Goal: Obtain resource: Obtain resource

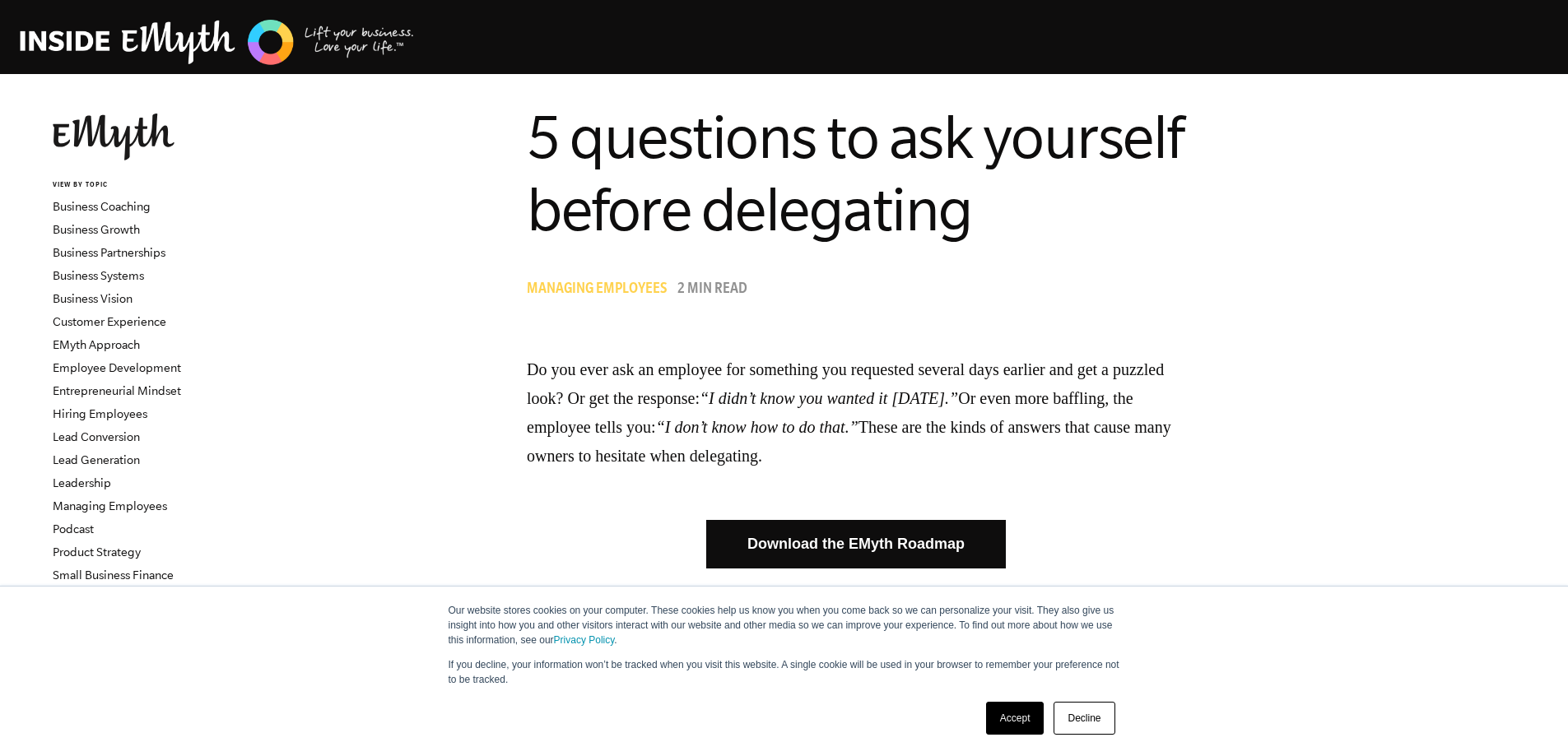
scroll to position [165, 0]
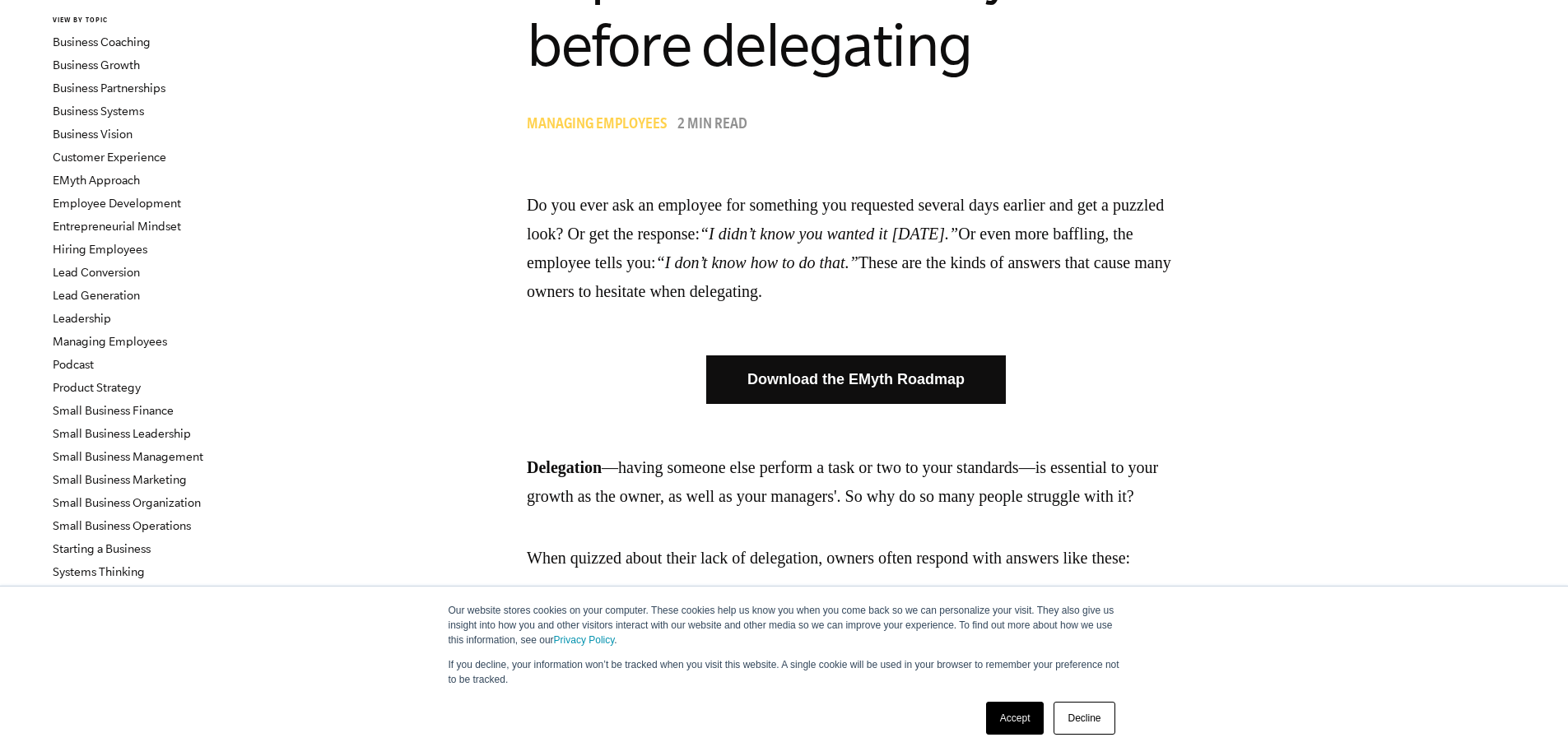
click at [993, 381] on link "Download the EMyth Roadmap" at bounding box center [856, 379] width 299 height 48
click at [1009, 727] on link "Accept" at bounding box center [1015, 718] width 59 height 33
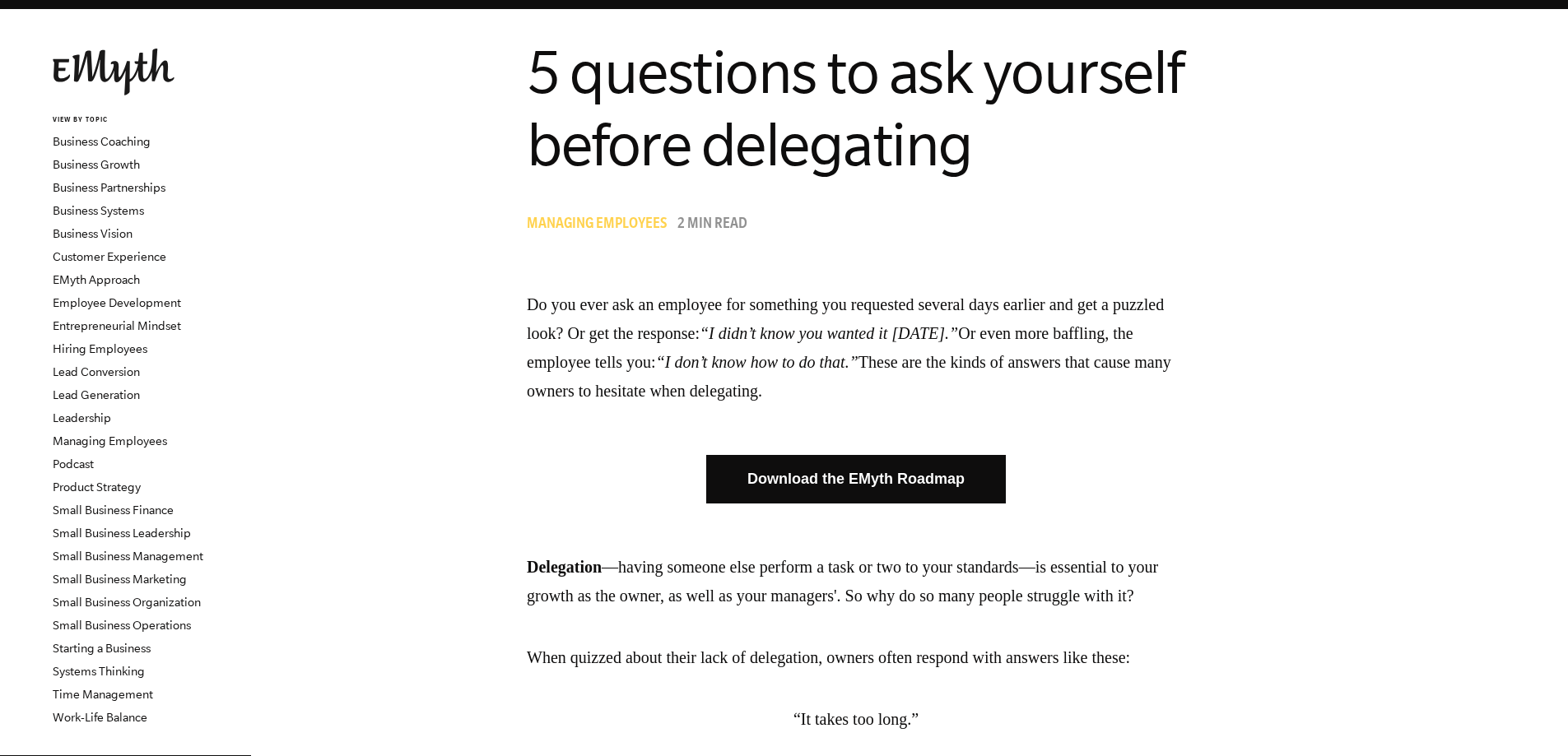
scroll to position [0, 0]
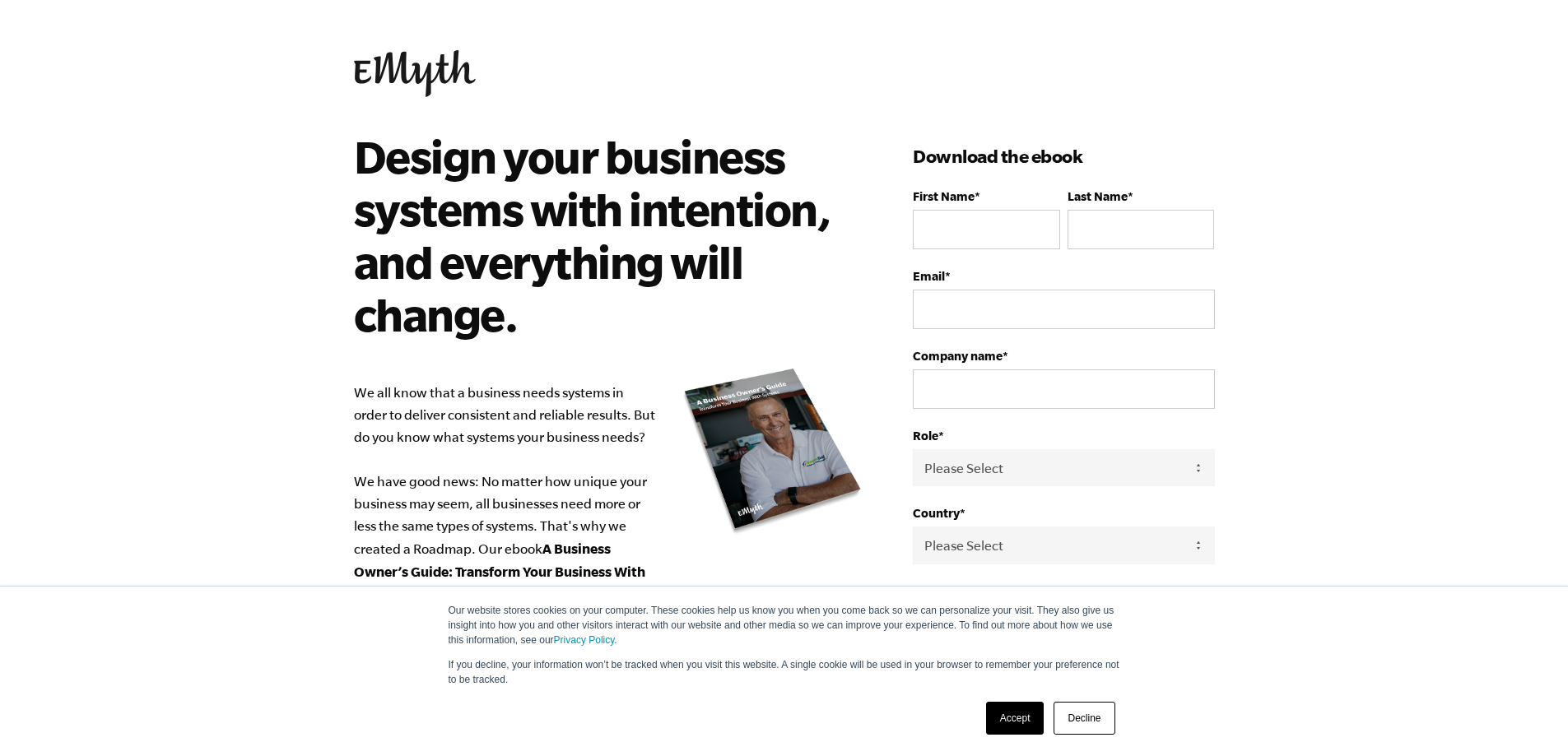
click at [1014, 718] on link "Accept" at bounding box center [1015, 718] width 59 height 33
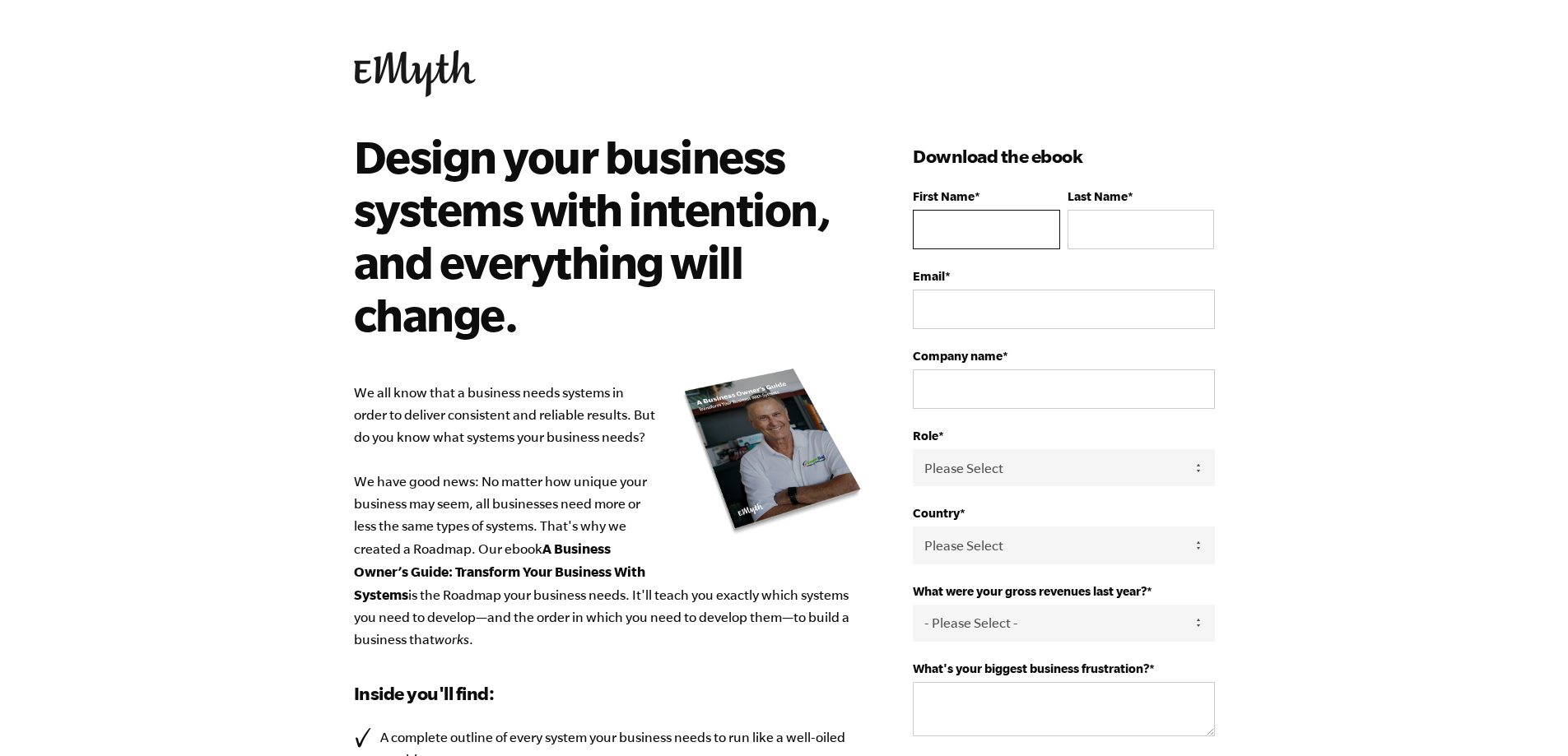
click at [949, 228] on input "First Name *" at bounding box center [986, 229] width 146 height 39
type input "ANA BELEN"
type input "PAZO CID"
type input "ABPAZO@OUTLOOK.ES"
type input "ANA BELEN PAZO CID"
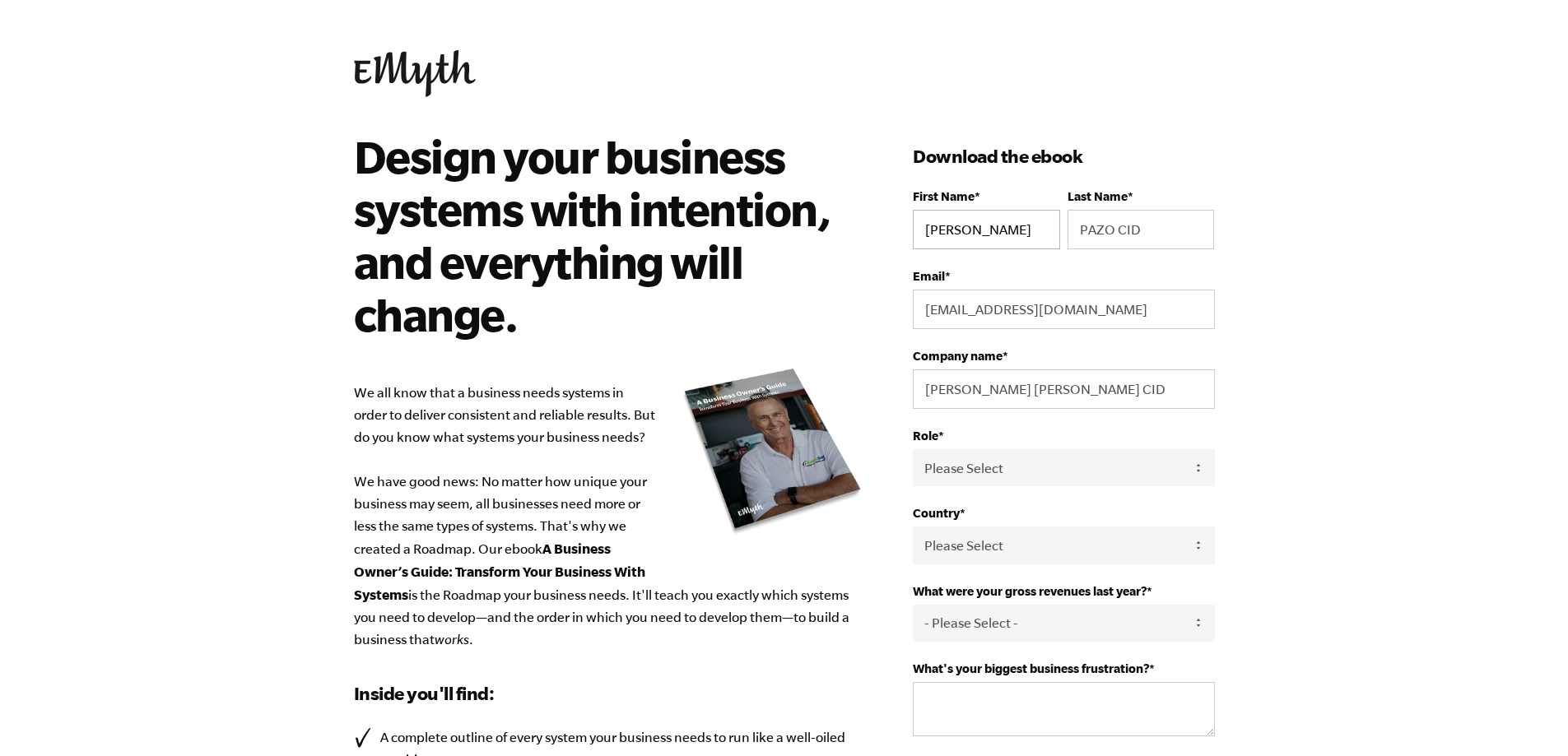
select select "Spain"
type input "+34605749833"
drag, startPoint x: 1118, startPoint y: 305, endPoint x: 828, endPoint y: 330, distance: 291.1
click at [828, 330] on div "Design your business systems with intention, and everything will change. We all…" at bounding box center [784, 638] width 900 height 1017
type input "PUBLIPAZO@GMAIL.COM"
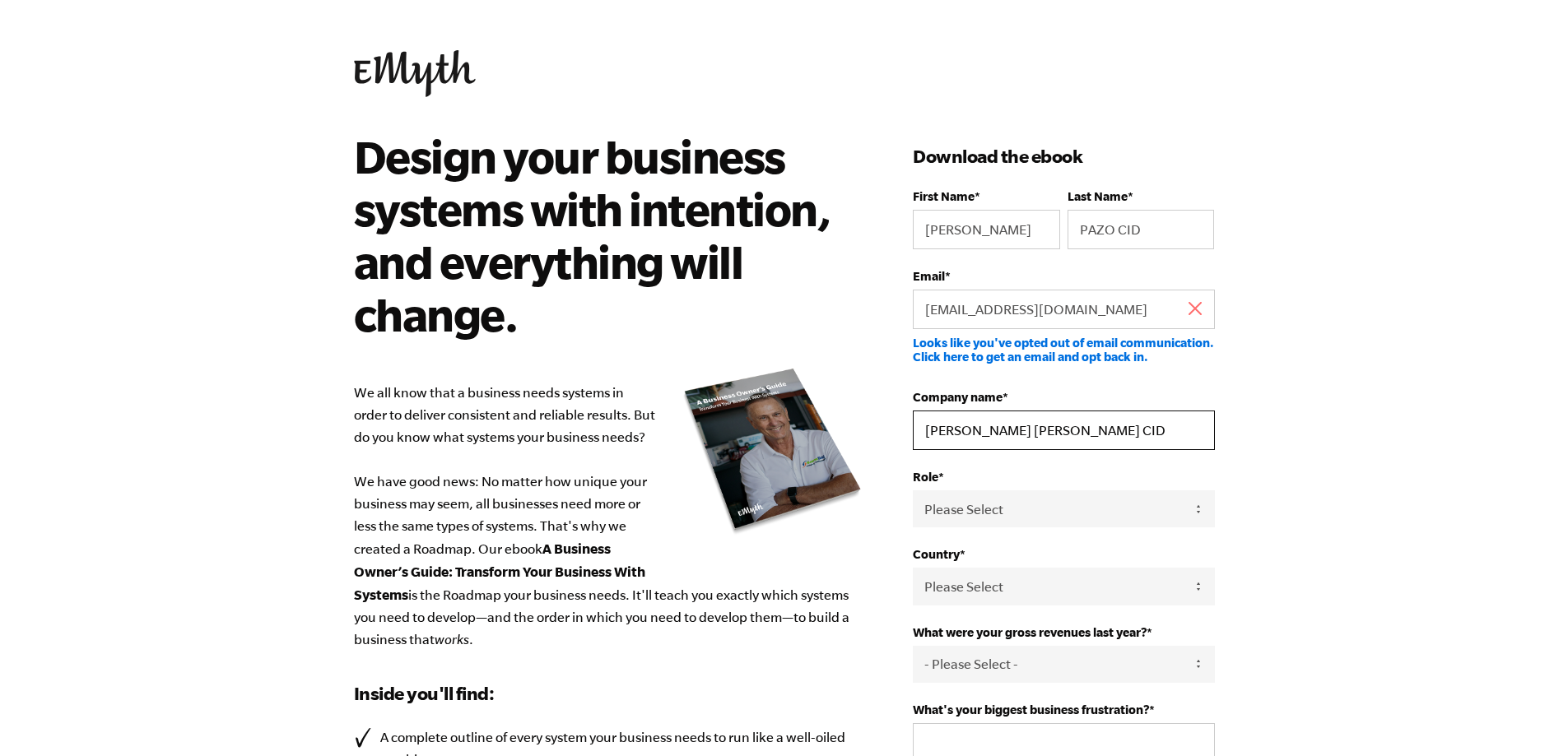
drag, startPoint x: 1073, startPoint y: 429, endPoint x: 934, endPoint y: 430, distance: 139.0
click at [934, 430] on input "ANA BELEN PAZO CID" at bounding box center [1063, 430] width 301 height 39
type input "Pazo Coach"
click at [1020, 513] on select "Please Select Owner Partner / Co-Owner Executive Employee / Other" at bounding box center [1063, 509] width 301 height 37
select select "Owner"
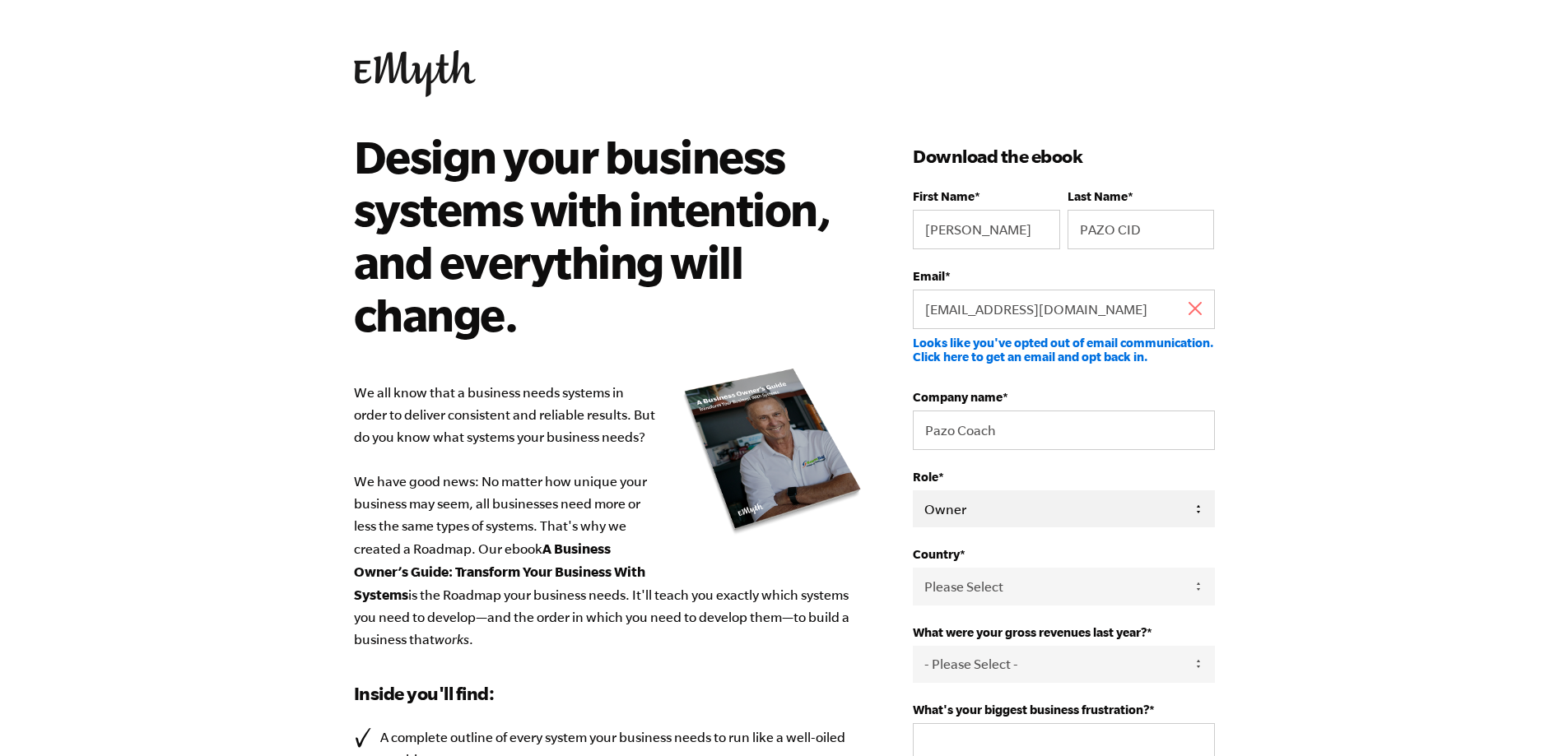
click at [913, 490] on select "Please Select Owner Partner / Co-Owner Executive Employee / Other" at bounding box center [1063, 509] width 301 height 37
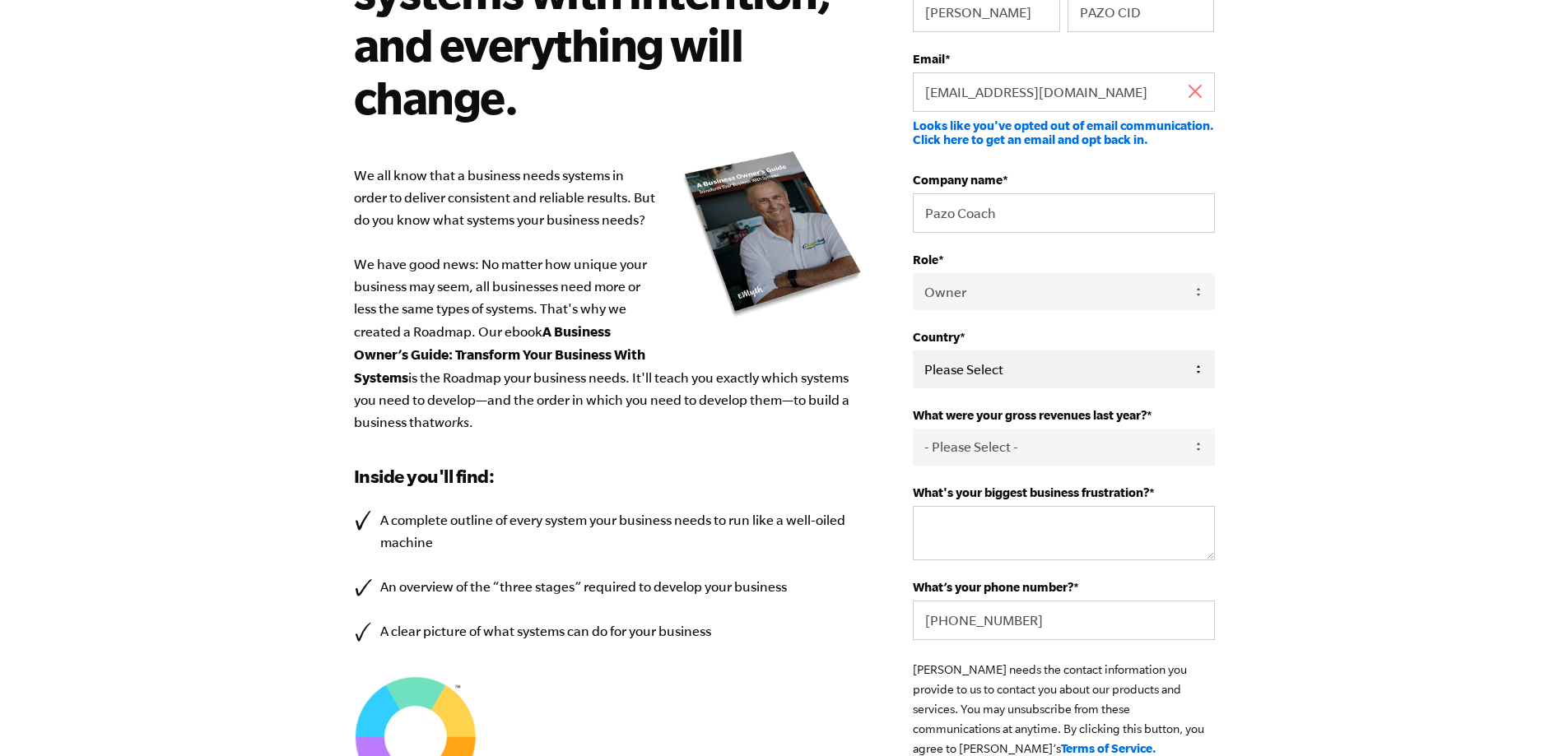
scroll to position [247, 0]
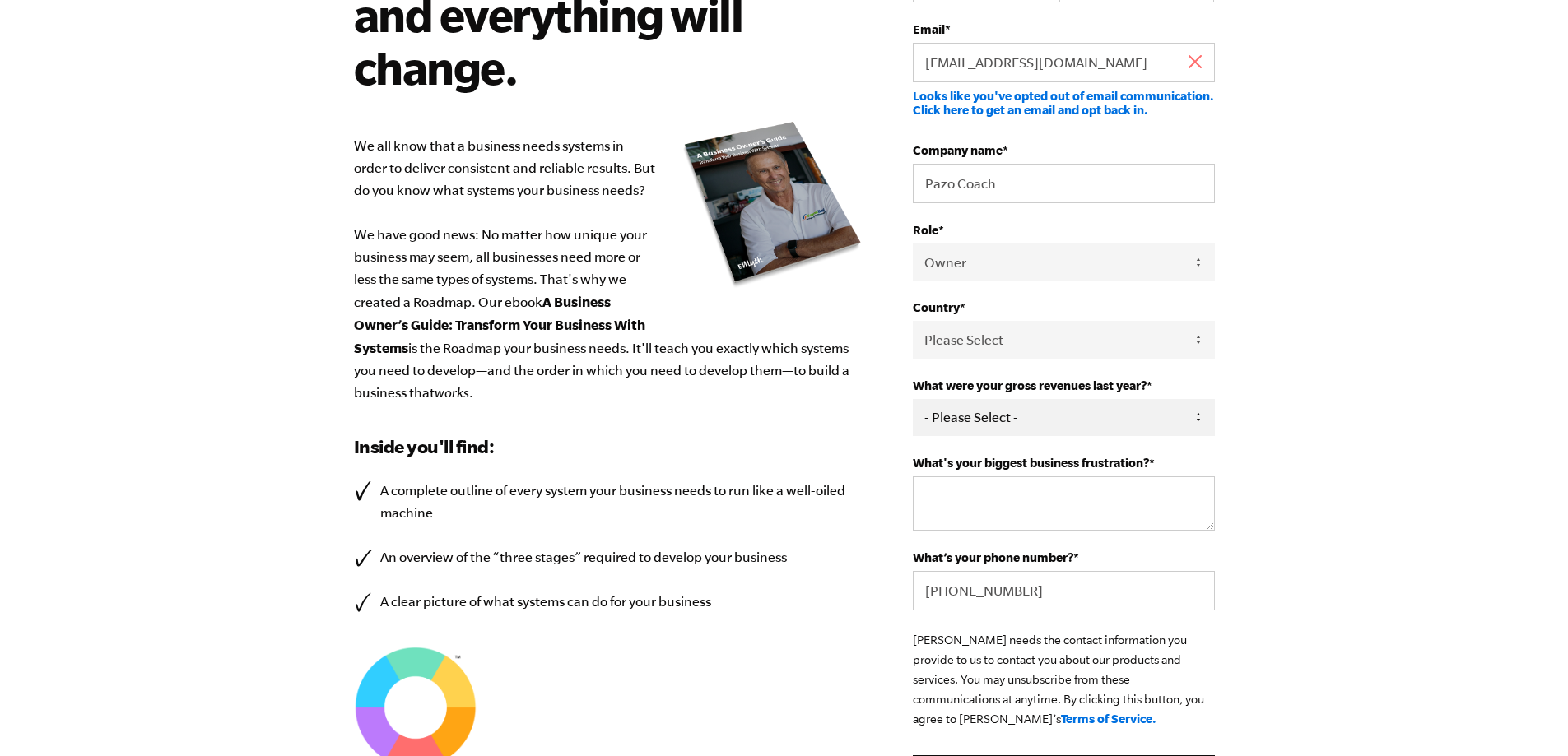
click at [1022, 420] on select "- Please Select - 0-75K 76-150K 151-275K 276-500K 501-750K 751-1M 1-2.5M 2.5-5M…" at bounding box center [1063, 418] width 301 height 37
select select "0-75K"
click at [913, 399] on select "- Please Select - 0-75K 76-150K 151-275K 276-500K 501-750K 751-1M 1-2.5M 2.5-5M…" at bounding box center [1063, 418] width 301 height 37
click at [1006, 507] on textarea "What's your biggest business frustration? *" at bounding box center [1063, 504] width 301 height 54
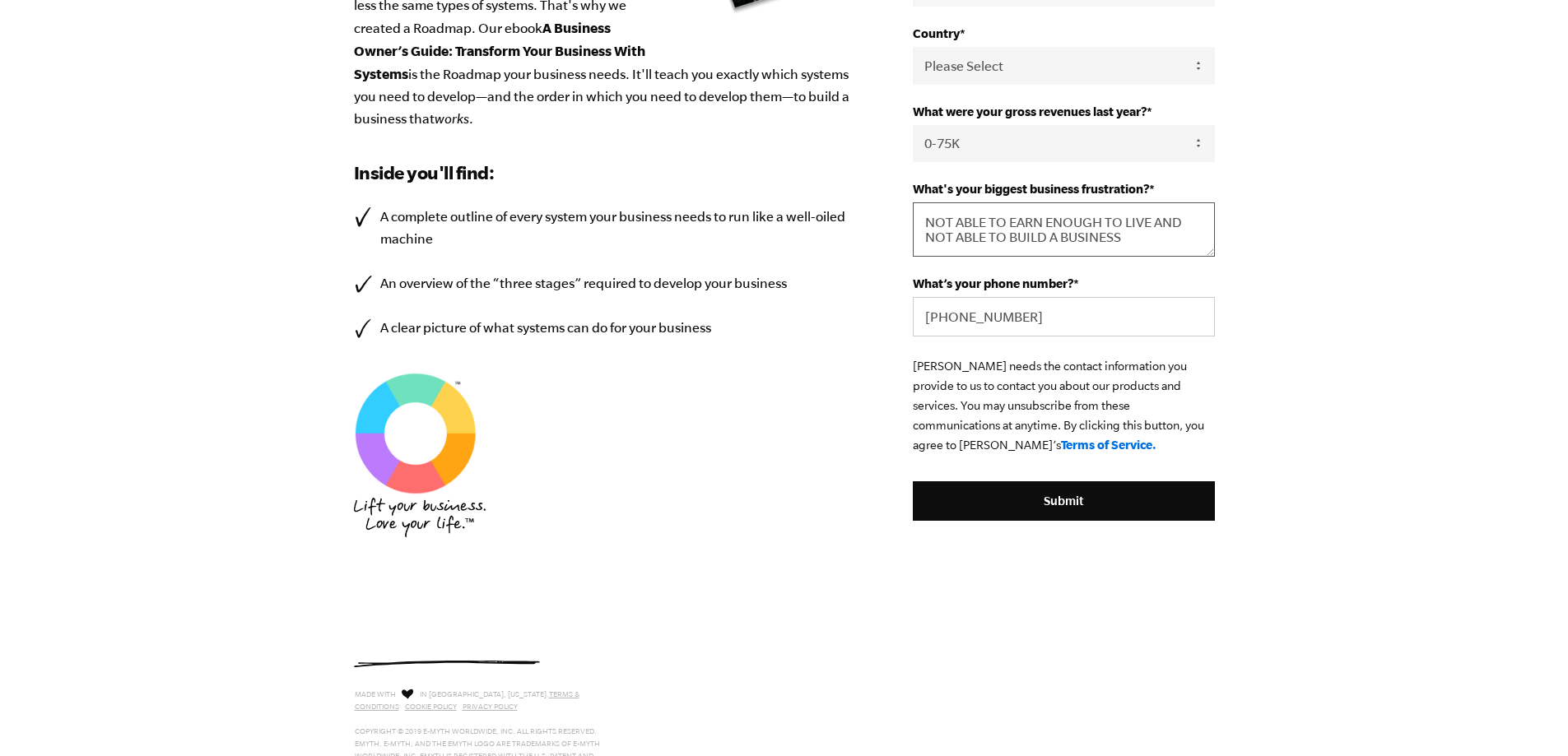
scroll to position [576, 0]
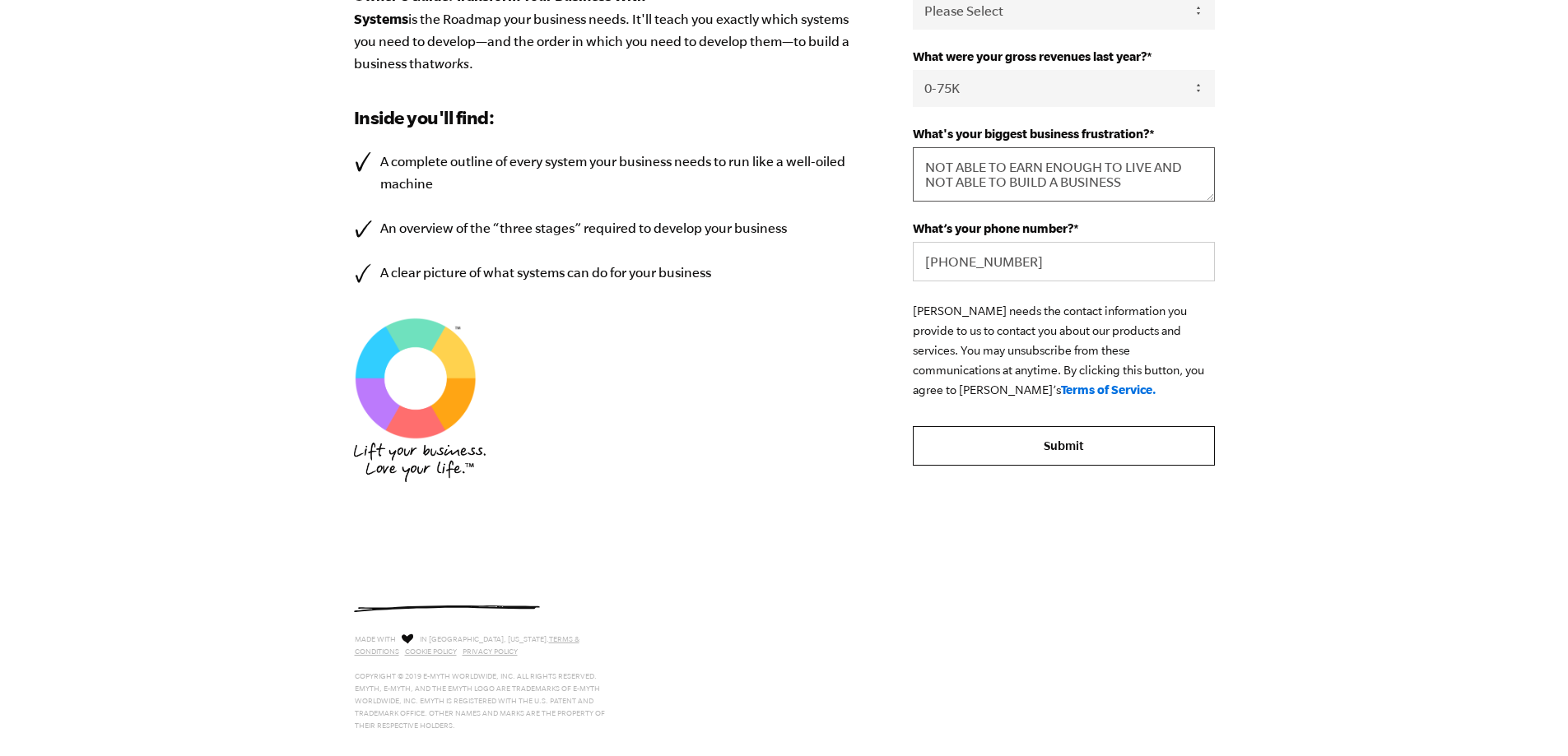
type textarea "NOT ABLE TO EARN ENOUGH TO LIVE AND NOT ABLE TO BUILD A BUSINESS"
click at [1090, 441] on input "Submit" at bounding box center [1063, 446] width 301 height 39
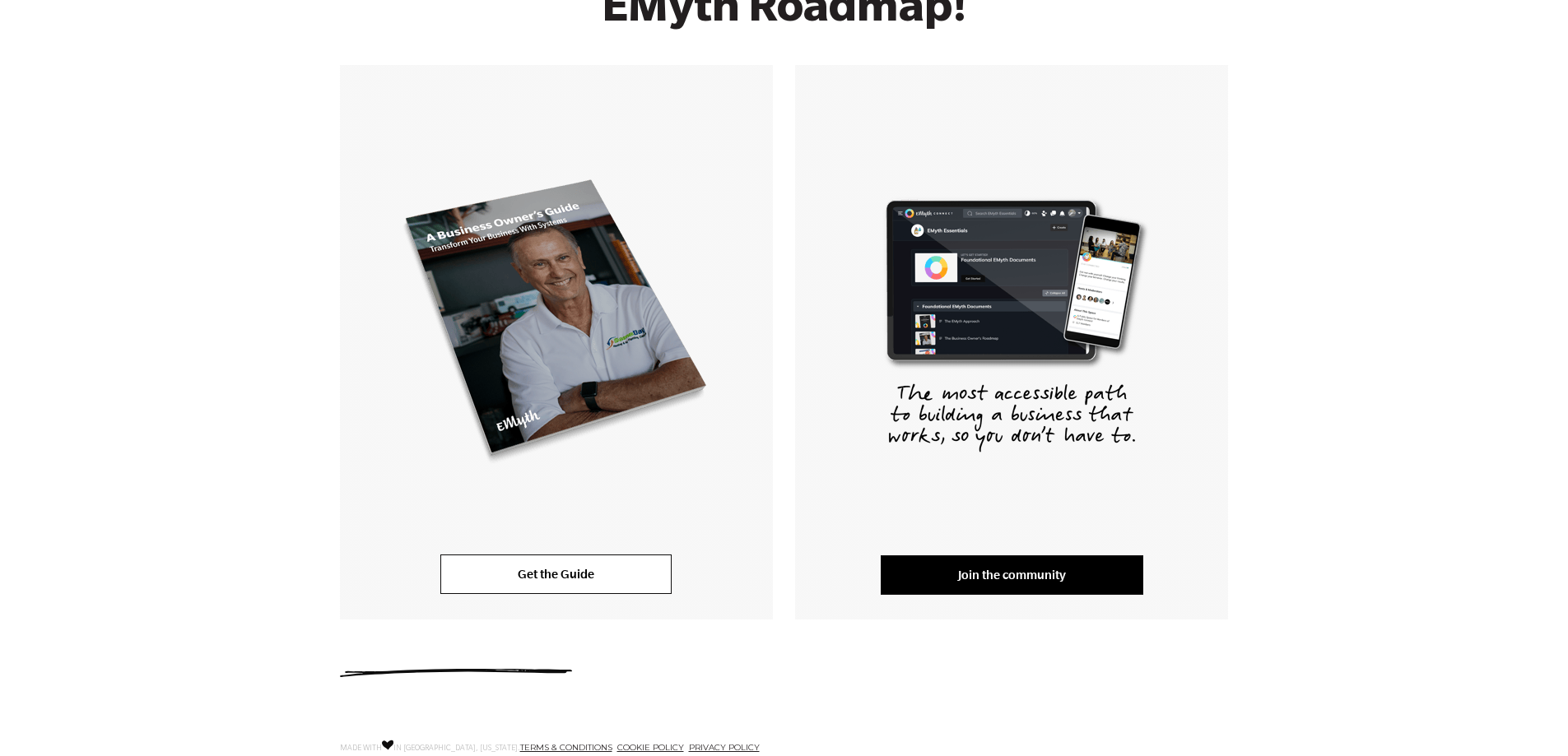
scroll to position [329, 0]
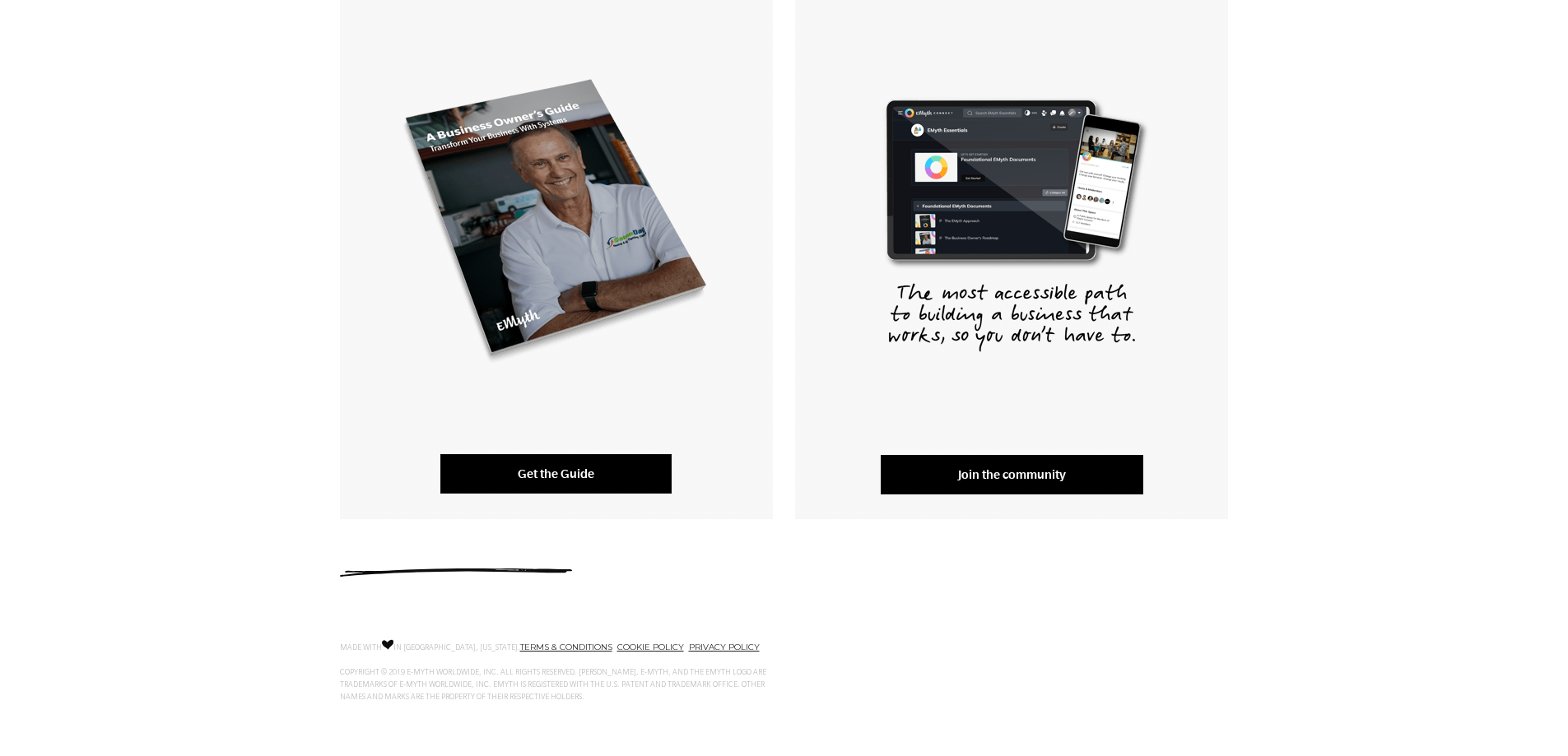
click at [546, 481] on link "Get the Guide" at bounding box center [556, 474] width 231 height 39
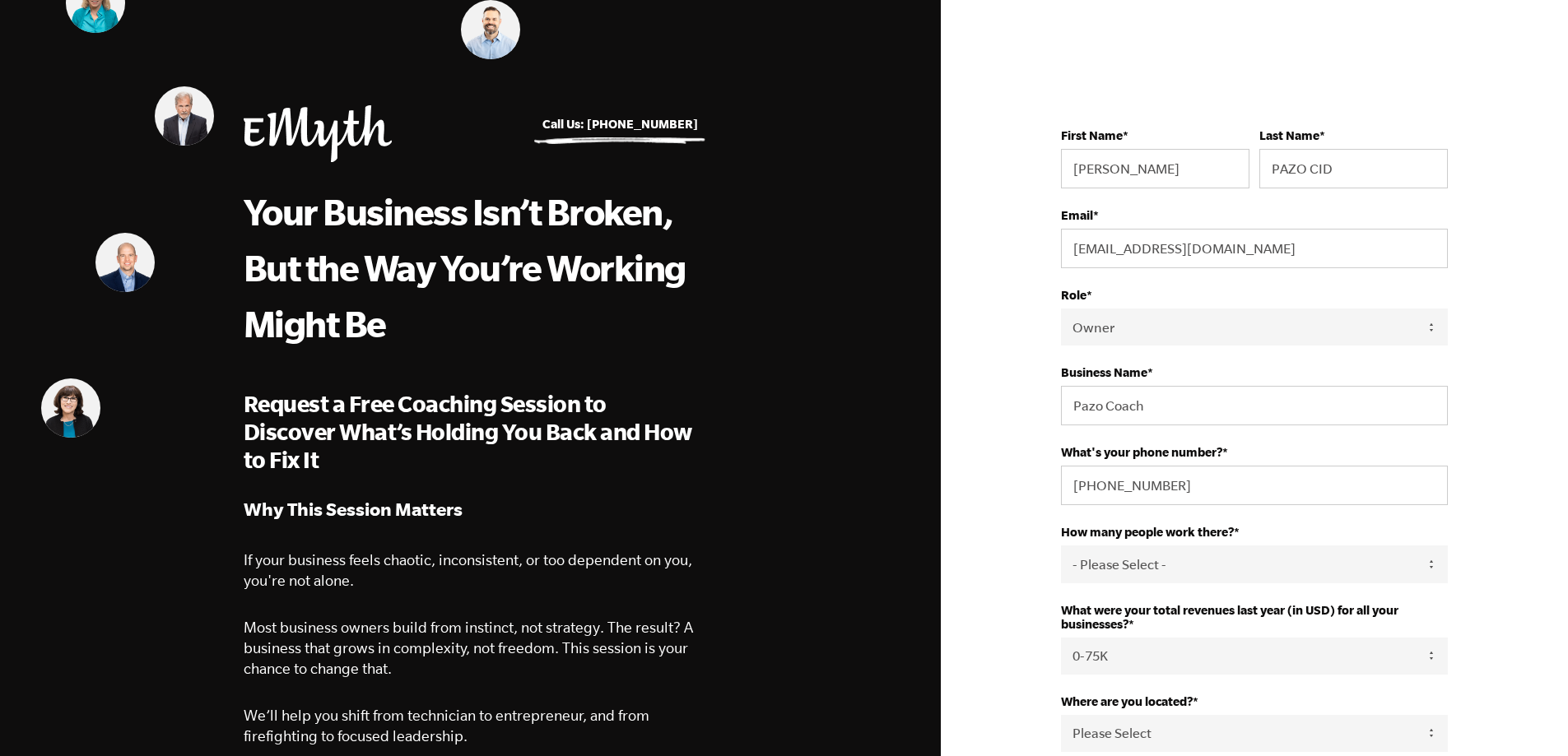
select select "Owner"
select select "0-75K"
select select "Spain"
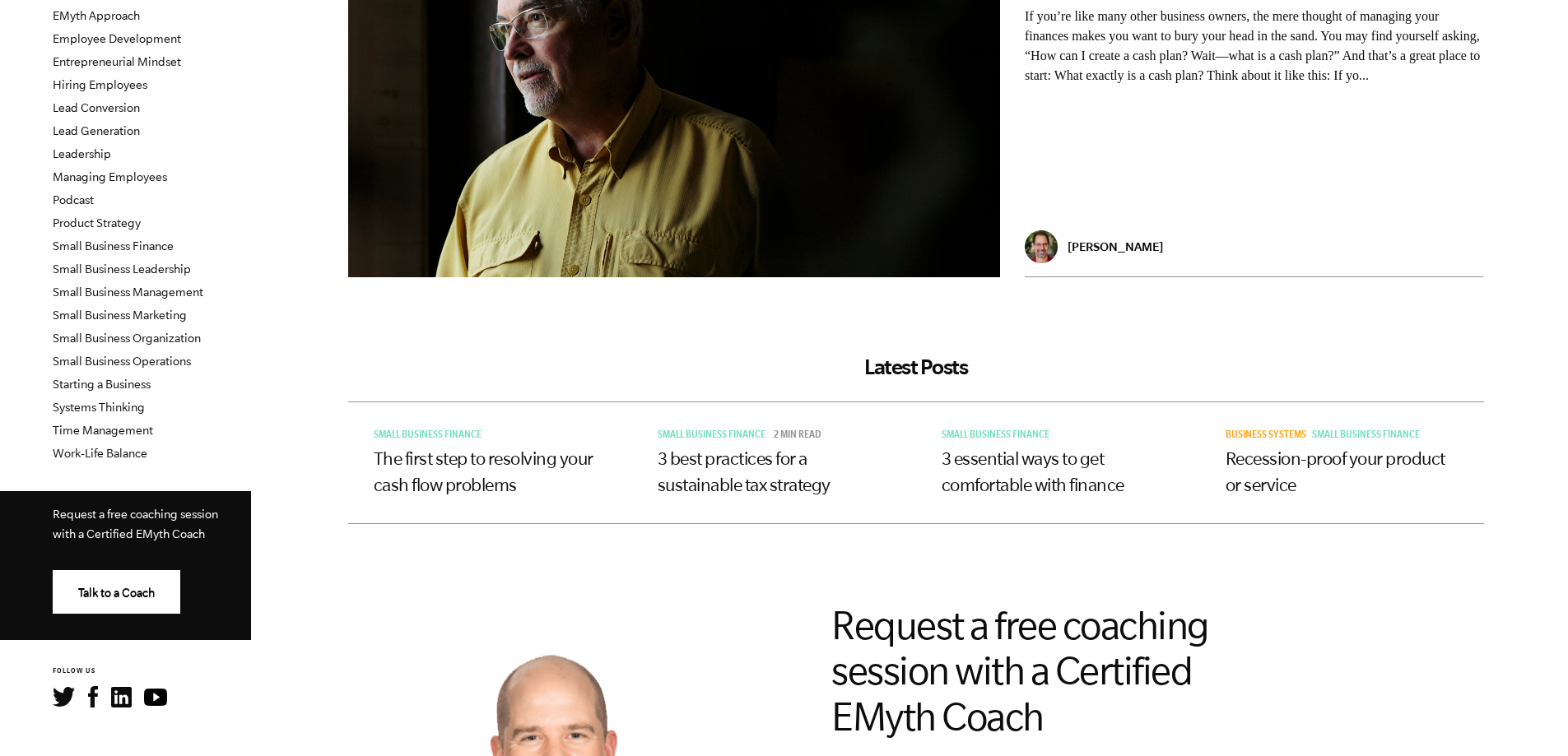
scroll to position [247, 0]
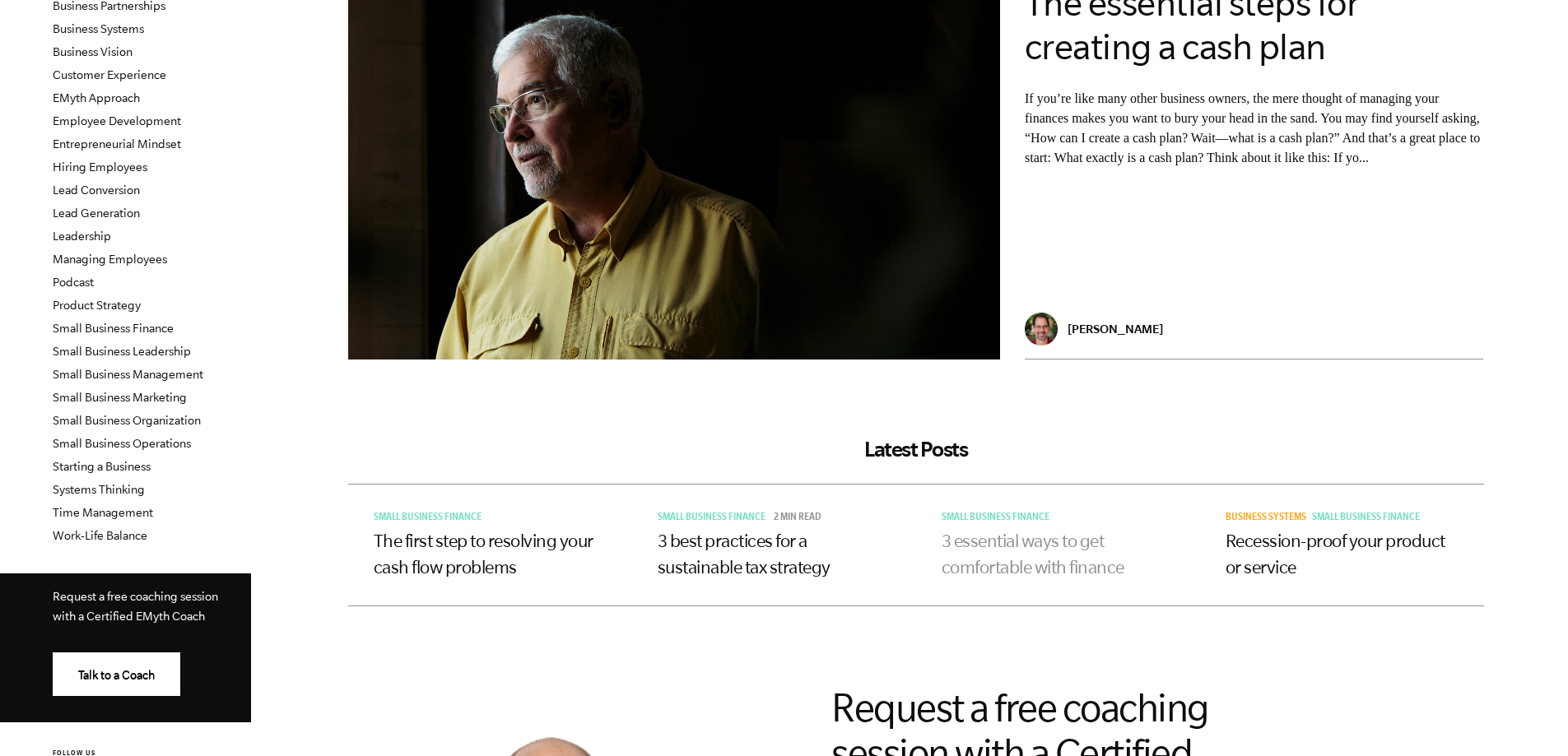
click at [1016, 539] on link "3 essential ways to get comfortable with finance" at bounding box center [1033, 554] width 183 height 46
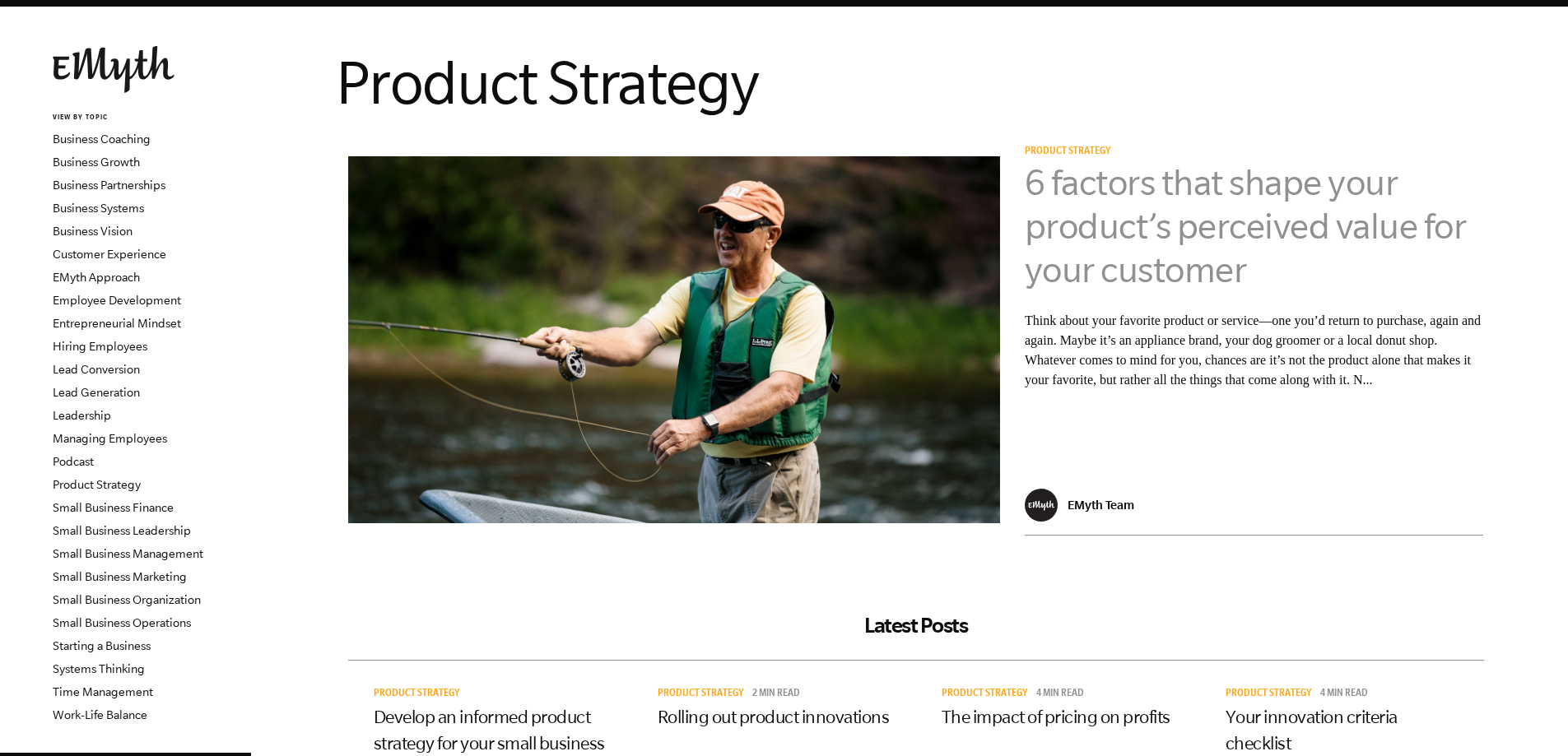
scroll to position [165, 0]
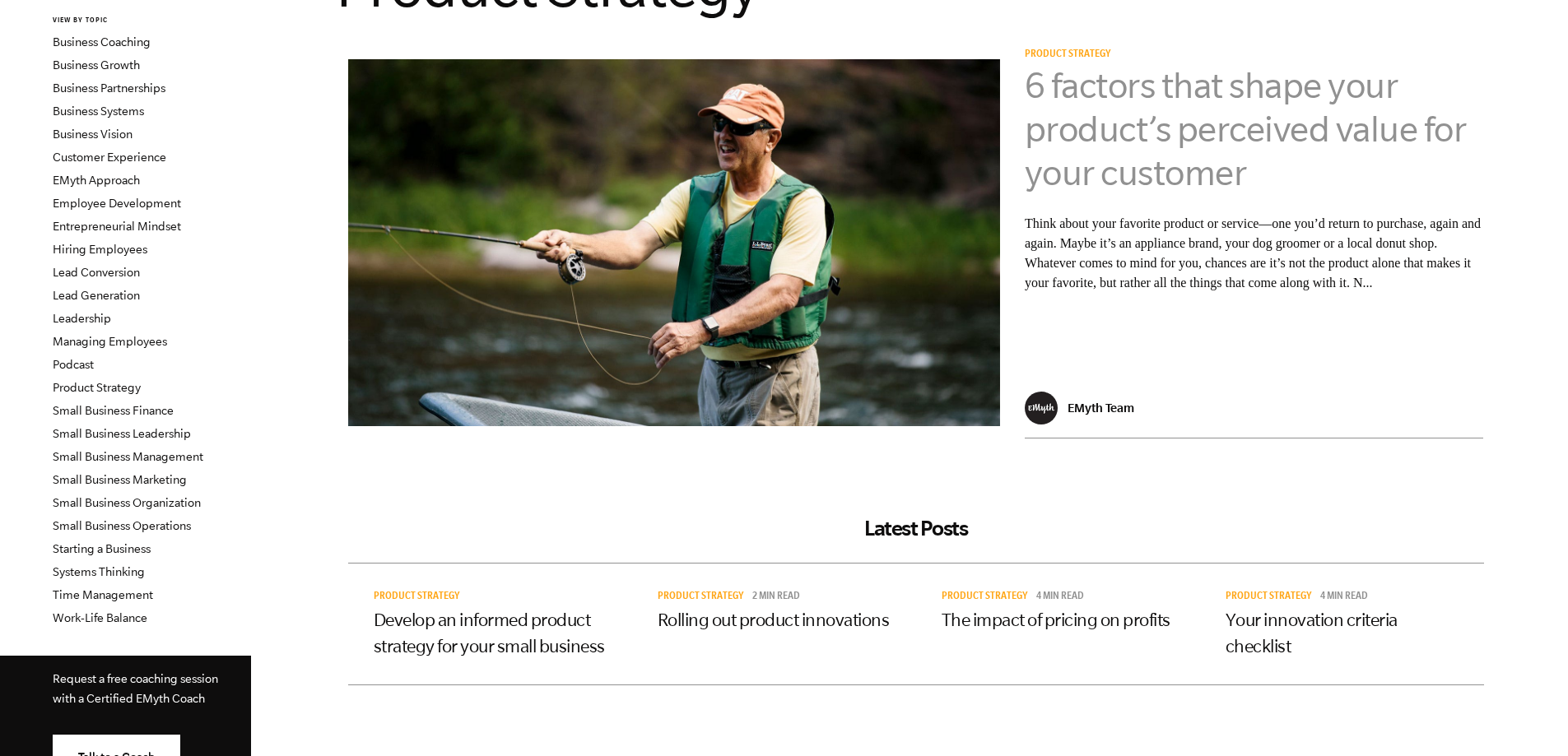
click at [1190, 133] on link "6 factors that shape your product’s perceived value for your customer" at bounding box center [1246, 128] width 442 height 127
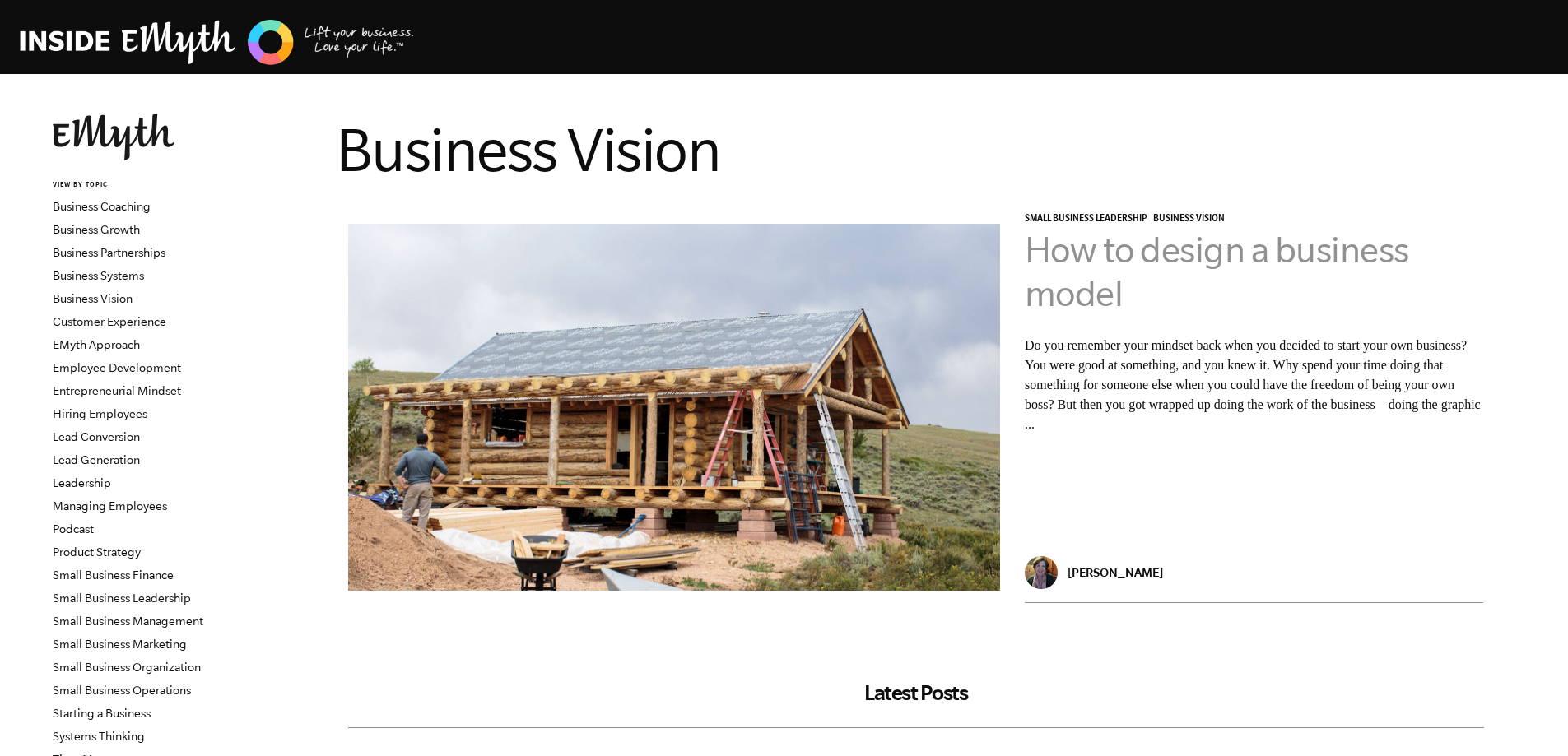
click at [1094, 282] on link "How to design a business model" at bounding box center [1217, 271] width 384 height 84
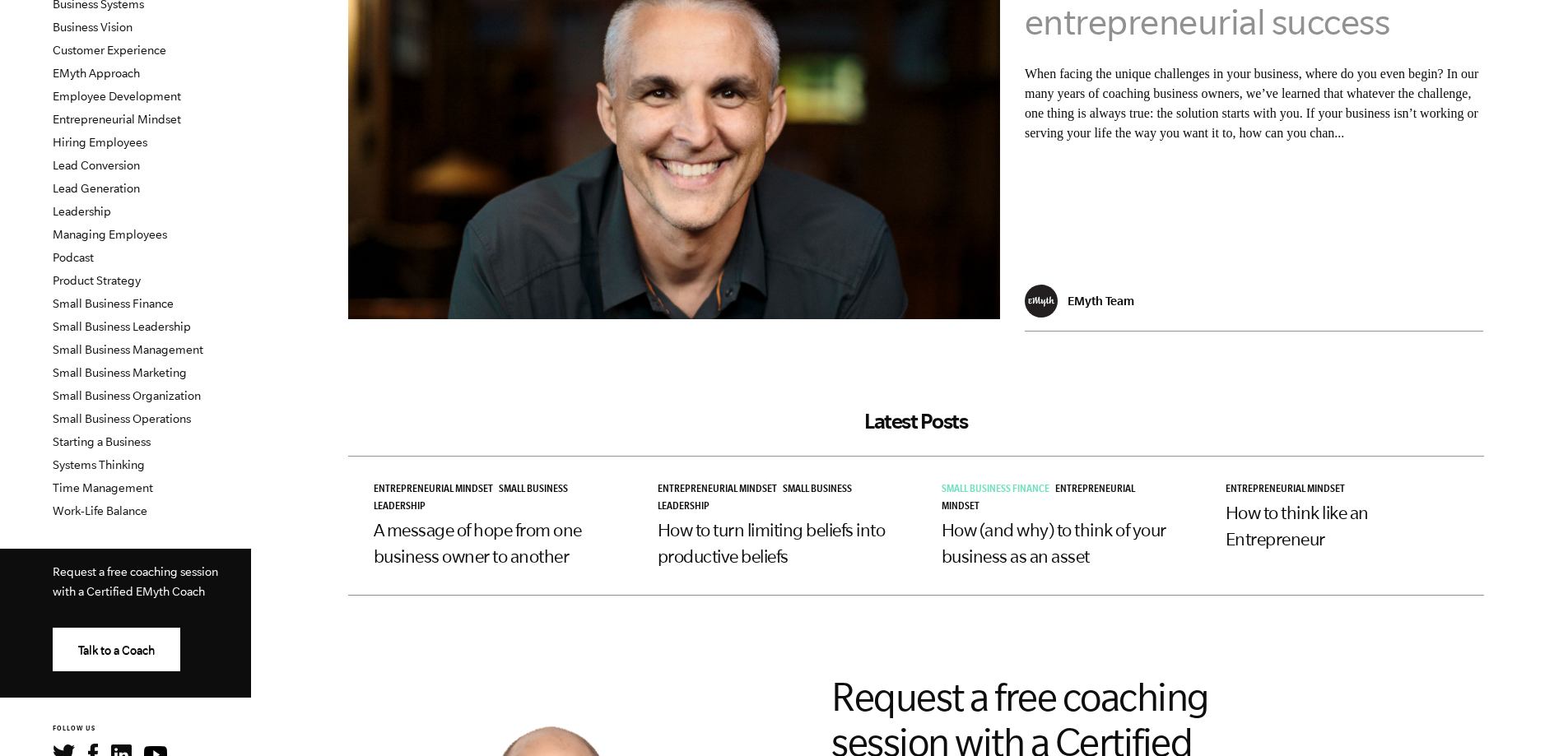
scroll to position [329, 0]
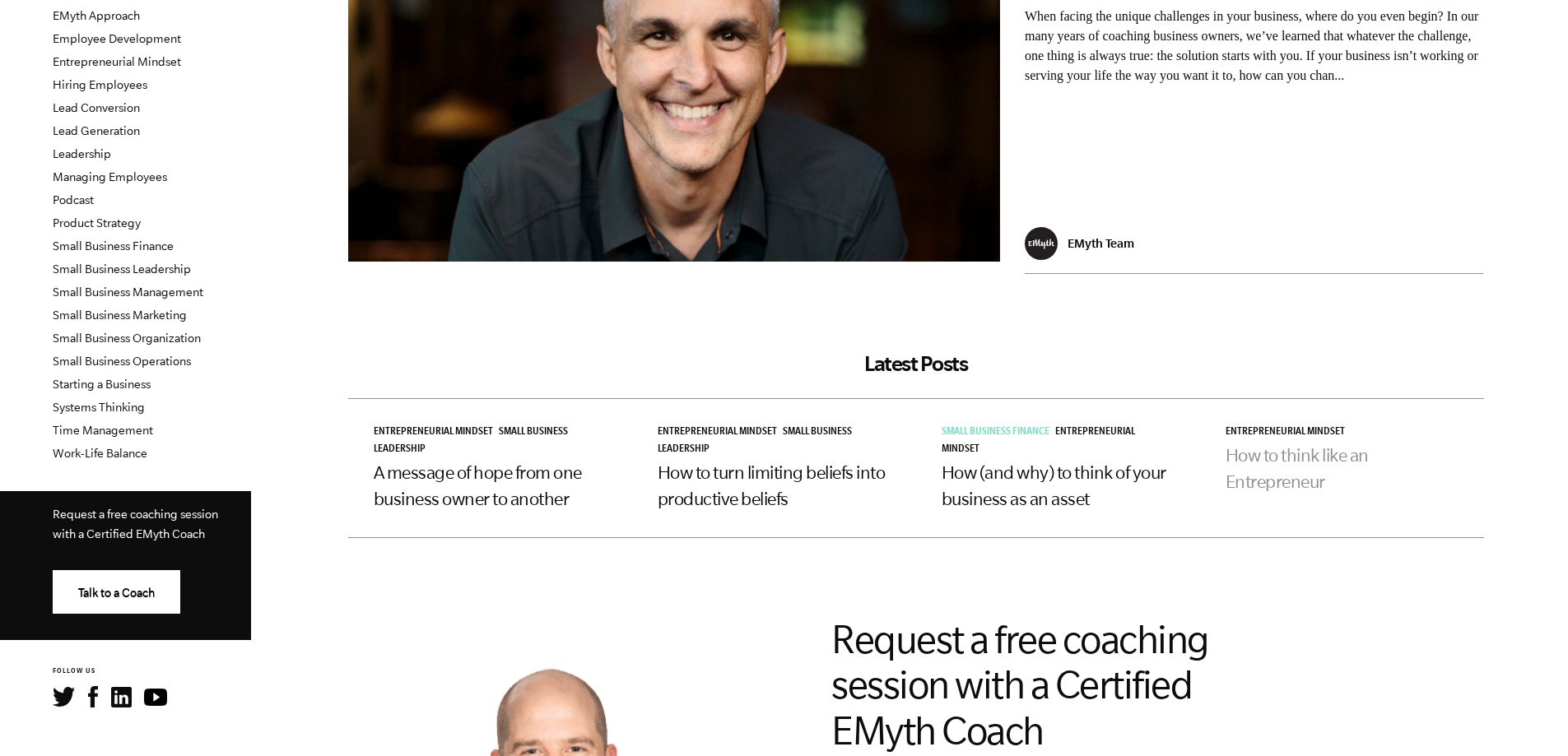
click link "How to think like an Entrepreneur"
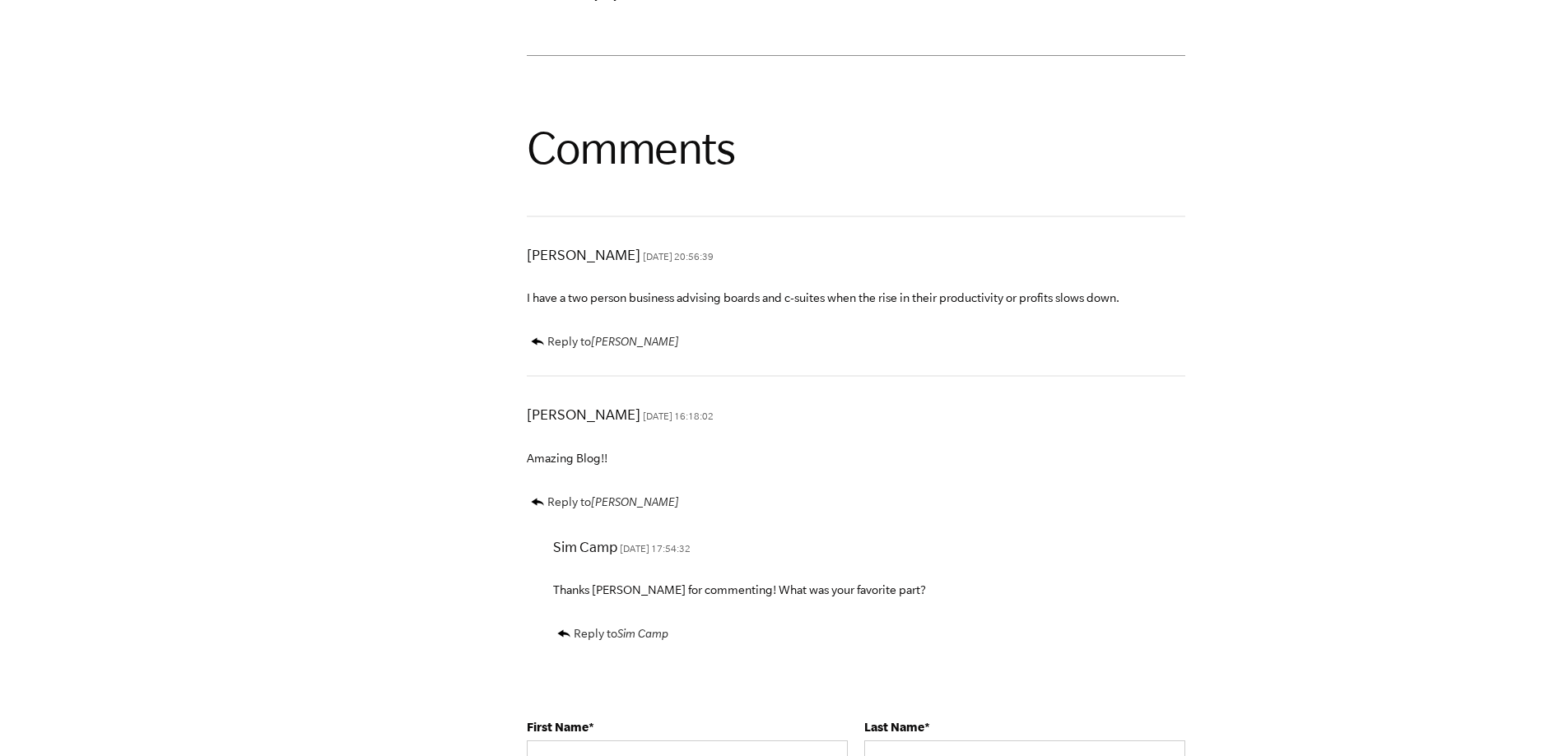
scroll to position [5676, 0]
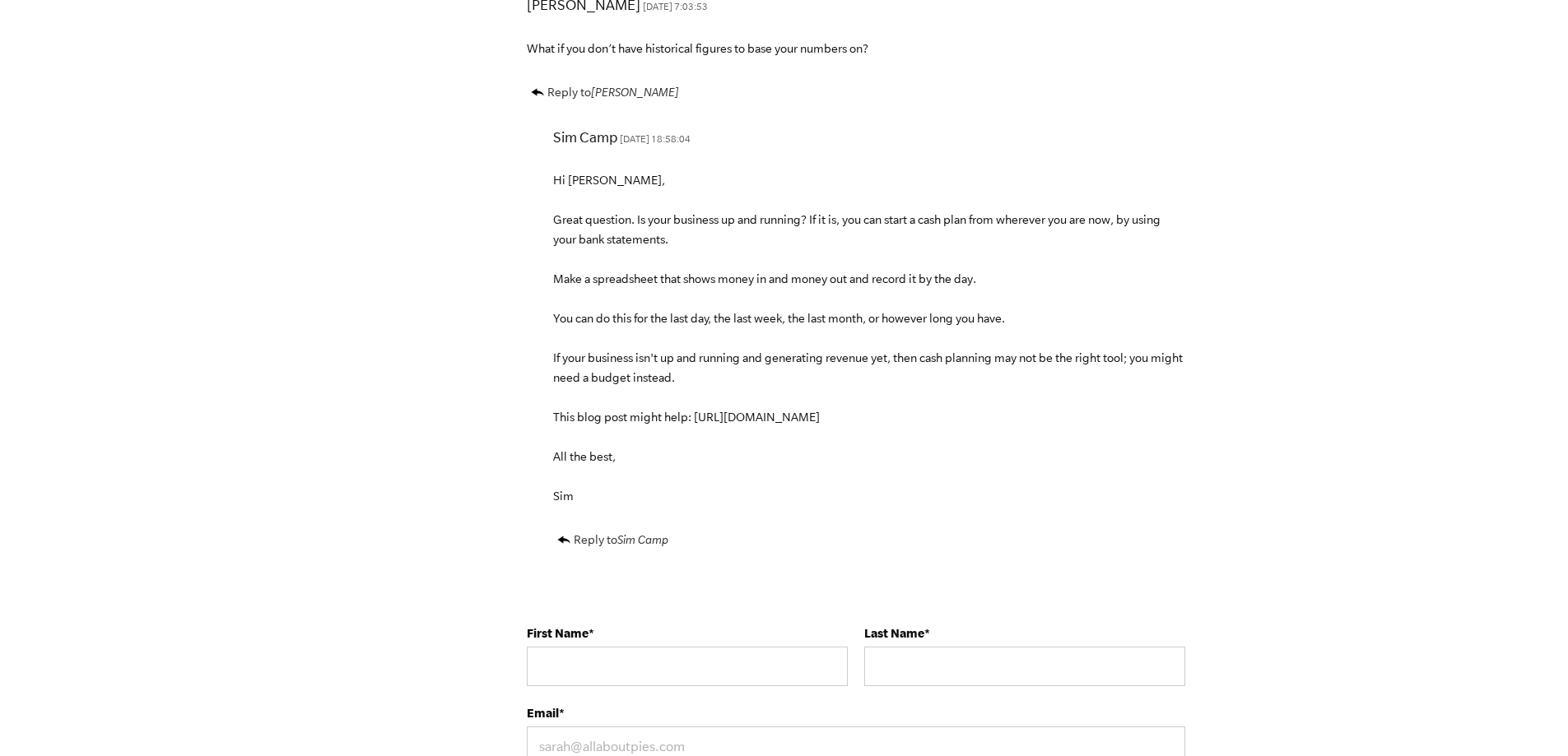
scroll to position [4689, 0]
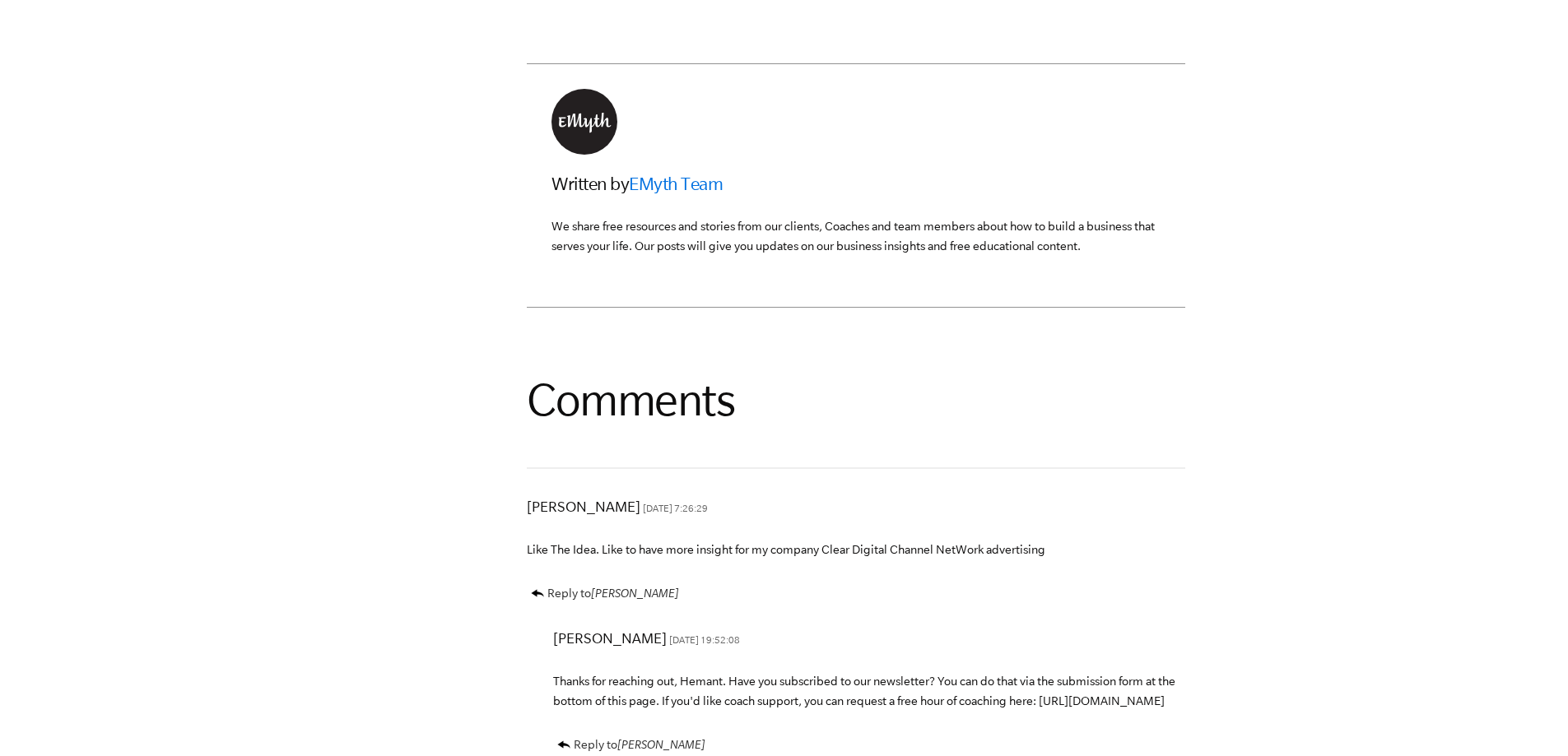
scroll to position [5264, 0]
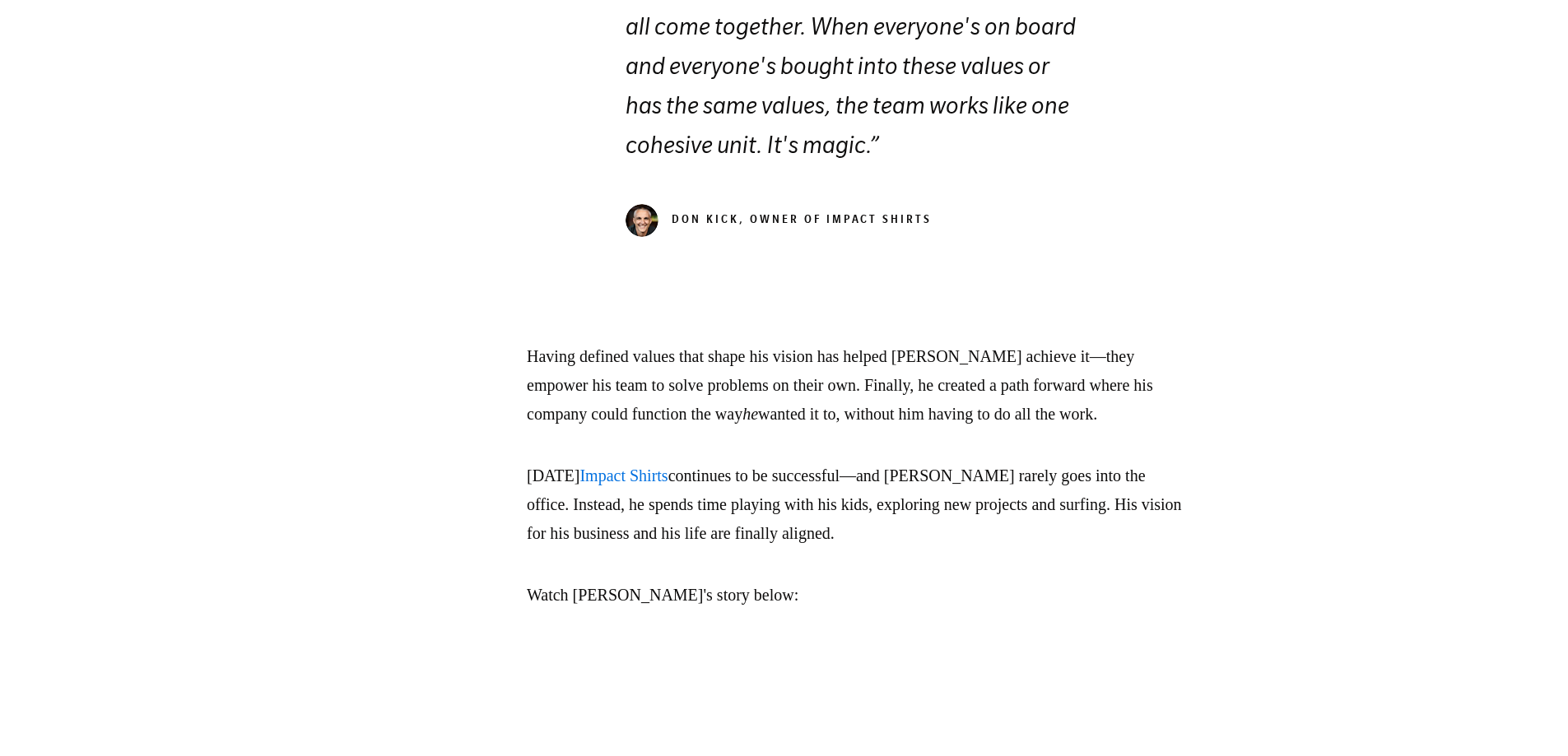
scroll to position [7238, 0]
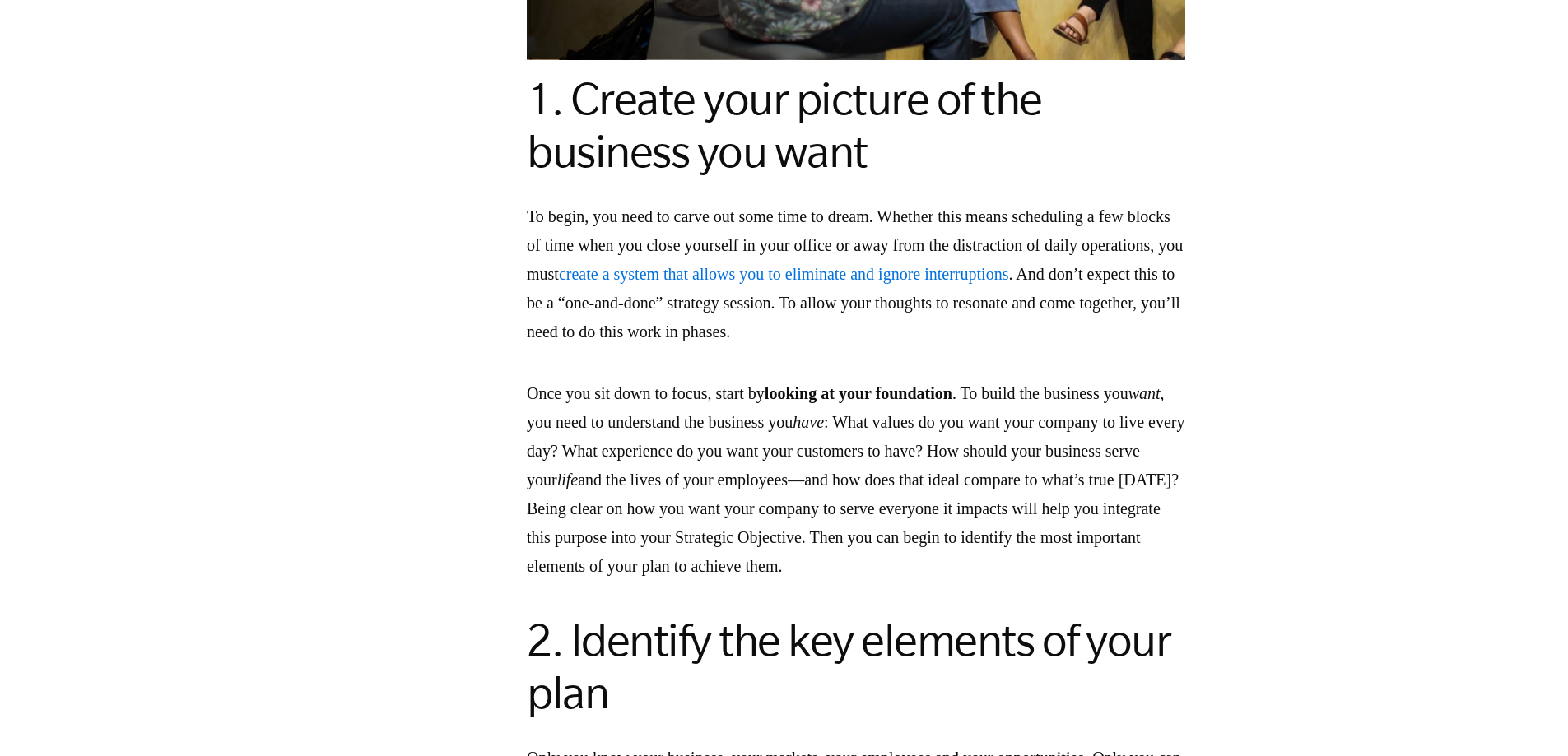
scroll to position [1892, 0]
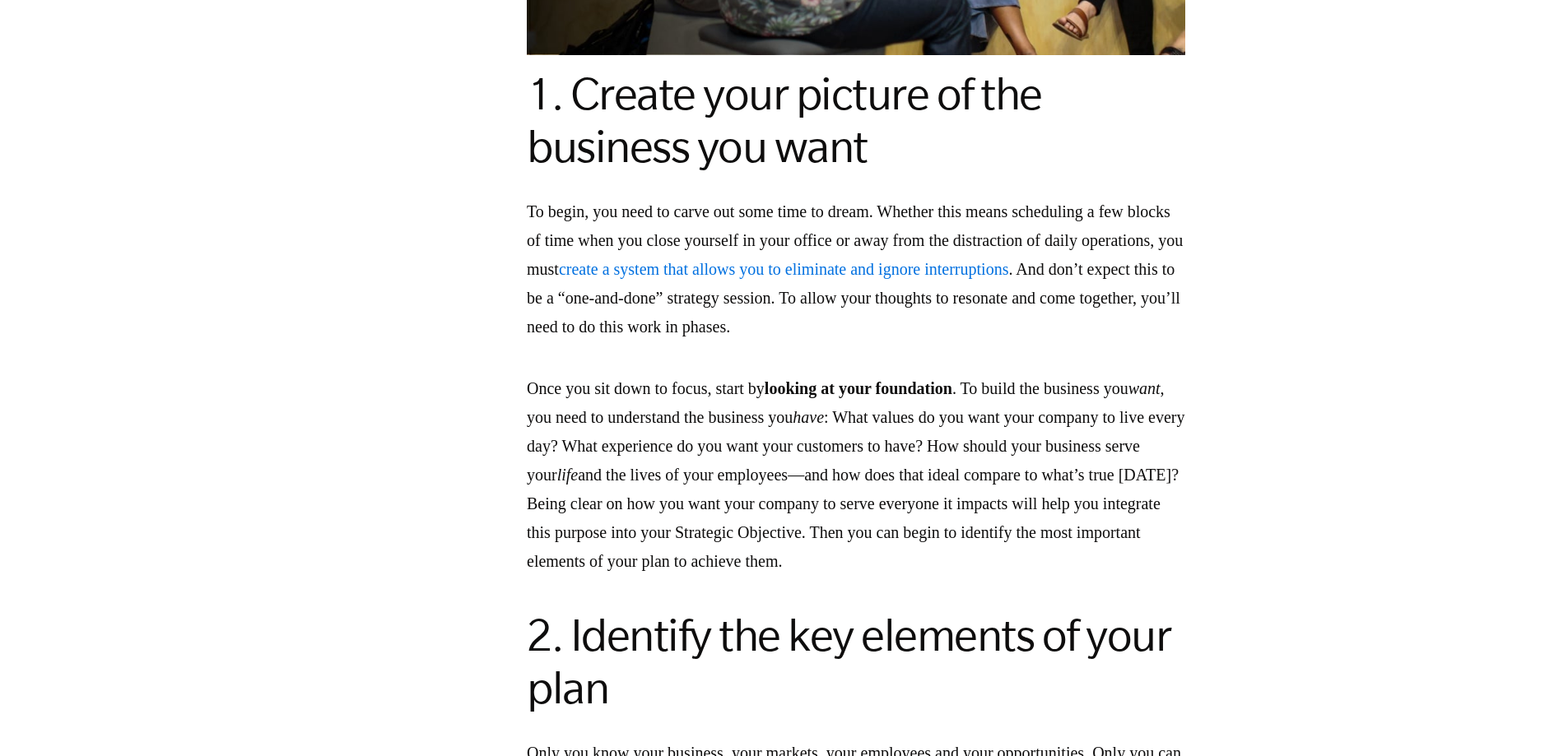
click at [870, 278] on link "create a system that allows you to eliminate and ignore interruptions" at bounding box center [784, 268] width 450 height 18
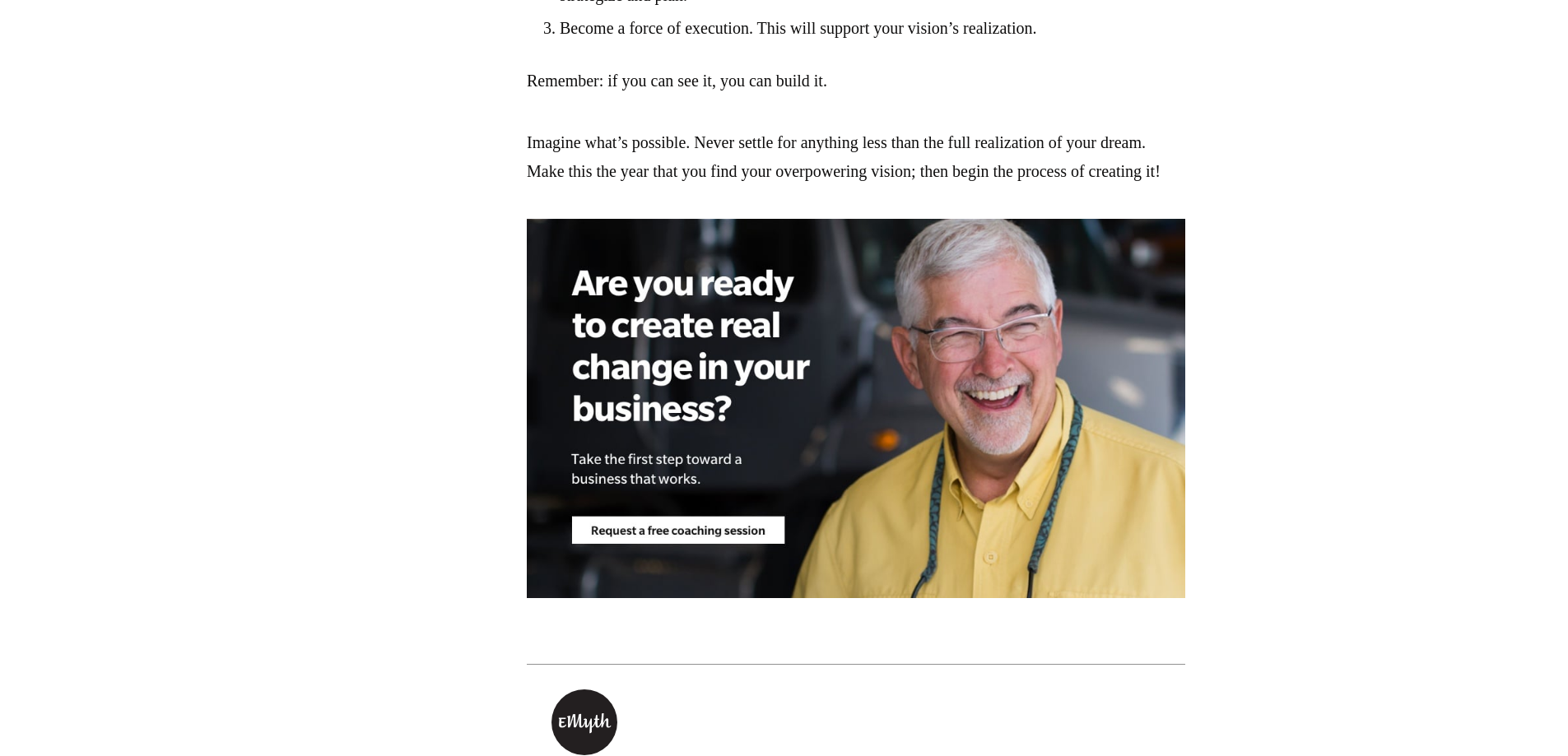
scroll to position [3948, 0]
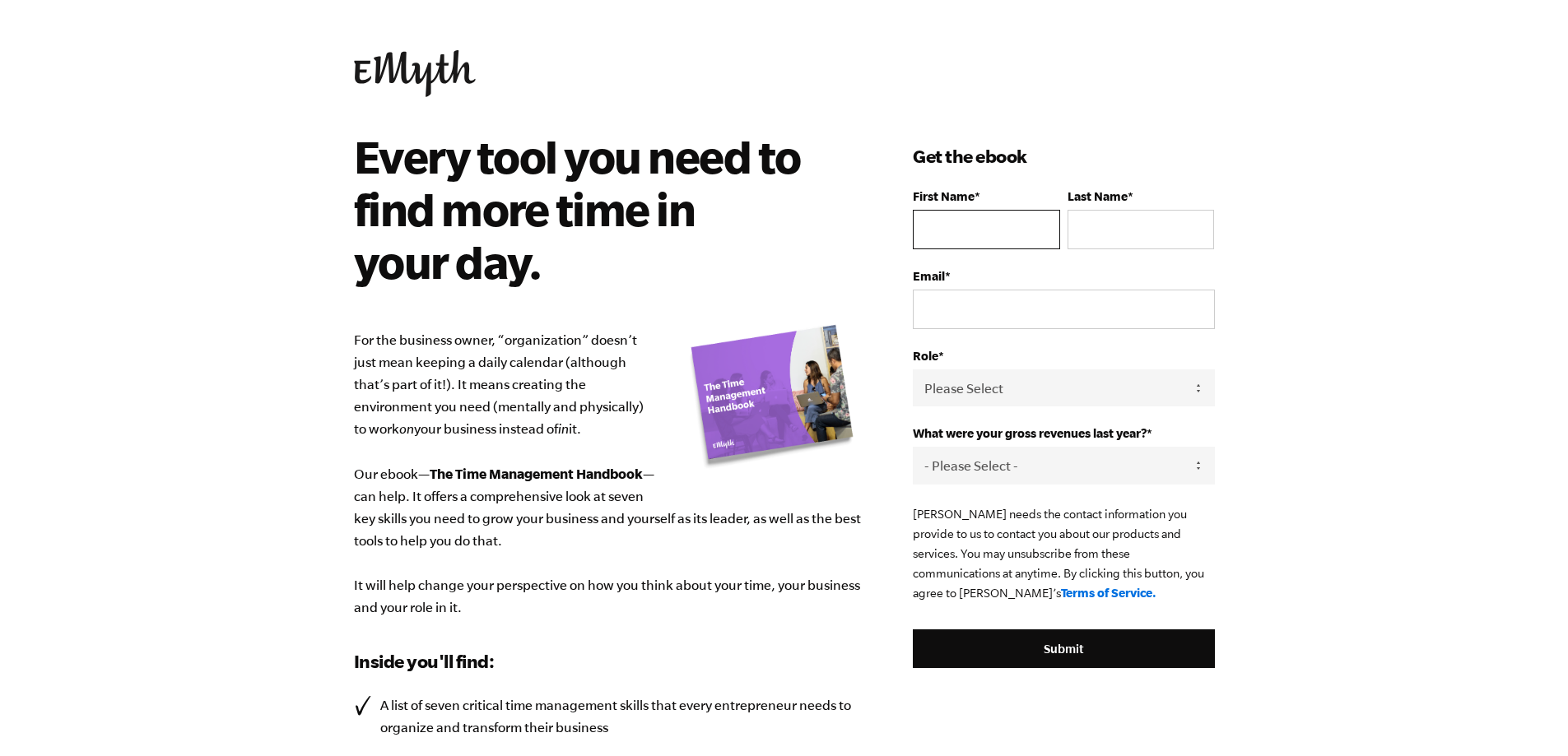
click at [940, 219] on input "First Name *" at bounding box center [986, 229] width 146 height 39
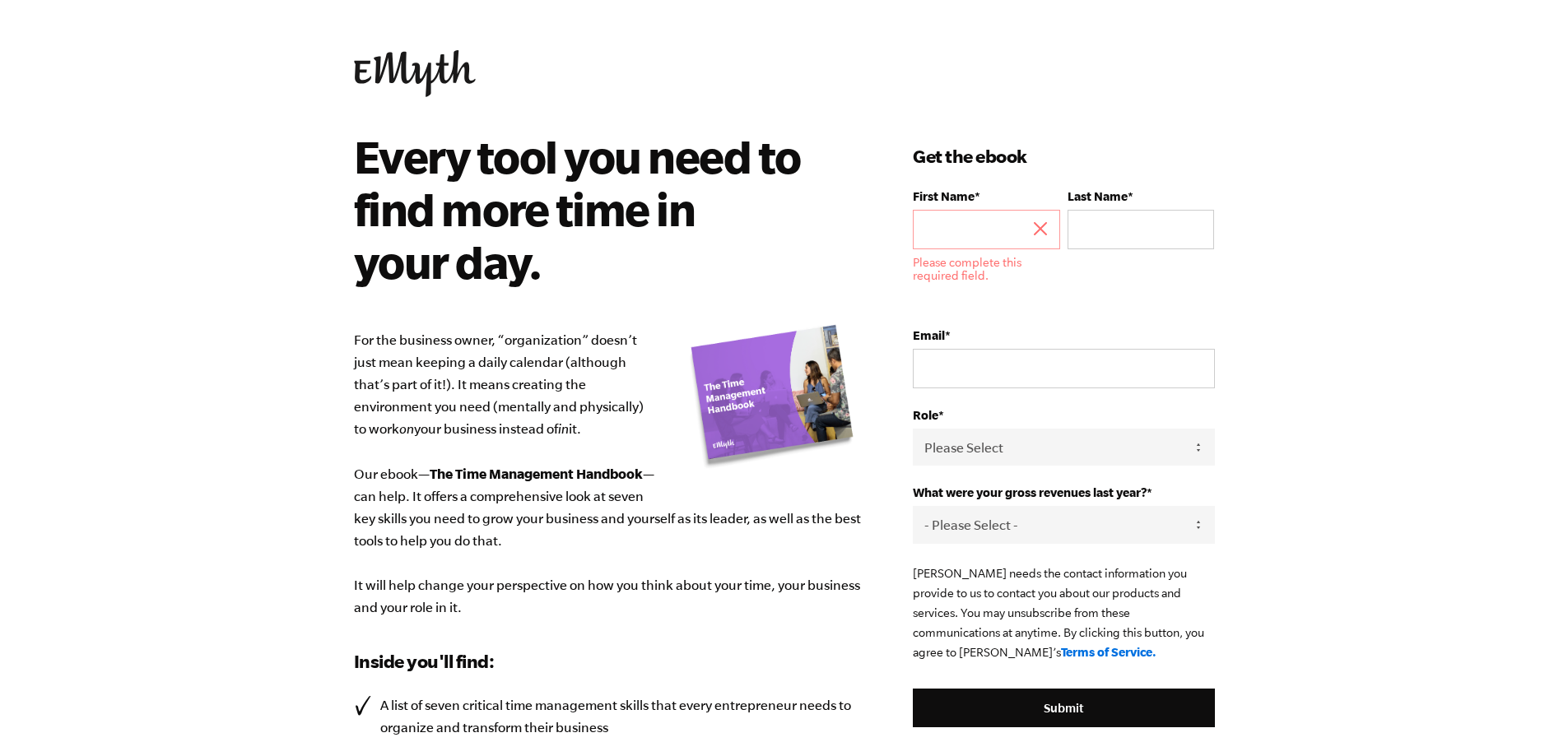
click at [456, 397] on p "For the business owner, “organization” doesn’t just mean keeping a daily calend…" at bounding box center [609, 473] width 510 height 290
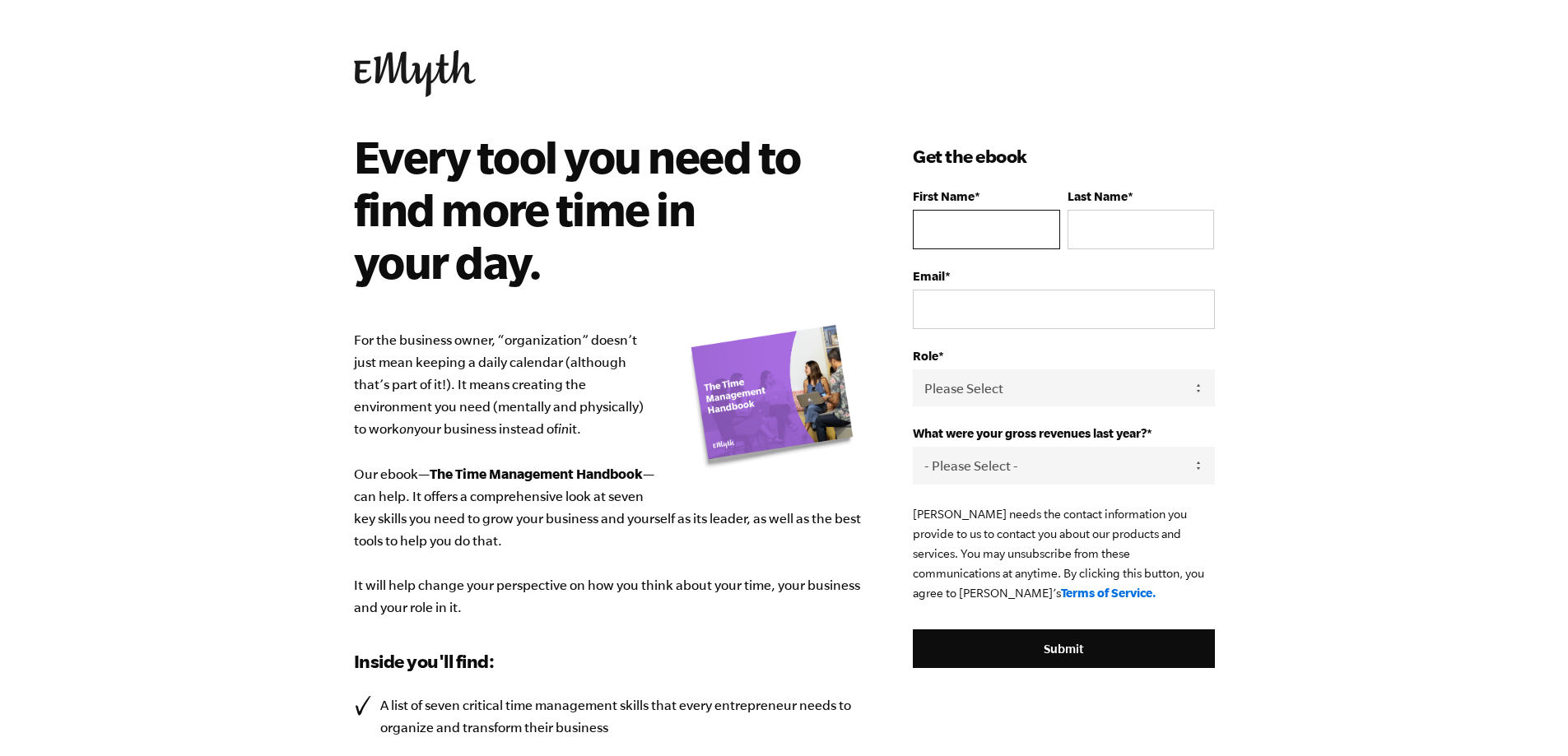
click at [934, 229] on input "First Name *" at bounding box center [986, 229] width 146 height 39
type input "[PERSON_NAME]"
type input "PAZO CID"
type input "[EMAIL_ADDRESS][DOMAIN_NAME]"
click at [1009, 386] on select "Please Select Owner Partner / Co-Owner Executive Employee / Other" at bounding box center [1063, 388] width 301 height 37
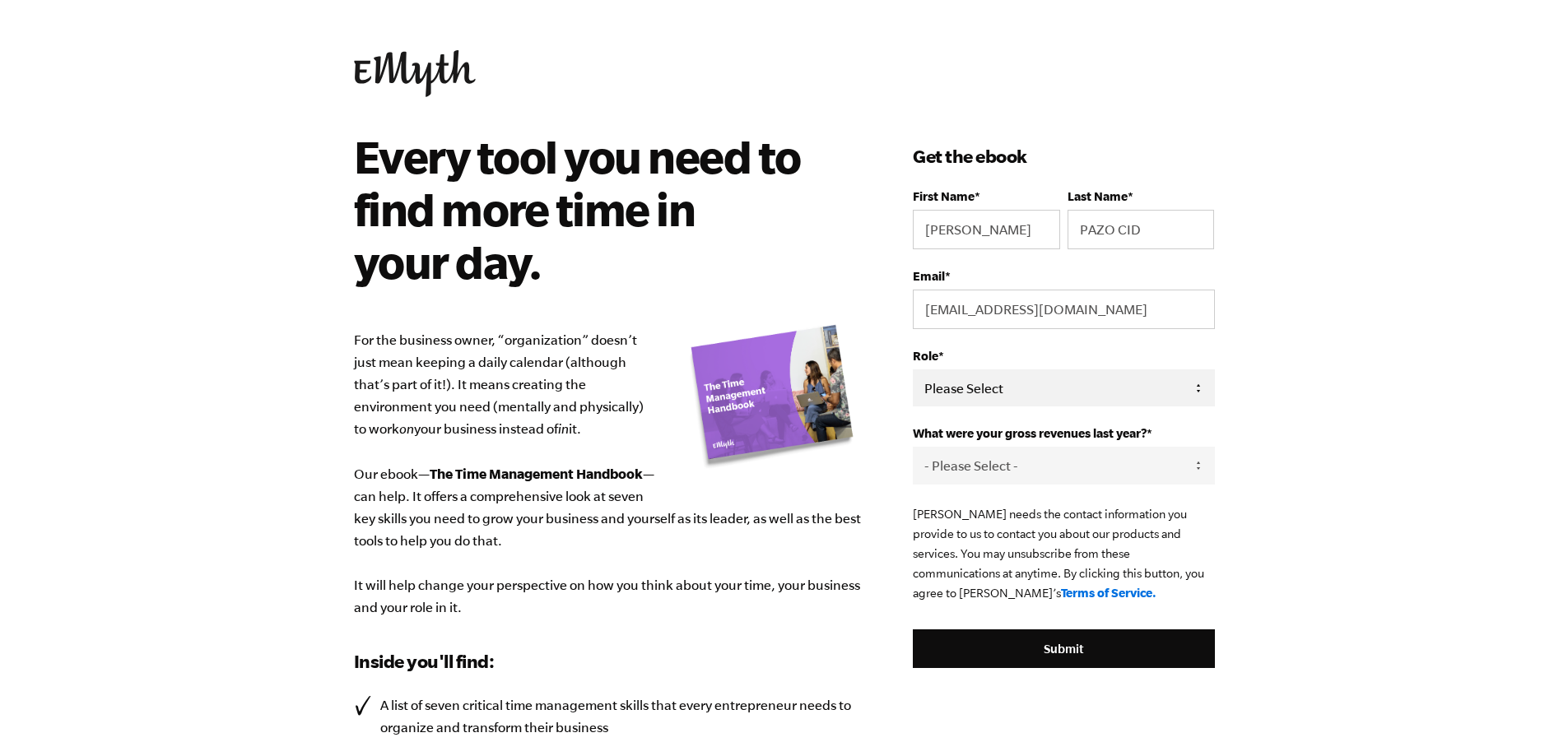
select select "Owner"
click at [913, 370] on select "Please Select Owner Partner / Co-Owner Executive Employee / Other" at bounding box center [1063, 388] width 301 height 37
click at [992, 471] on select "- Please Select - 0-75K 76-150K 151-275K 276-500K 501-750K 751-1M 1-2.5M 2.5-5M…" at bounding box center [1063, 465] width 301 height 37
select select "0-75K"
click at [913, 447] on select "- Please Select - 0-75K 76-150K 151-275K 276-500K 501-750K 751-1M 1-2.5M 2.5-5M…" at bounding box center [1063, 465] width 301 height 37
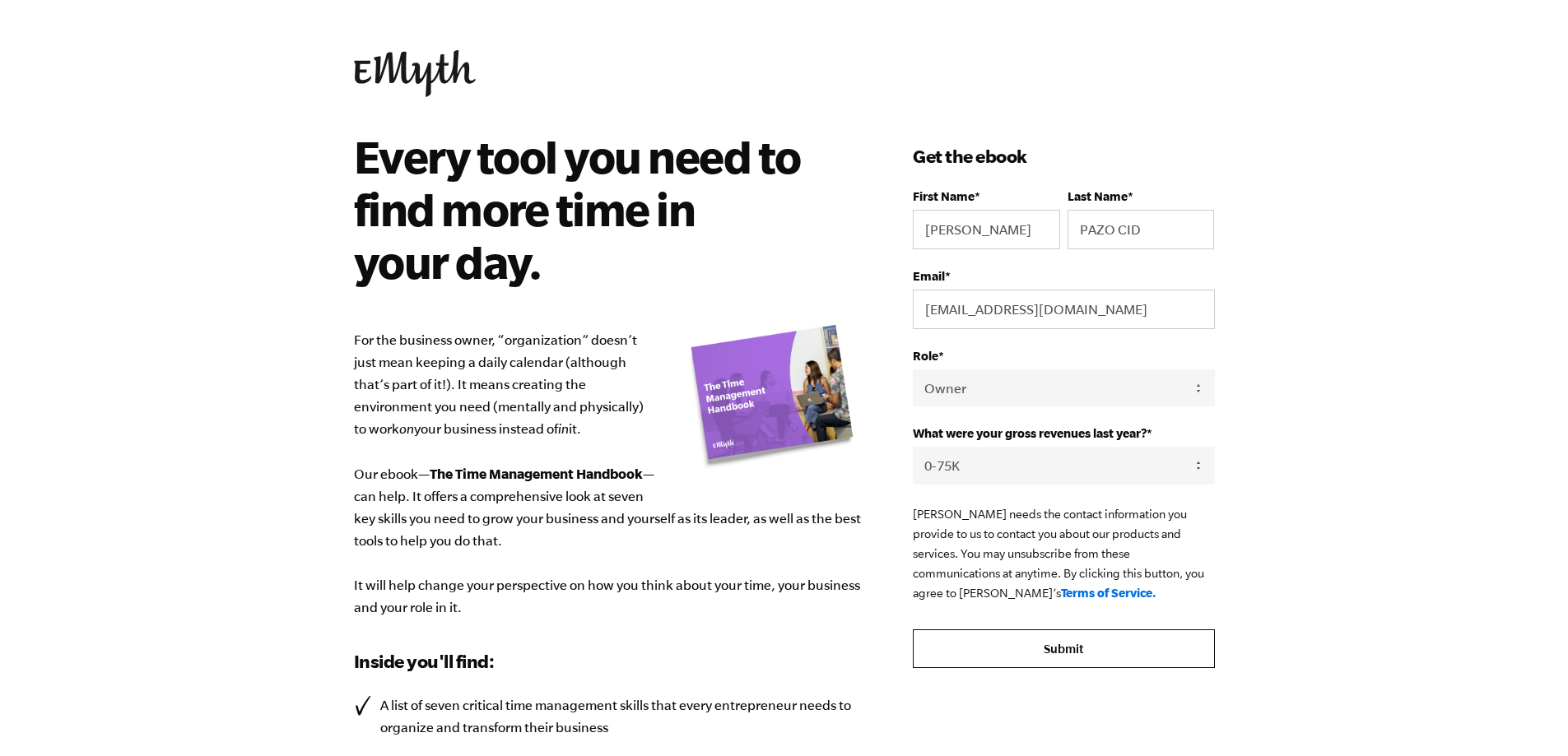
click at [1090, 646] on input "Submit" at bounding box center [1063, 649] width 301 height 39
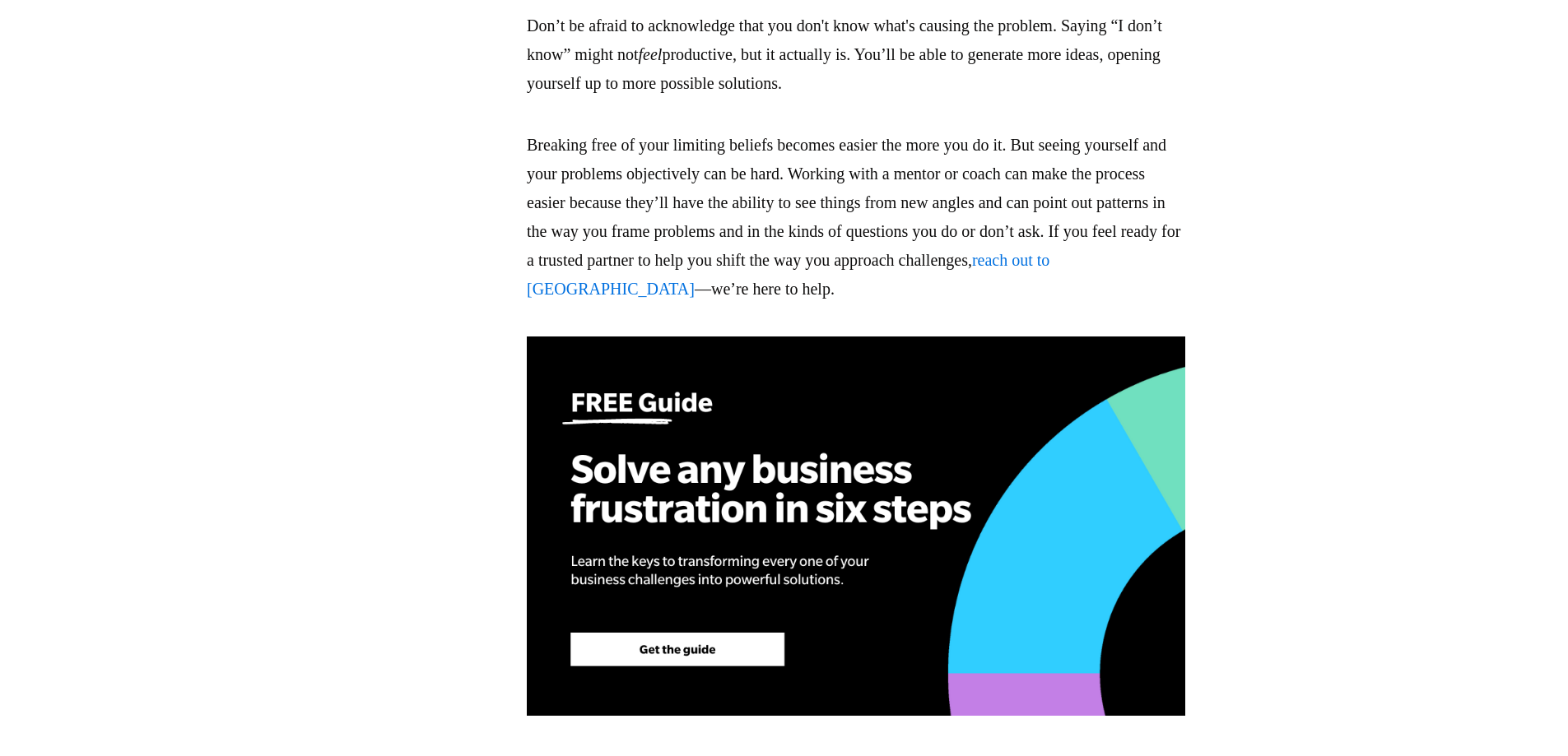
scroll to position [3866, 0]
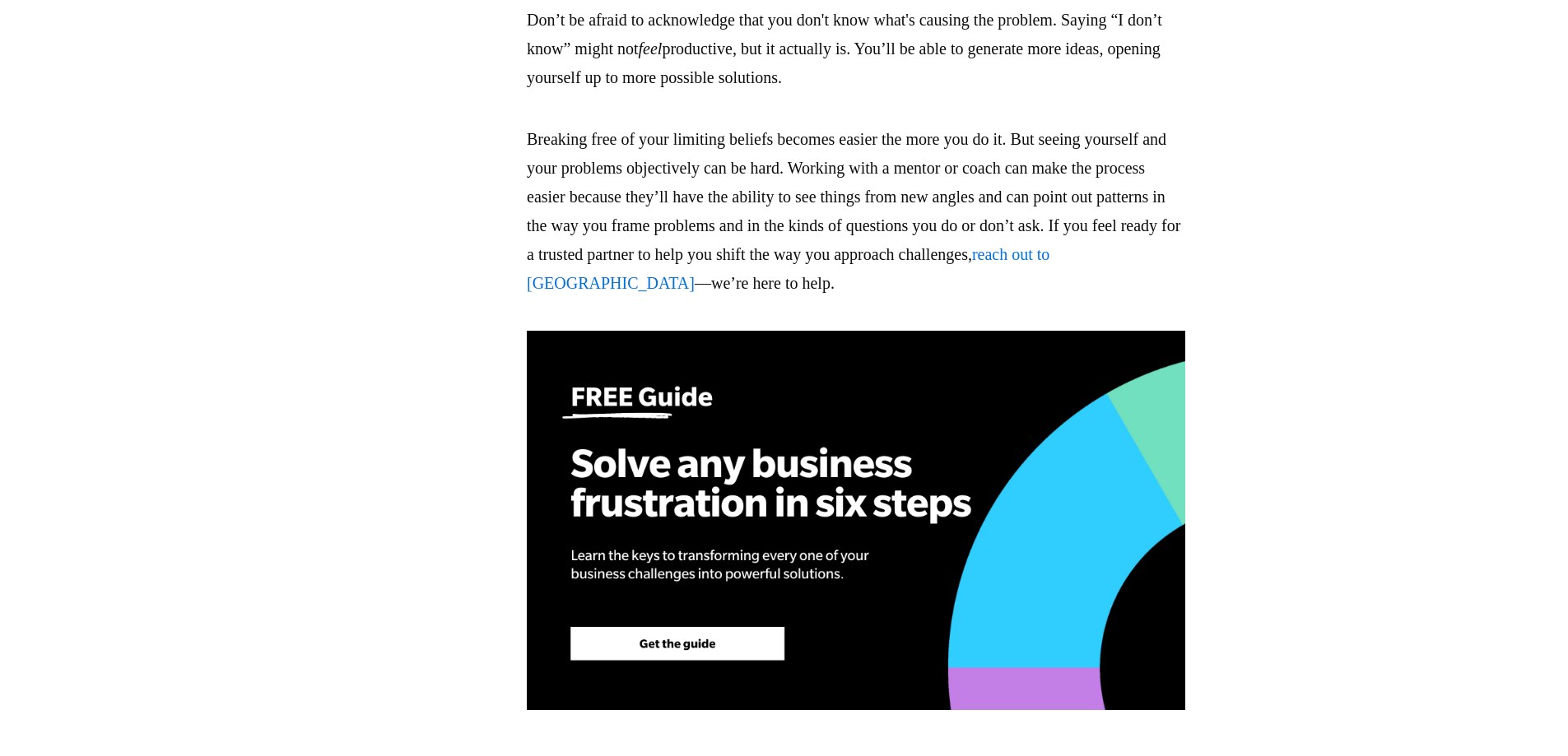
click at [772, 674] on img at bounding box center [856, 520] width 659 height 379
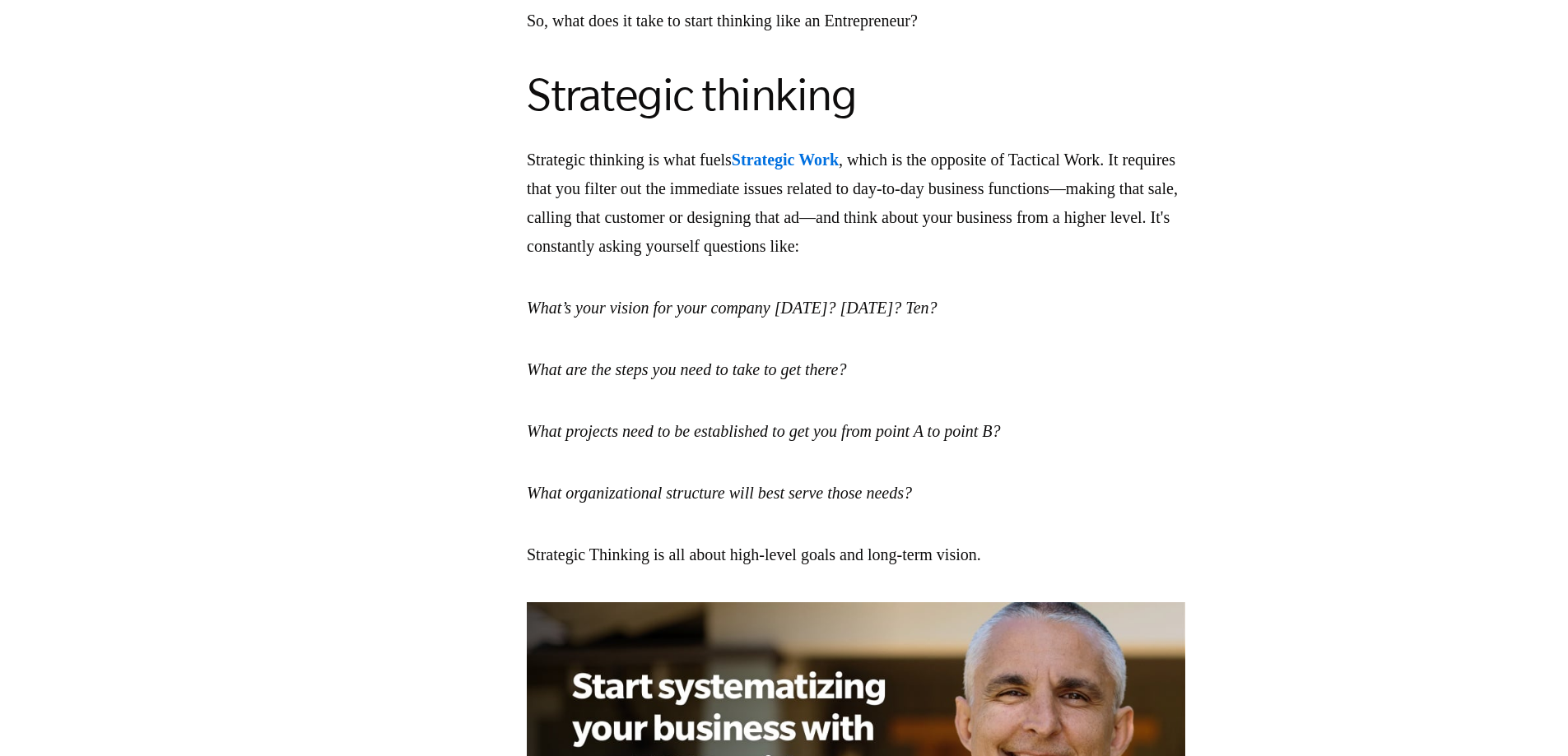
scroll to position [1563, 0]
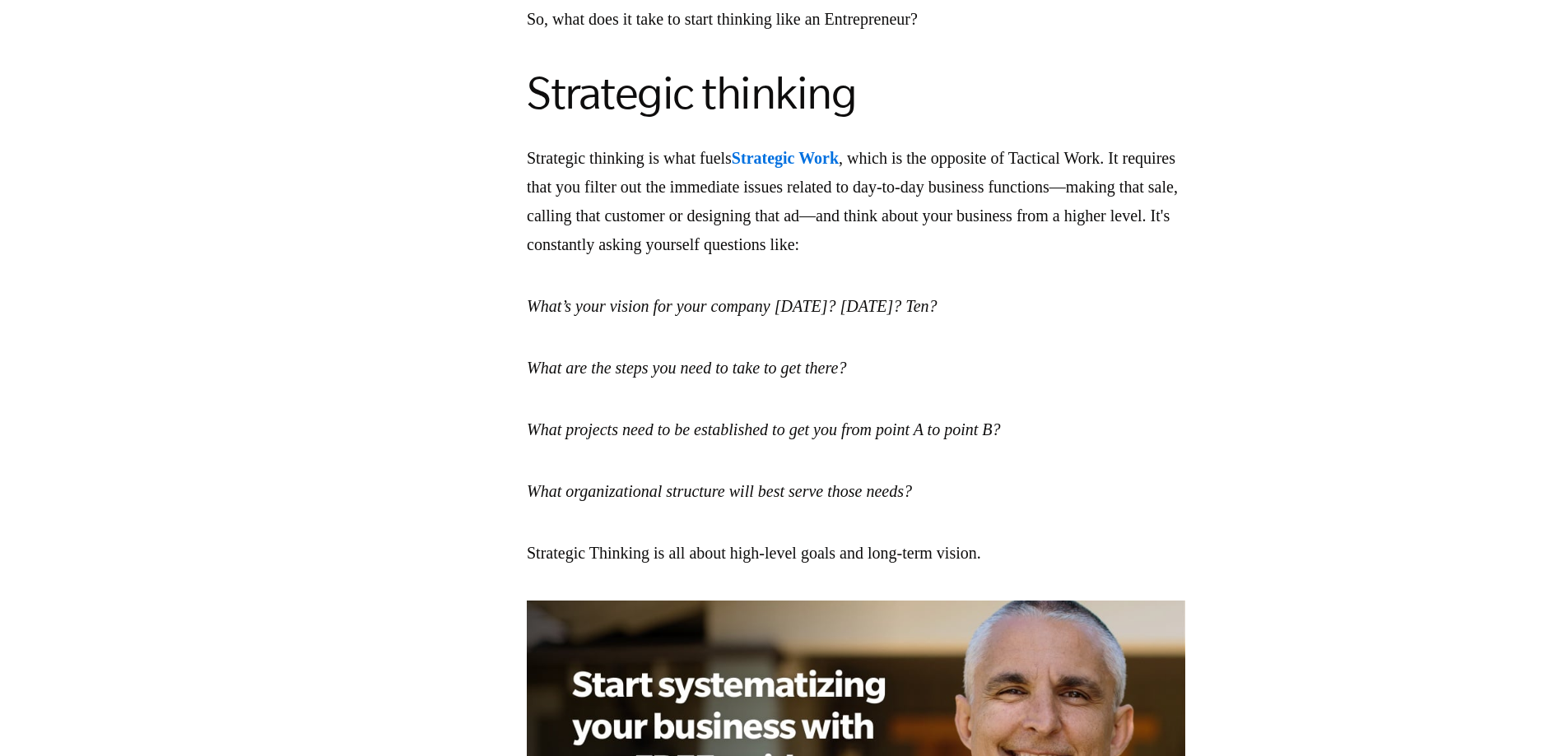
click at [839, 167] on strong "Strategic Work" at bounding box center [785, 157] width 107 height 18
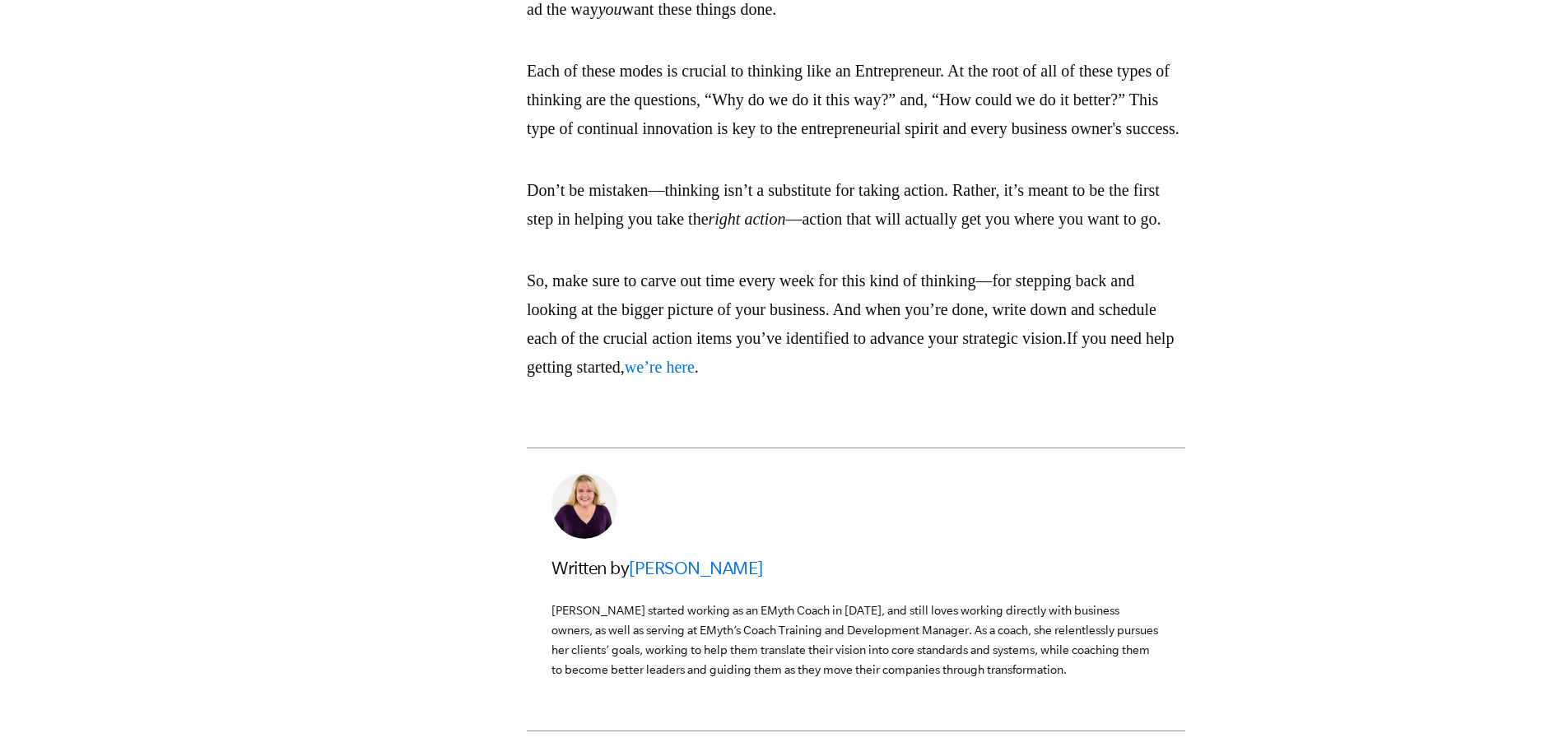
scroll to position [3537, 0]
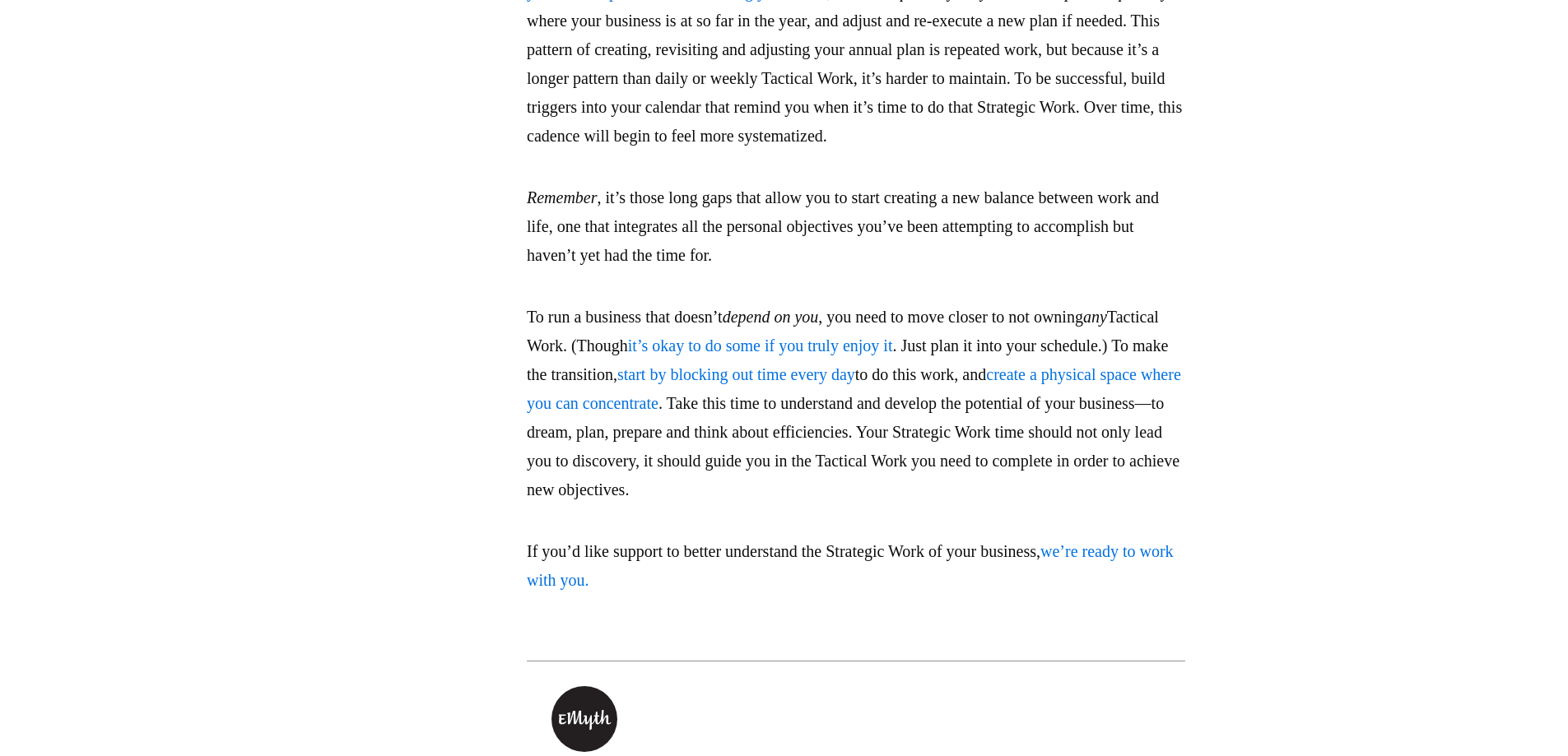
scroll to position [3208, 0]
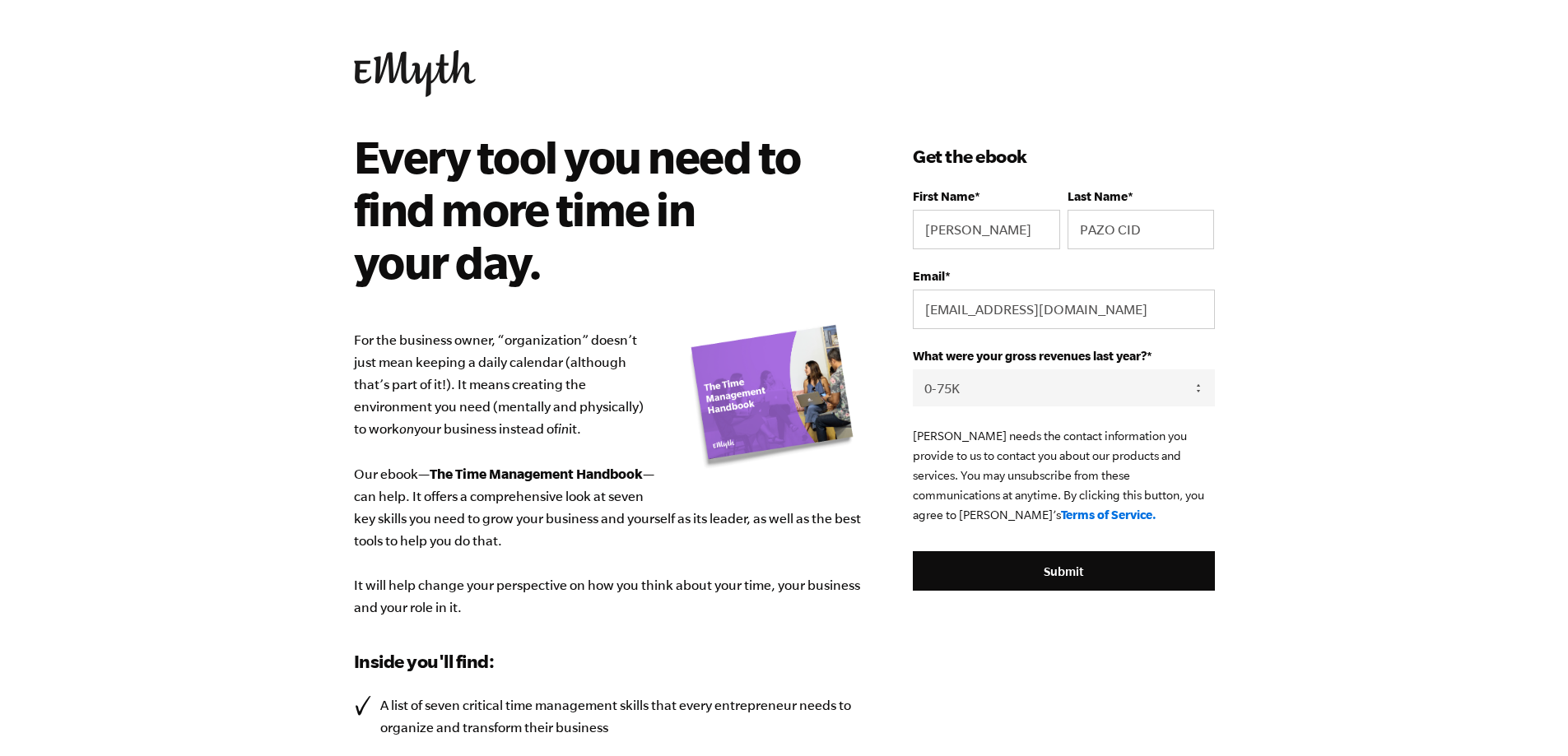
select select "0-75K"
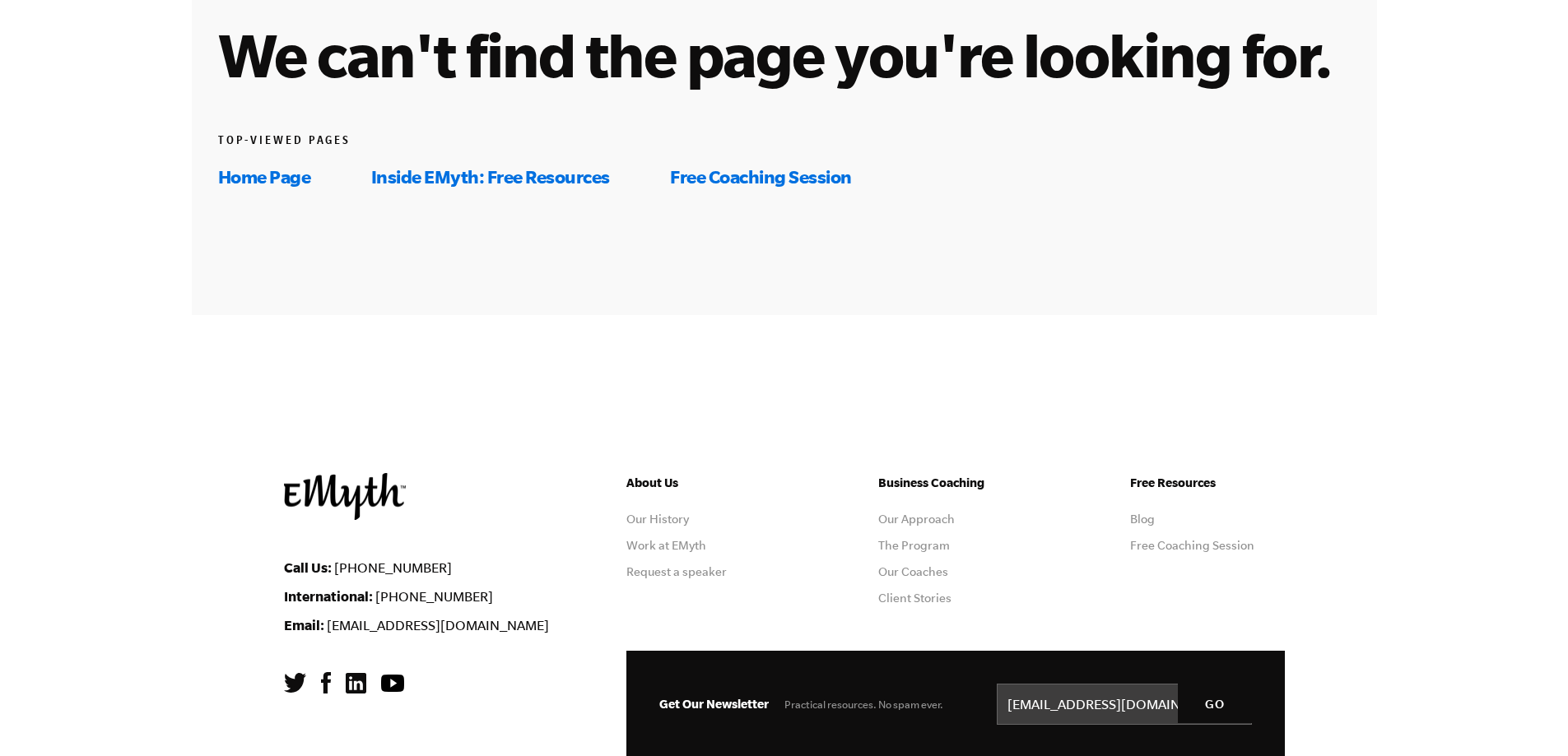
scroll to position [380, 0]
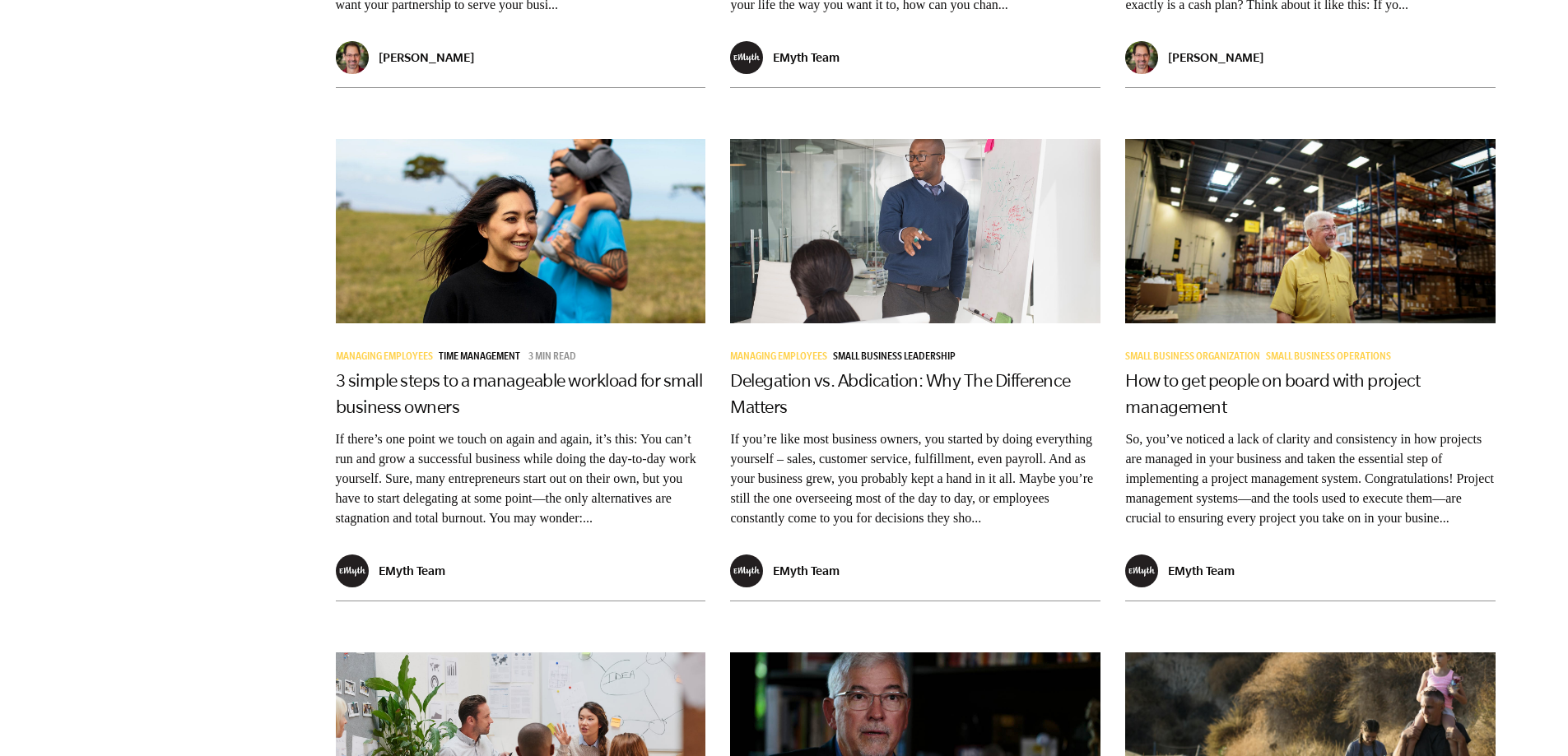
scroll to position [1645, 0]
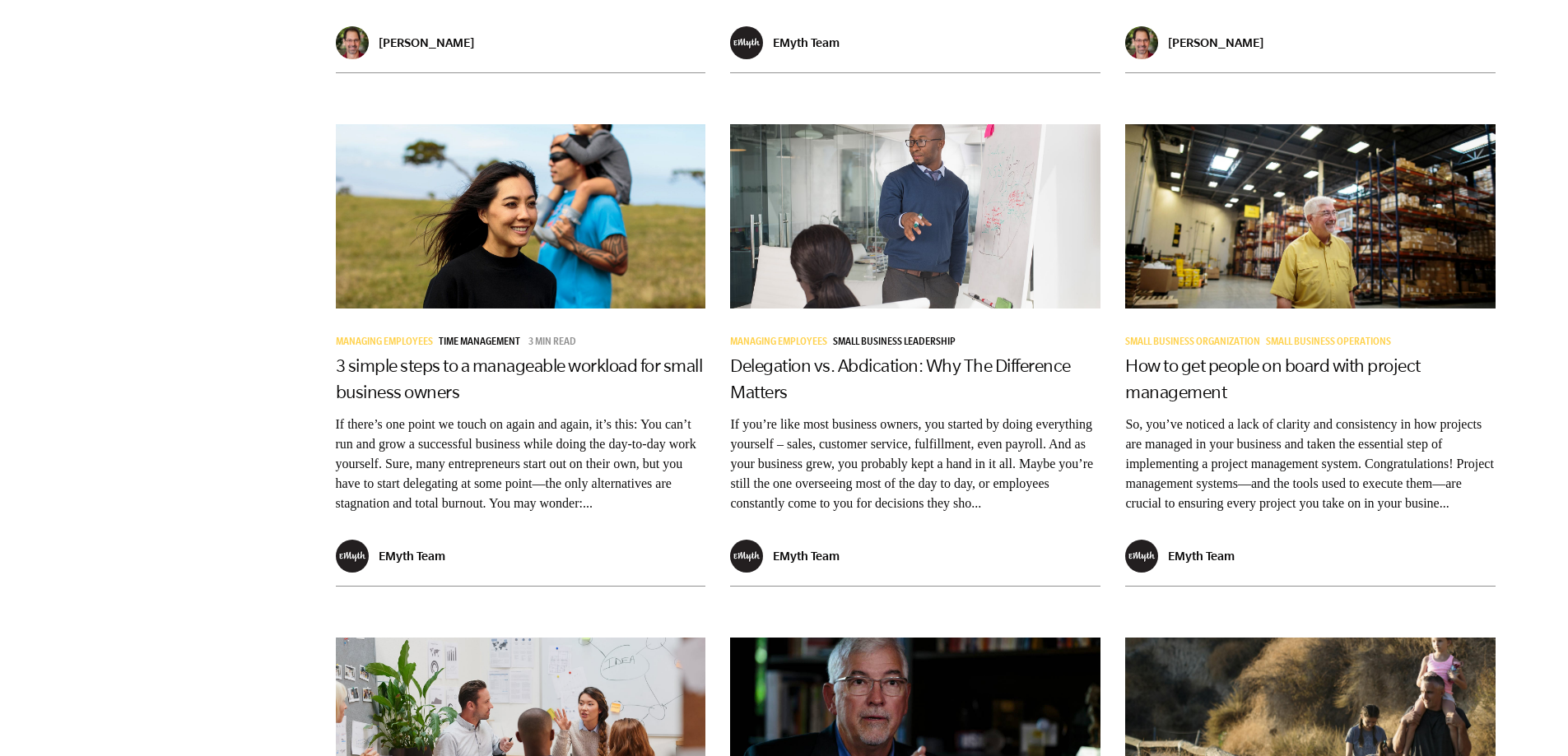
drag, startPoint x: 453, startPoint y: 402, endPoint x: 246, endPoint y: 380, distance: 208.2
click at [245, 380] on nav "VIEW BY TOPIC Business Coaching Business Growth Business Partnerships Business …" at bounding box center [132, 88] width 263 height 3320
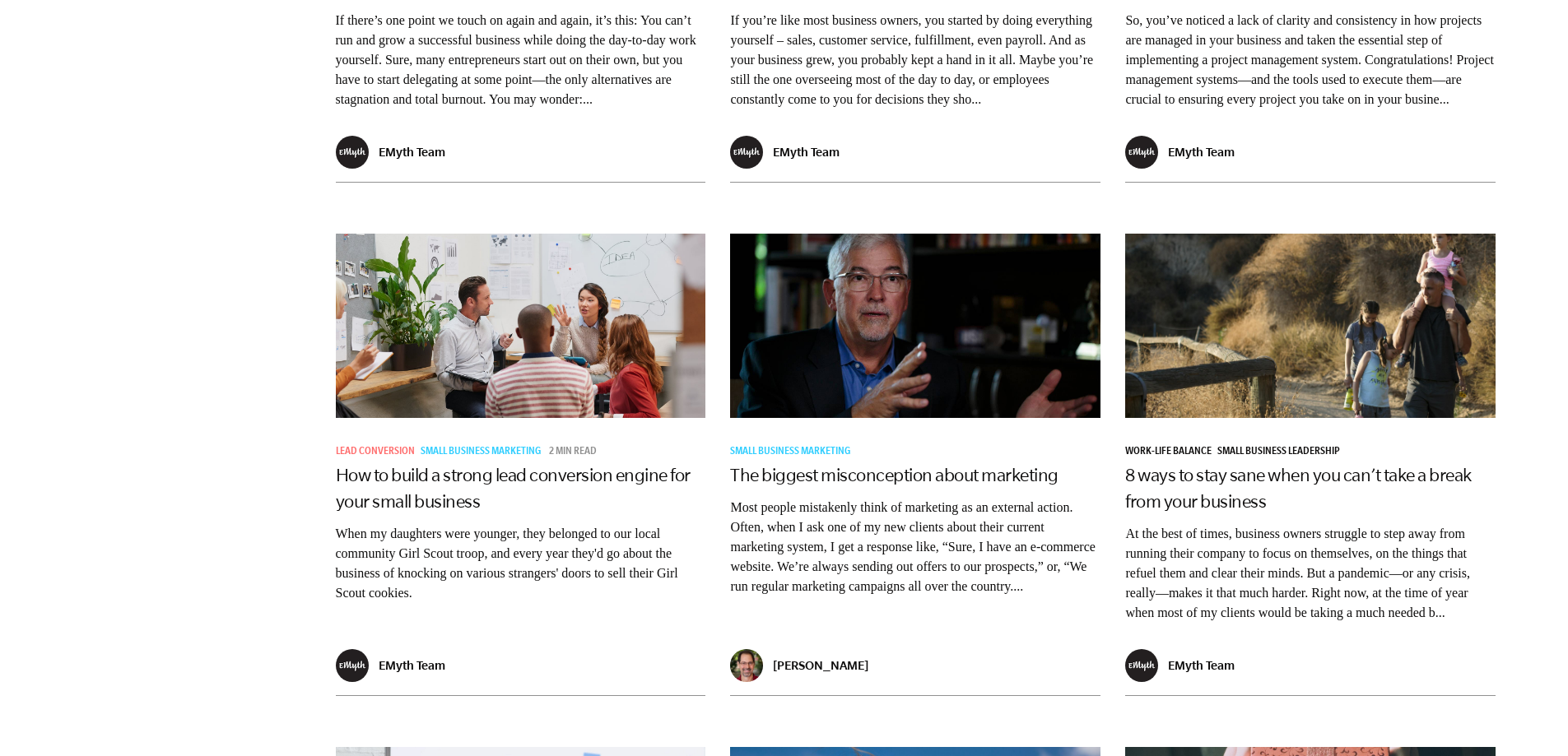
scroll to position [2056, 0]
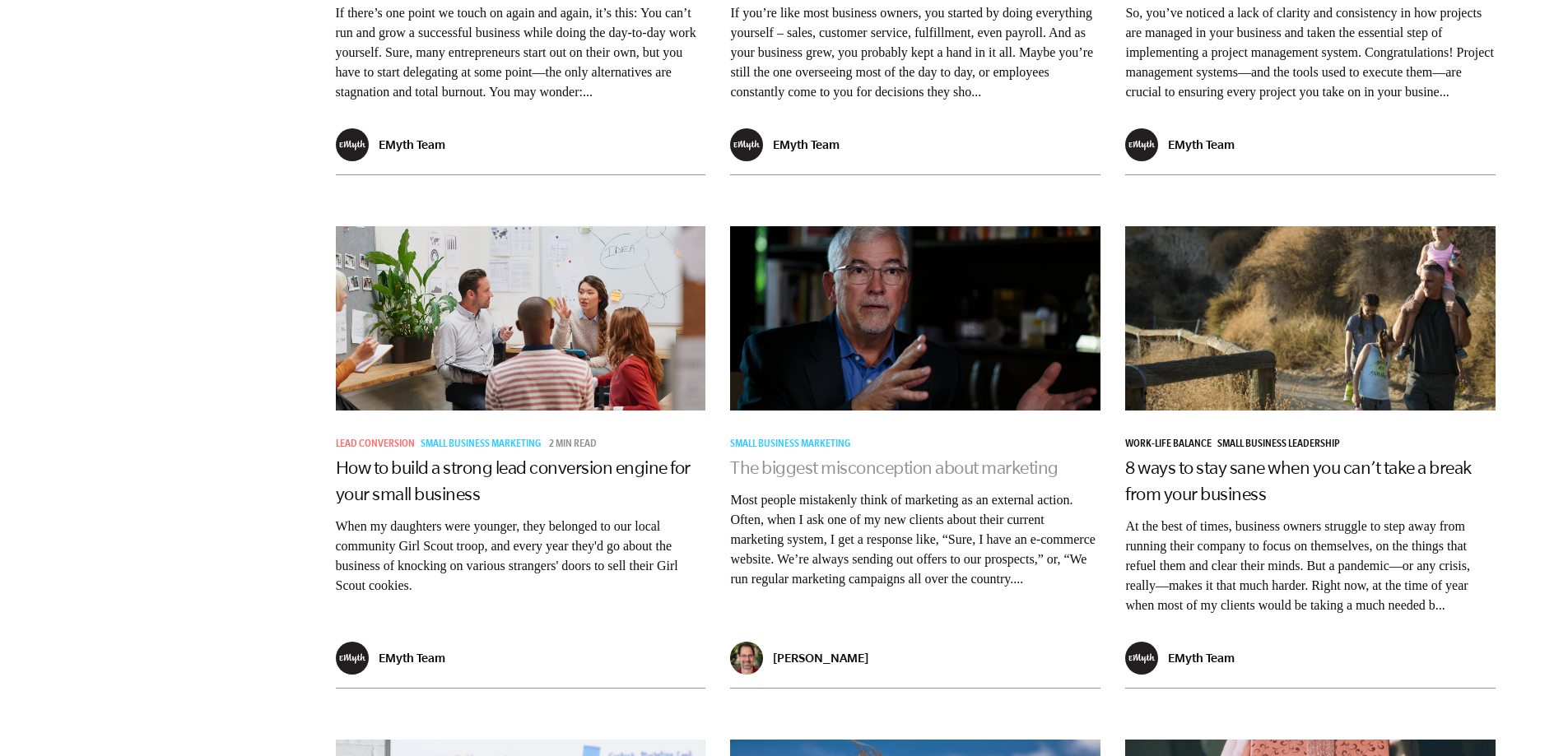
click at [865, 477] on link "The biggest misconception about marketing" at bounding box center [894, 466] width 328 height 20
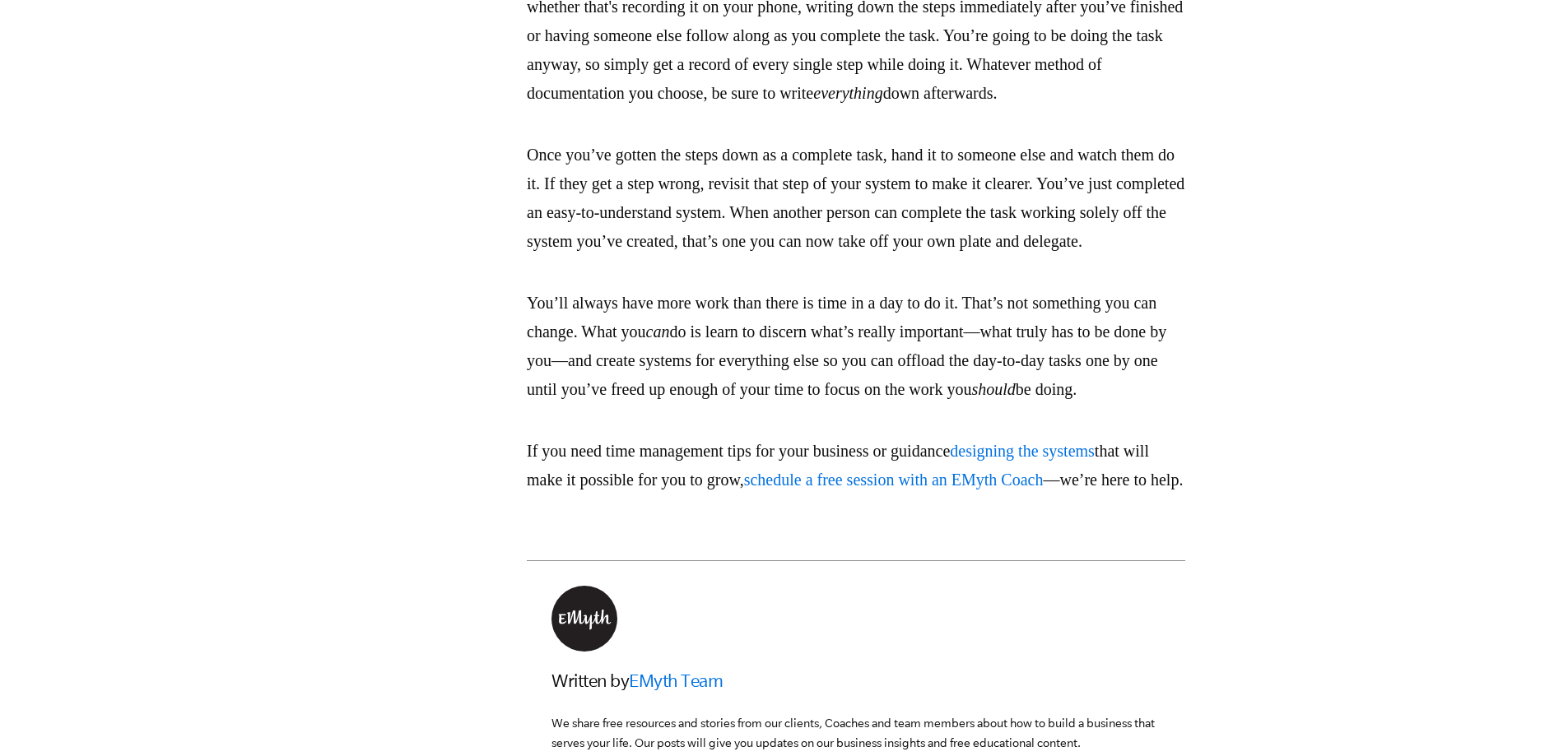
scroll to position [2879, 0]
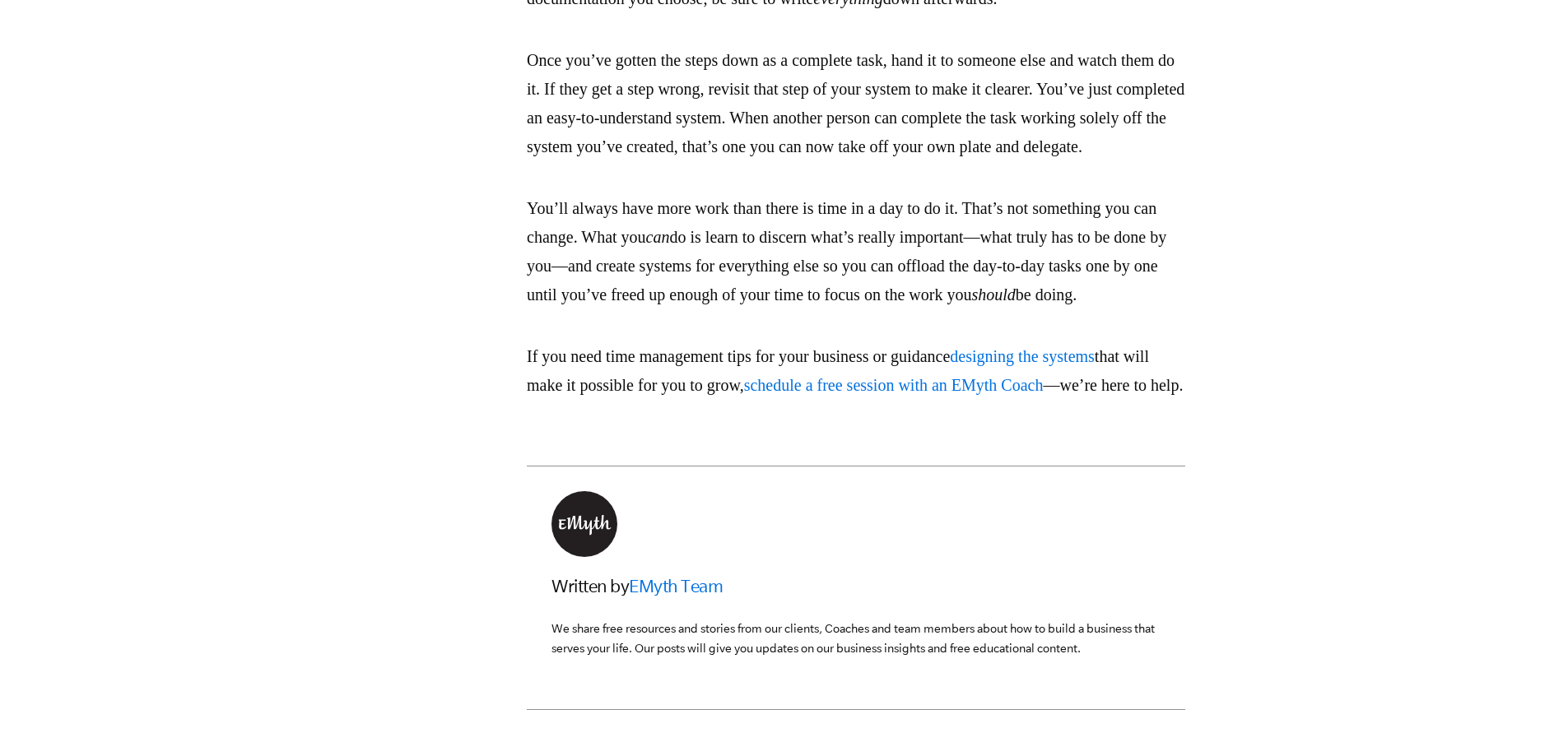
click at [1095, 365] on span "designing the systems" at bounding box center [1022, 356] width 144 height 18
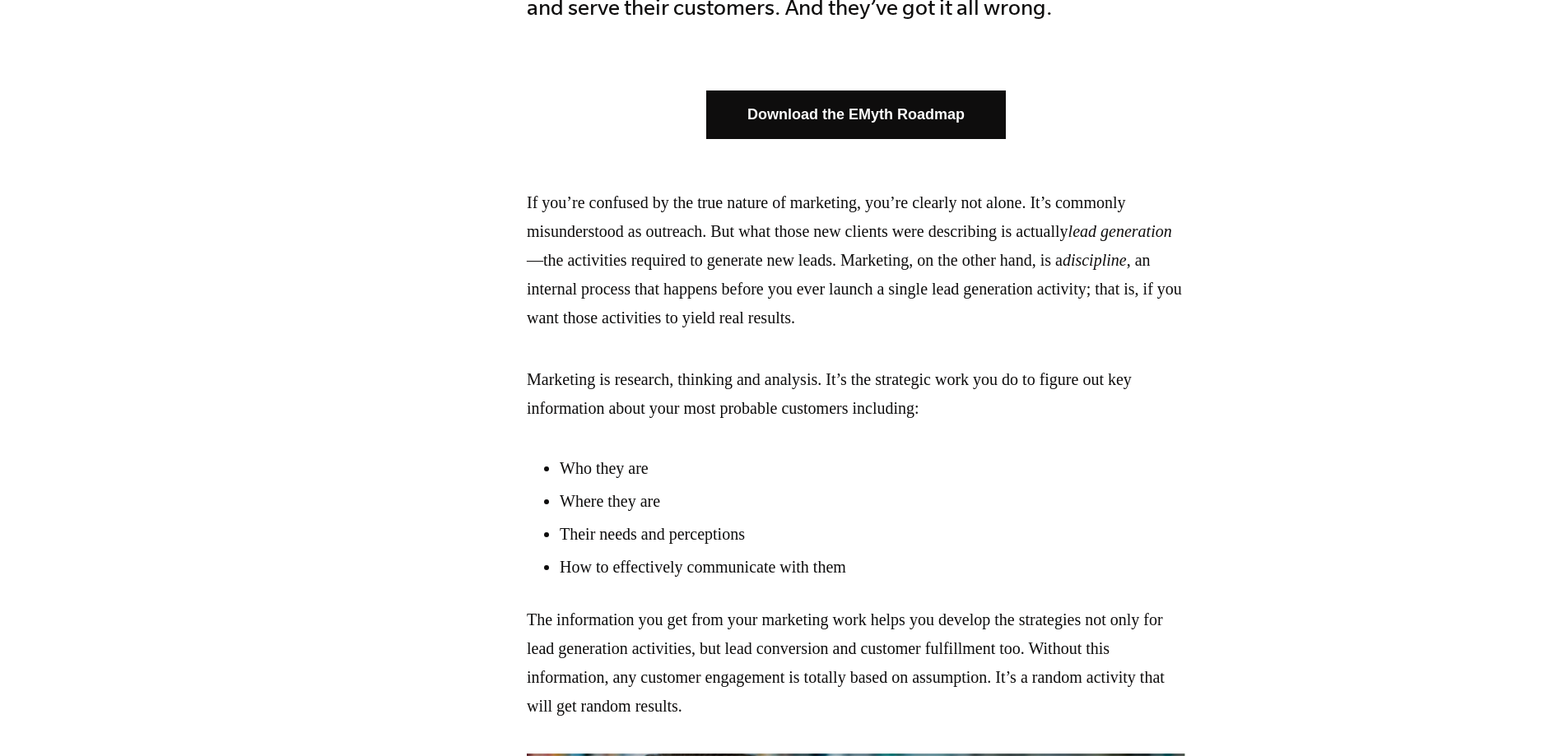
scroll to position [1316, 0]
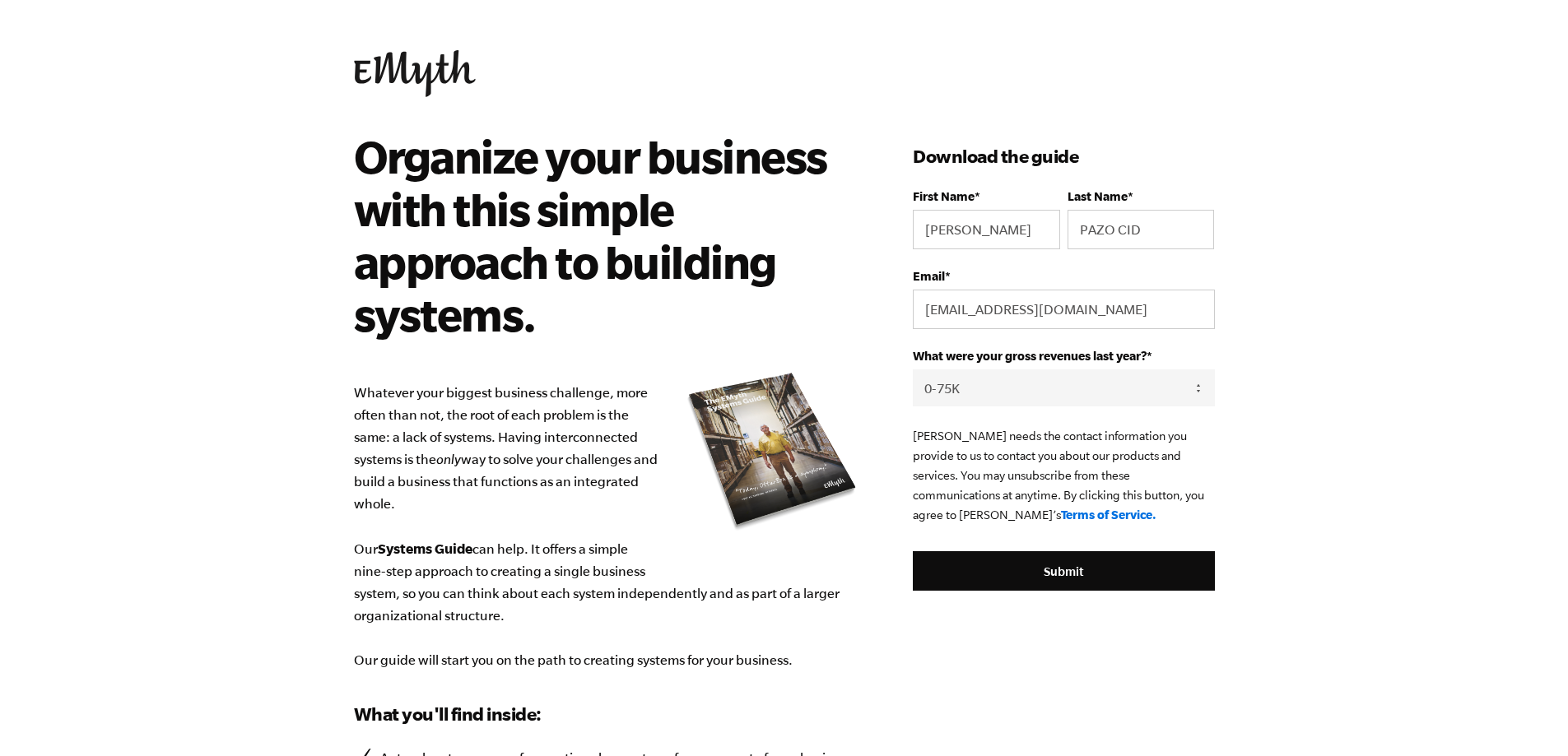
select select "0-75K"
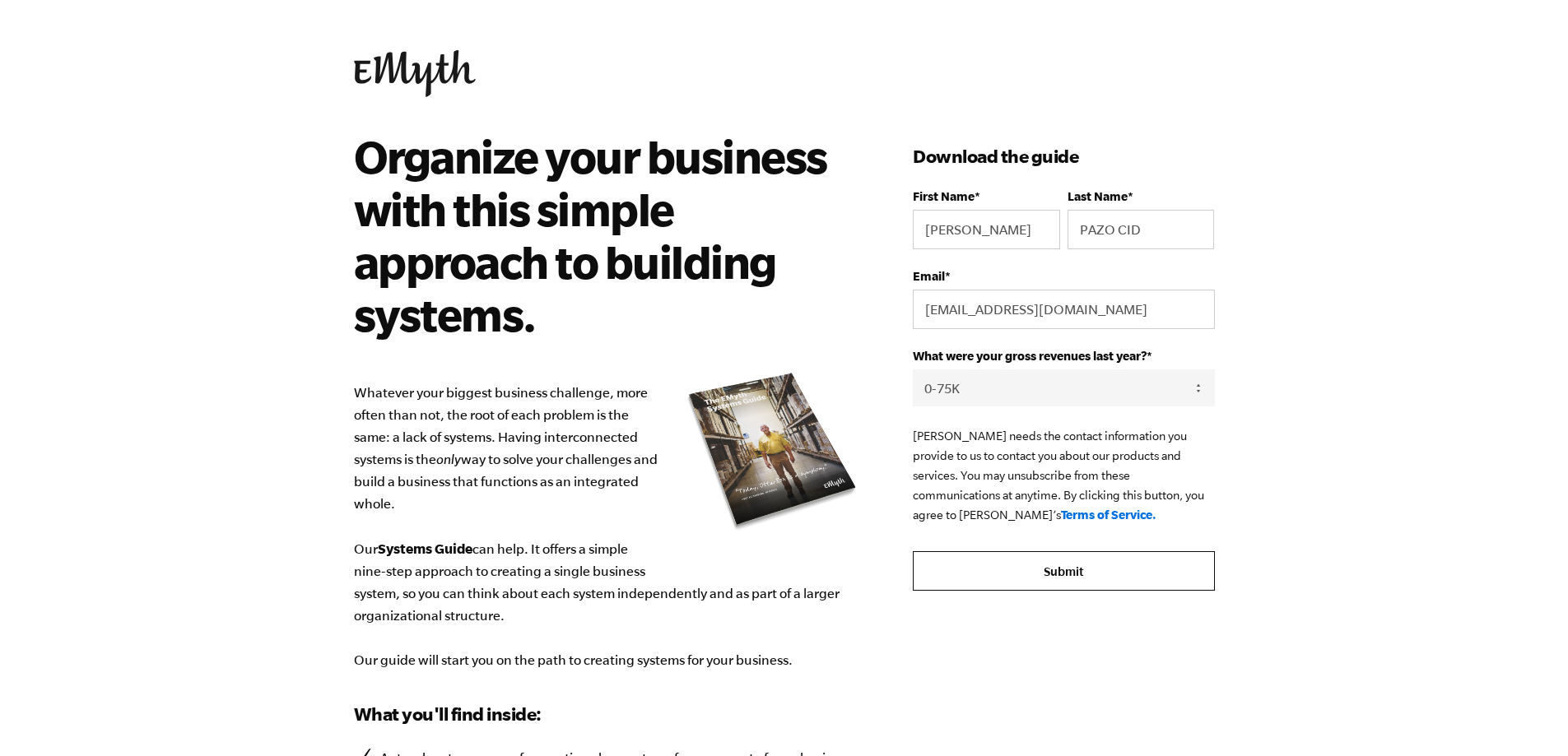
click at [1062, 574] on input "Submit" at bounding box center [1063, 571] width 301 height 39
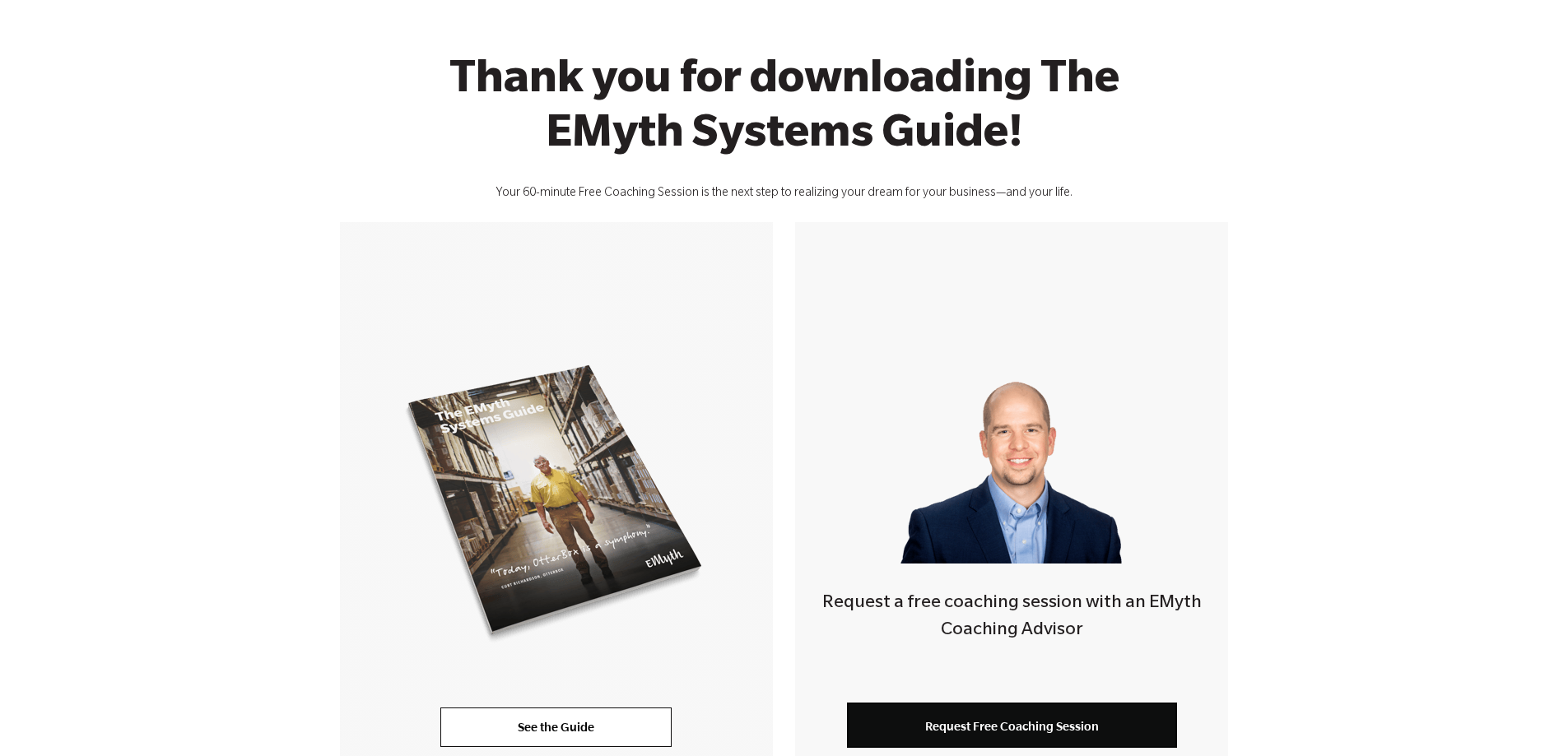
scroll to position [165, 0]
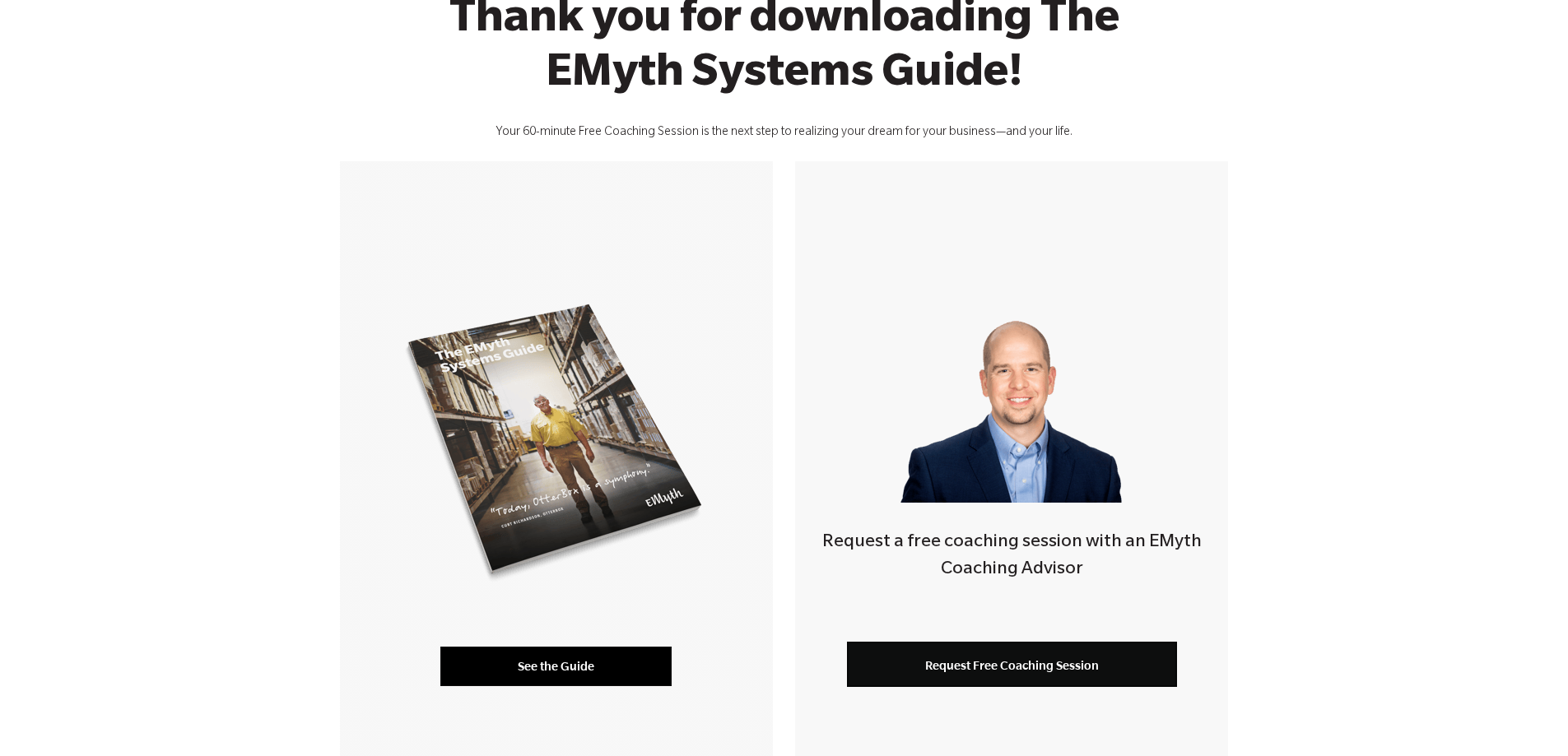
click at [557, 672] on link "See the Guide" at bounding box center [556, 666] width 231 height 39
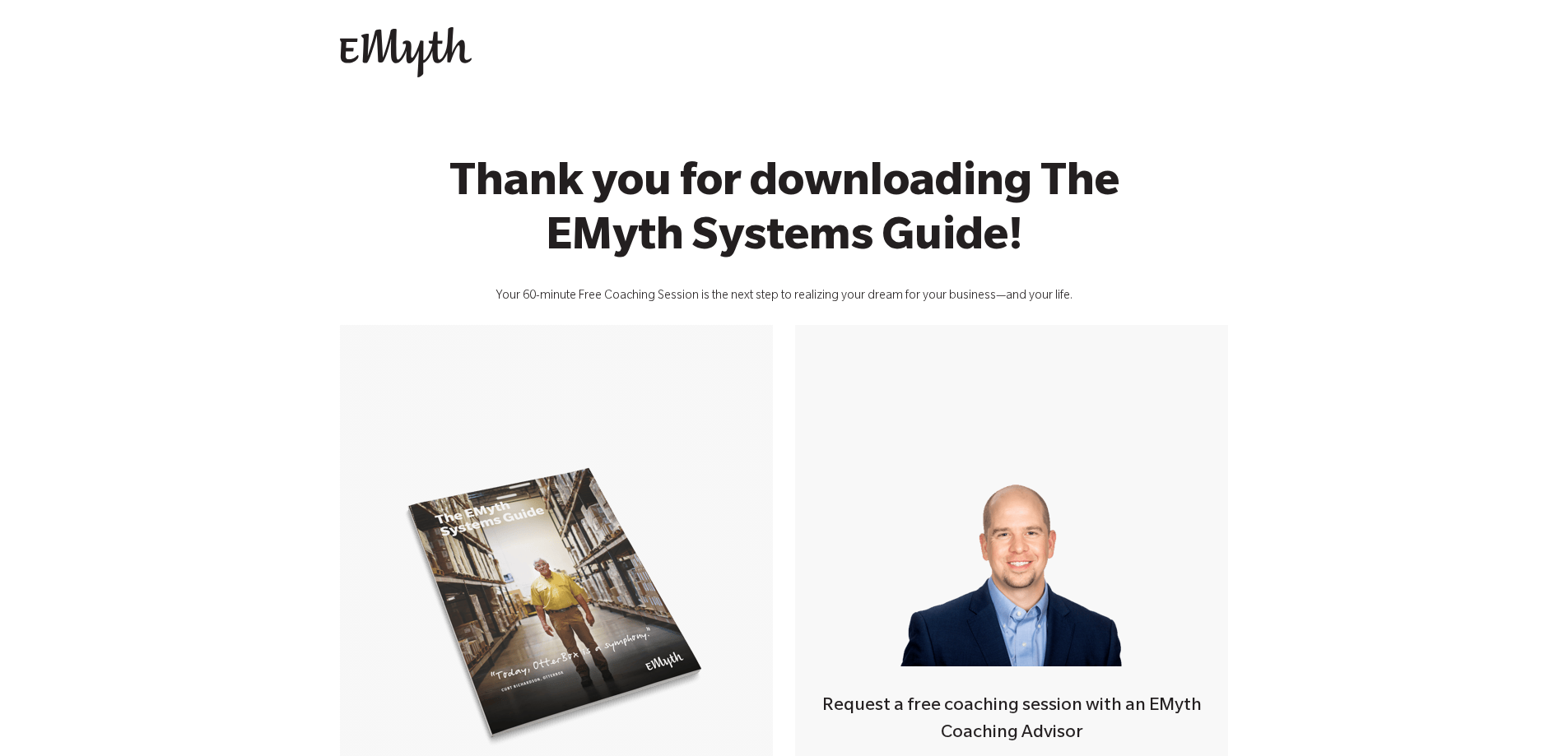
scroll to position [0, 0]
click at [367, 50] on img at bounding box center [405, 54] width 132 height 51
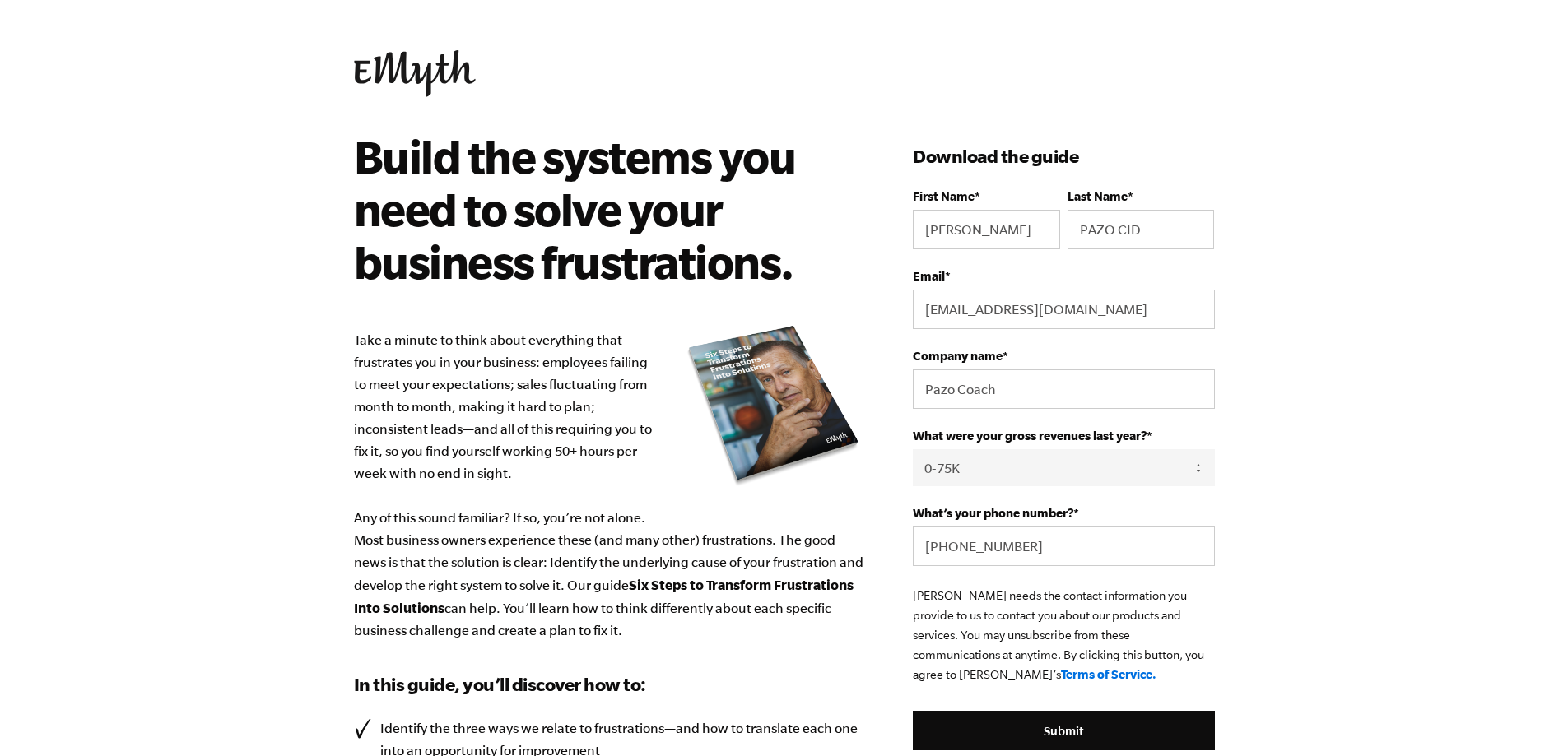
select select "0-75K"
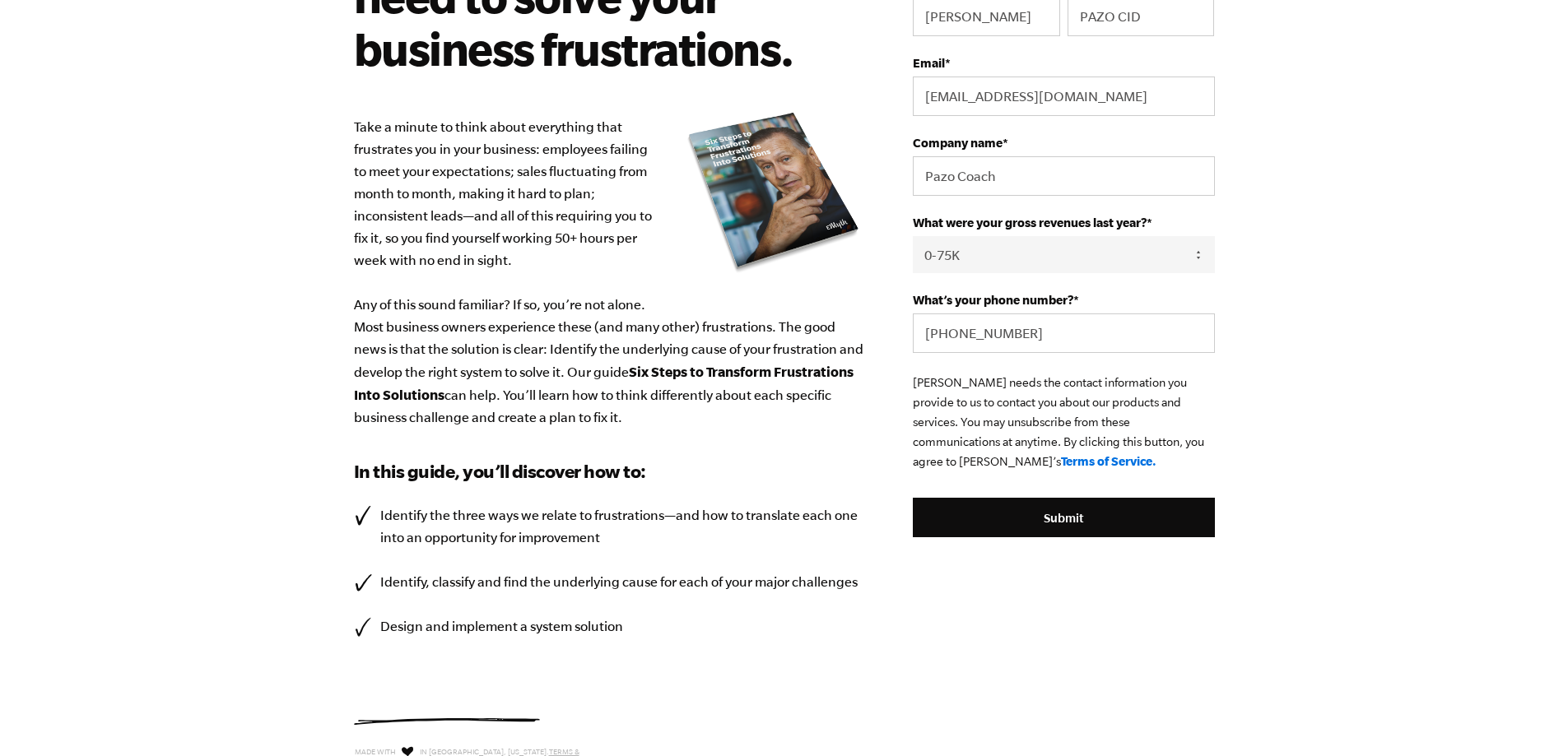
scroll to position [247, 0]
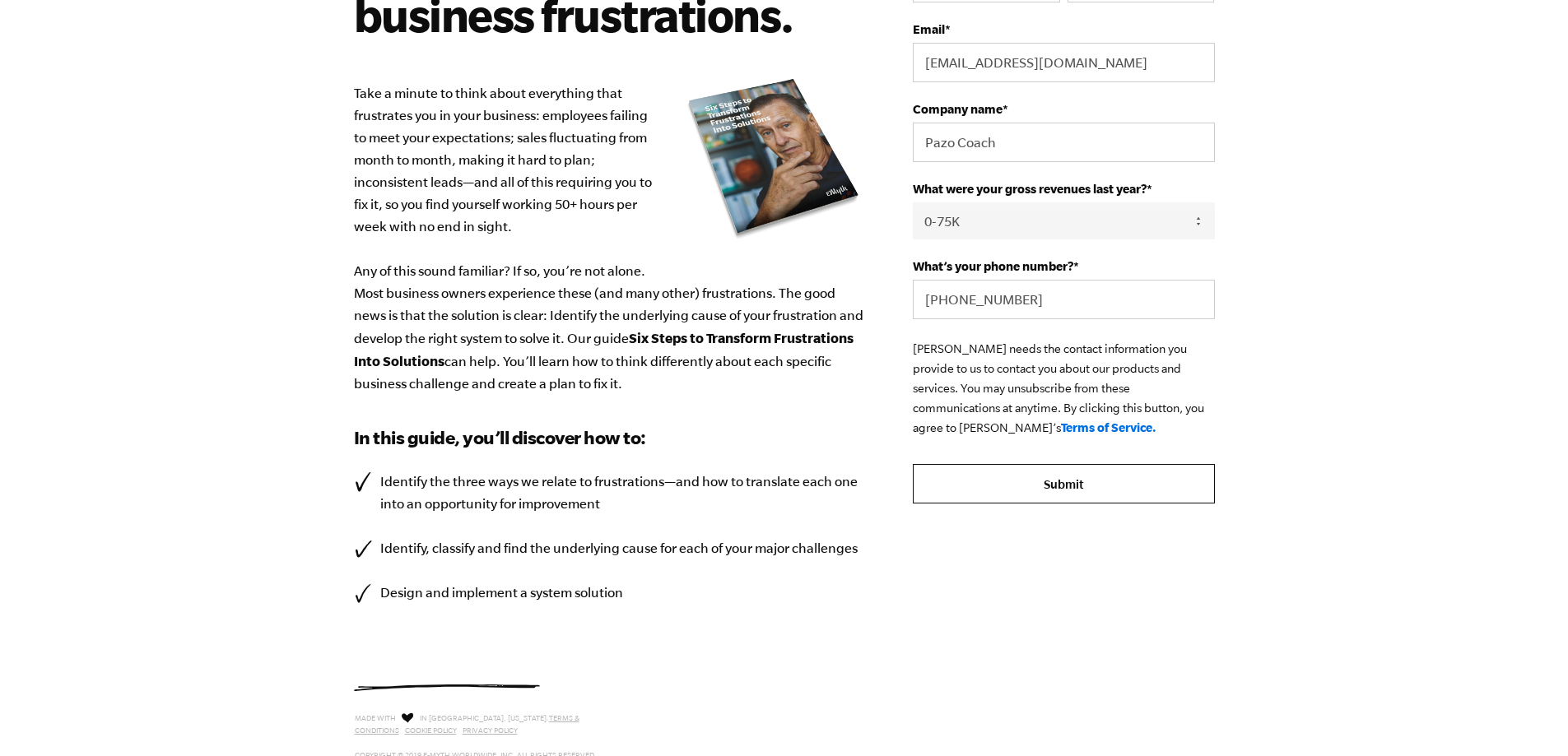
click at [1044, 483] on input "Submit" at bounding box center [1063, 483] width 301 height 39
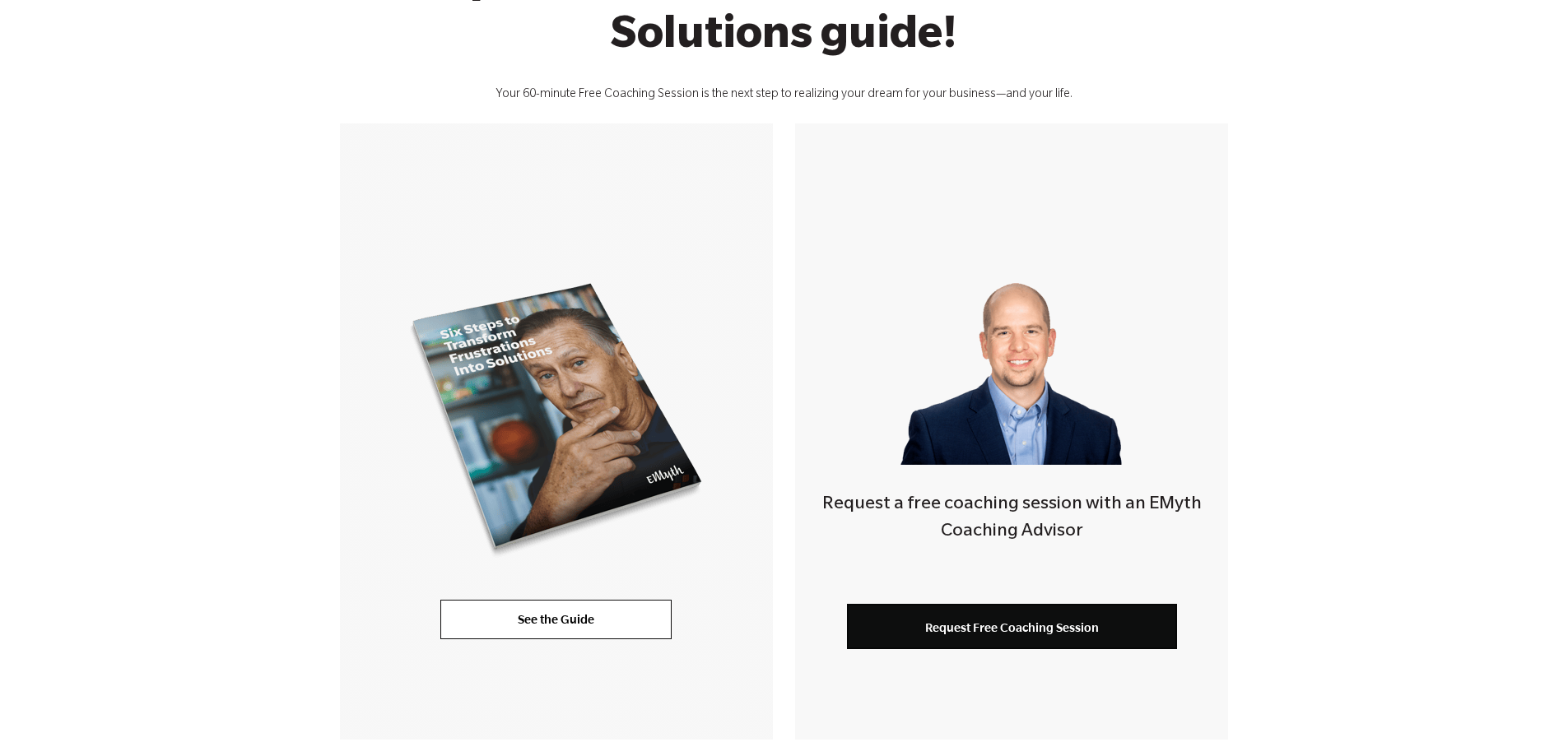
scroll to position [411, 0]
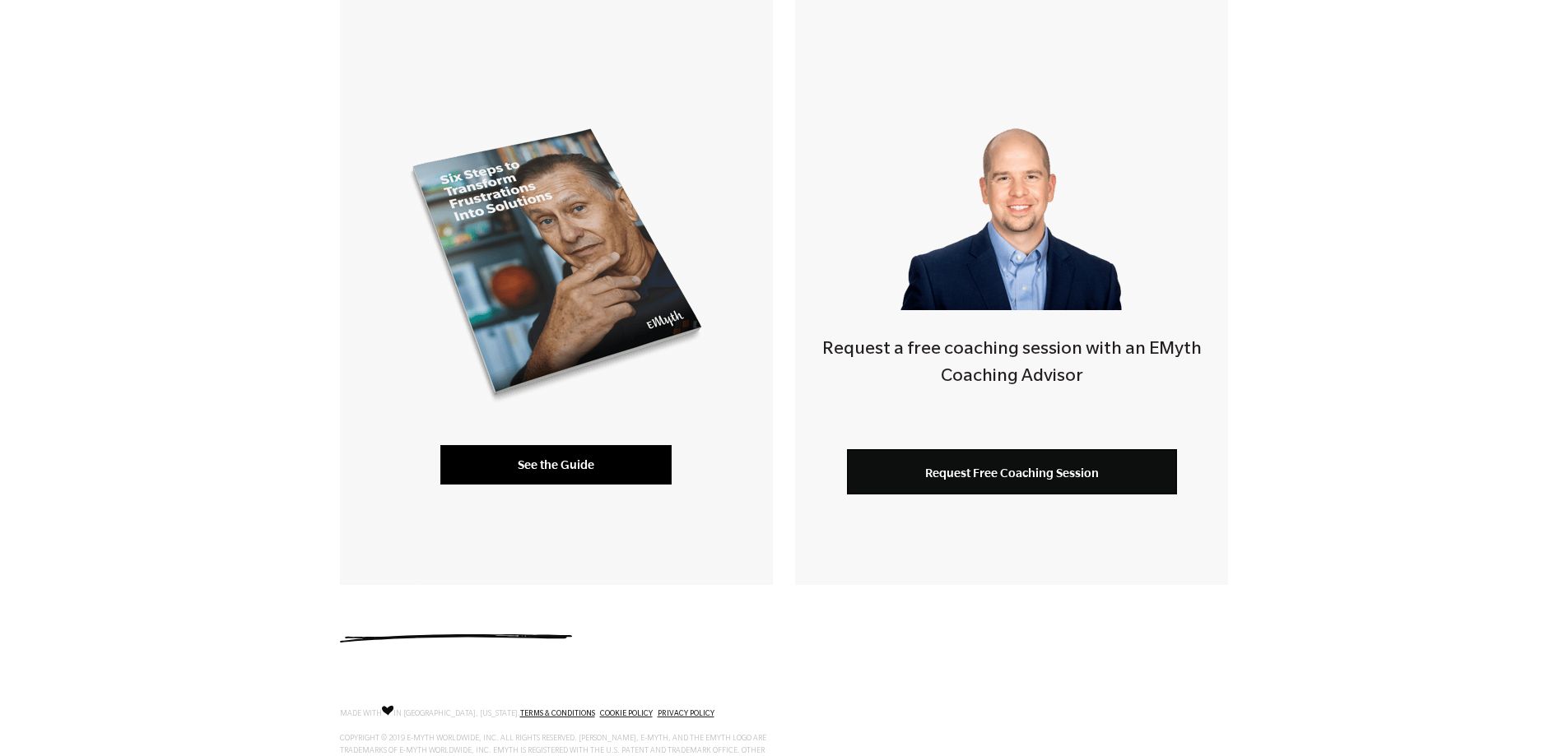
click at [564, 469] on link "See the Guide" at bounding box center [556, 465] width 231 height 39
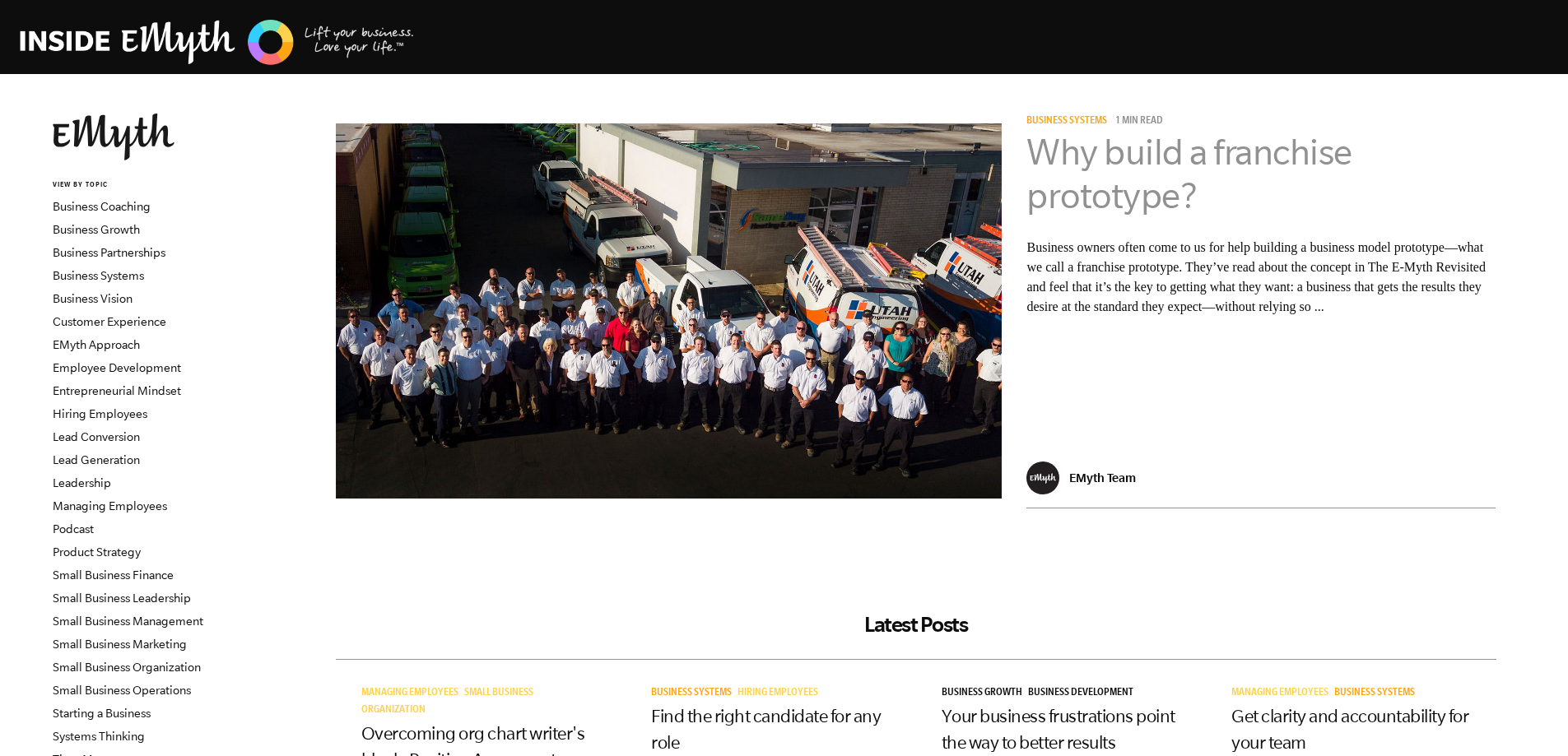
click at [1157, 158] on link "Why build a franchise prototype?" at bounding box center [1189, 173] width 325 height 84
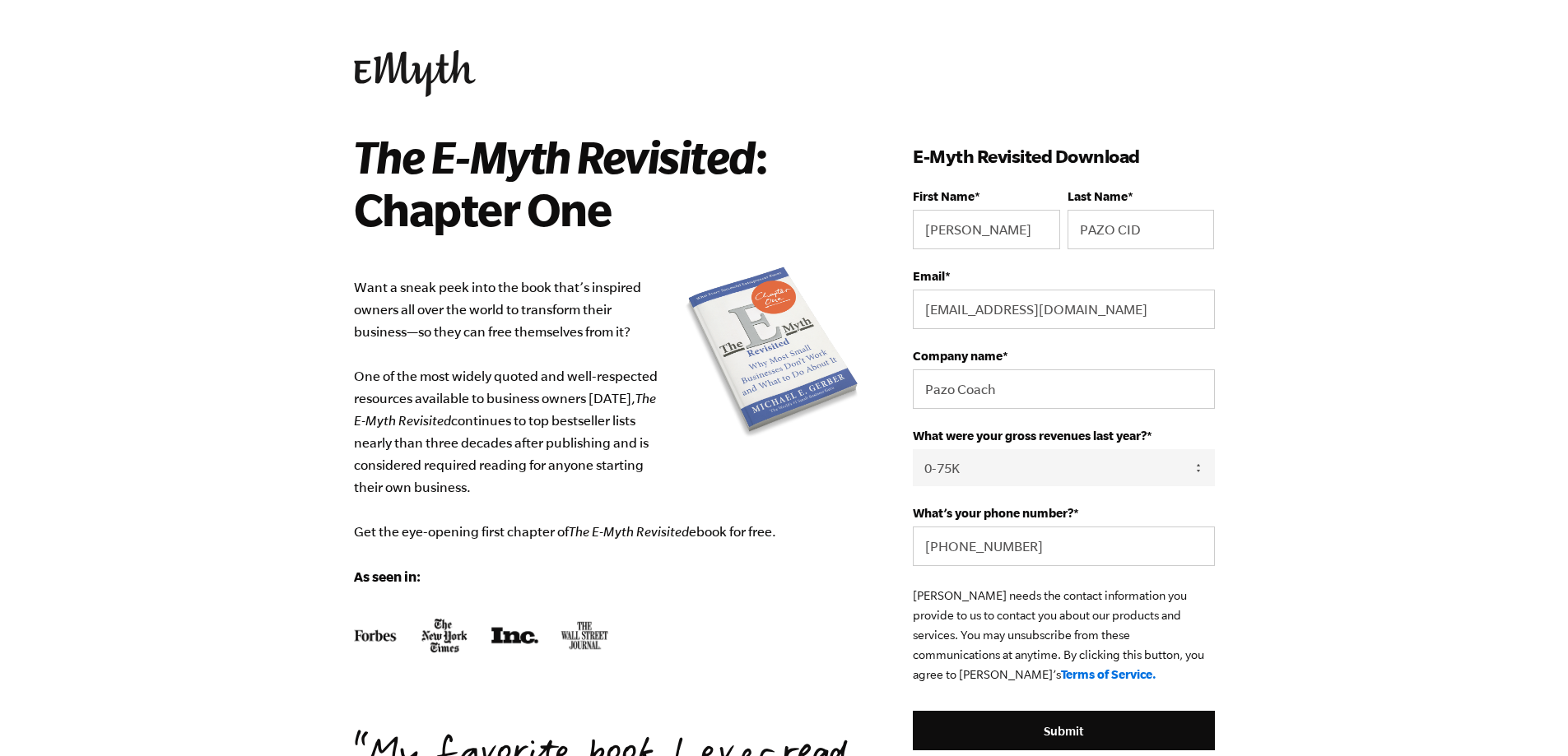
select select "0-75K"
click at [1077, 723] on input "Submit" at bounding box center [1063, 731] width 301 height 39
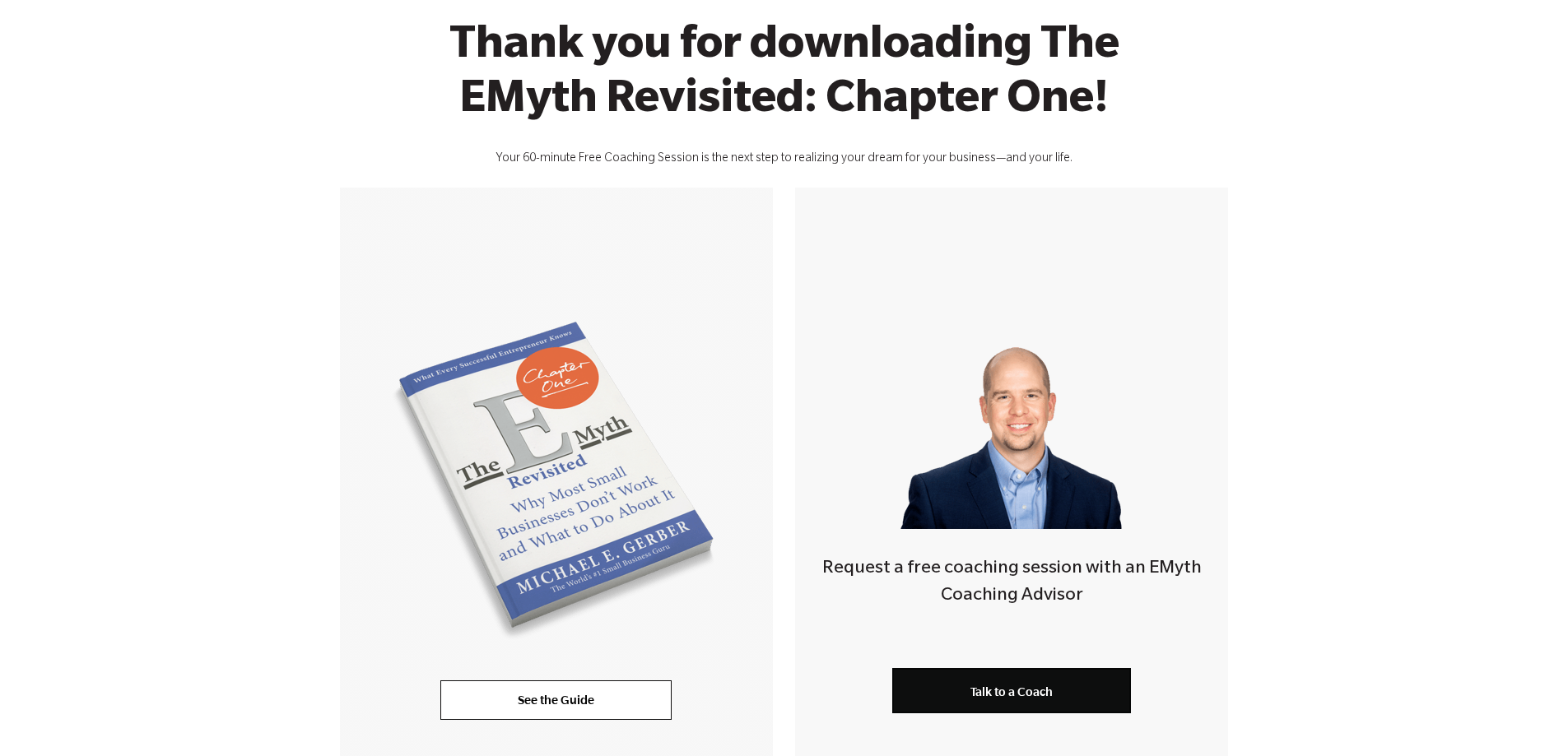
scroll to position [247, 0]
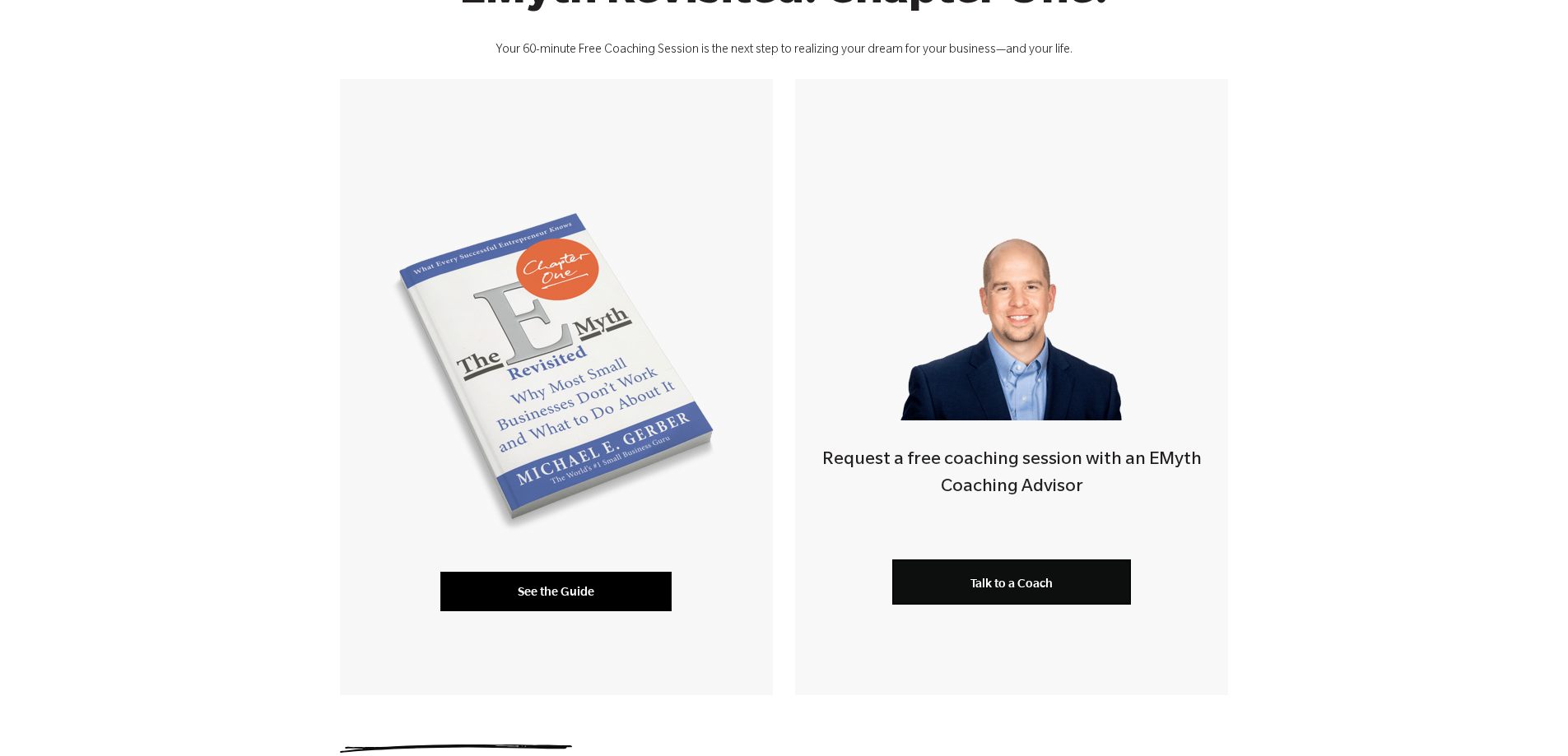
click at [591, 590] on link "See the Guide" at bounding box center [556, 591] width 231 height 39
